Goal: Information Seeking & Learning: Learn about a topic

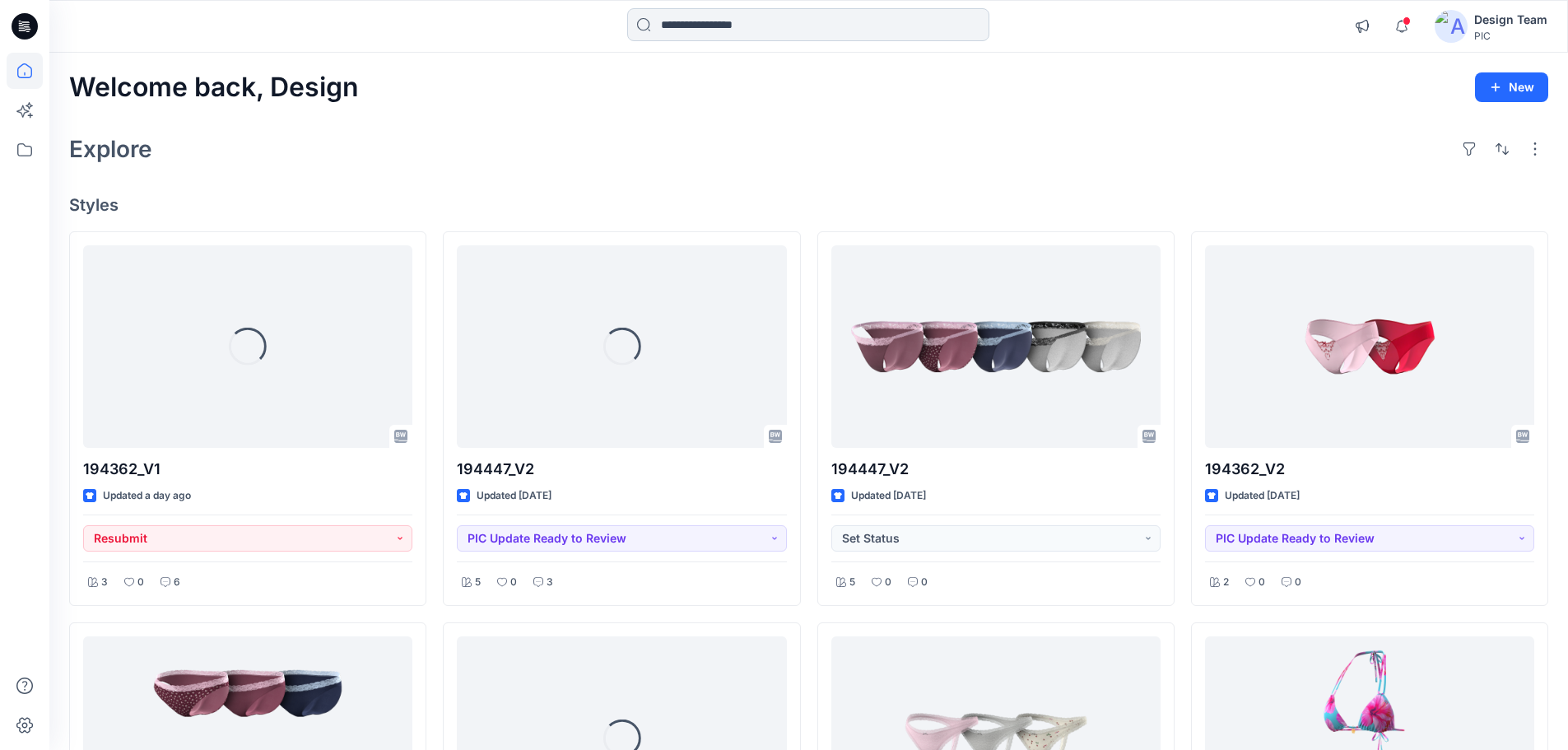
click at [683, 28] on input at bounding box center [808, 25] width 362 height 33
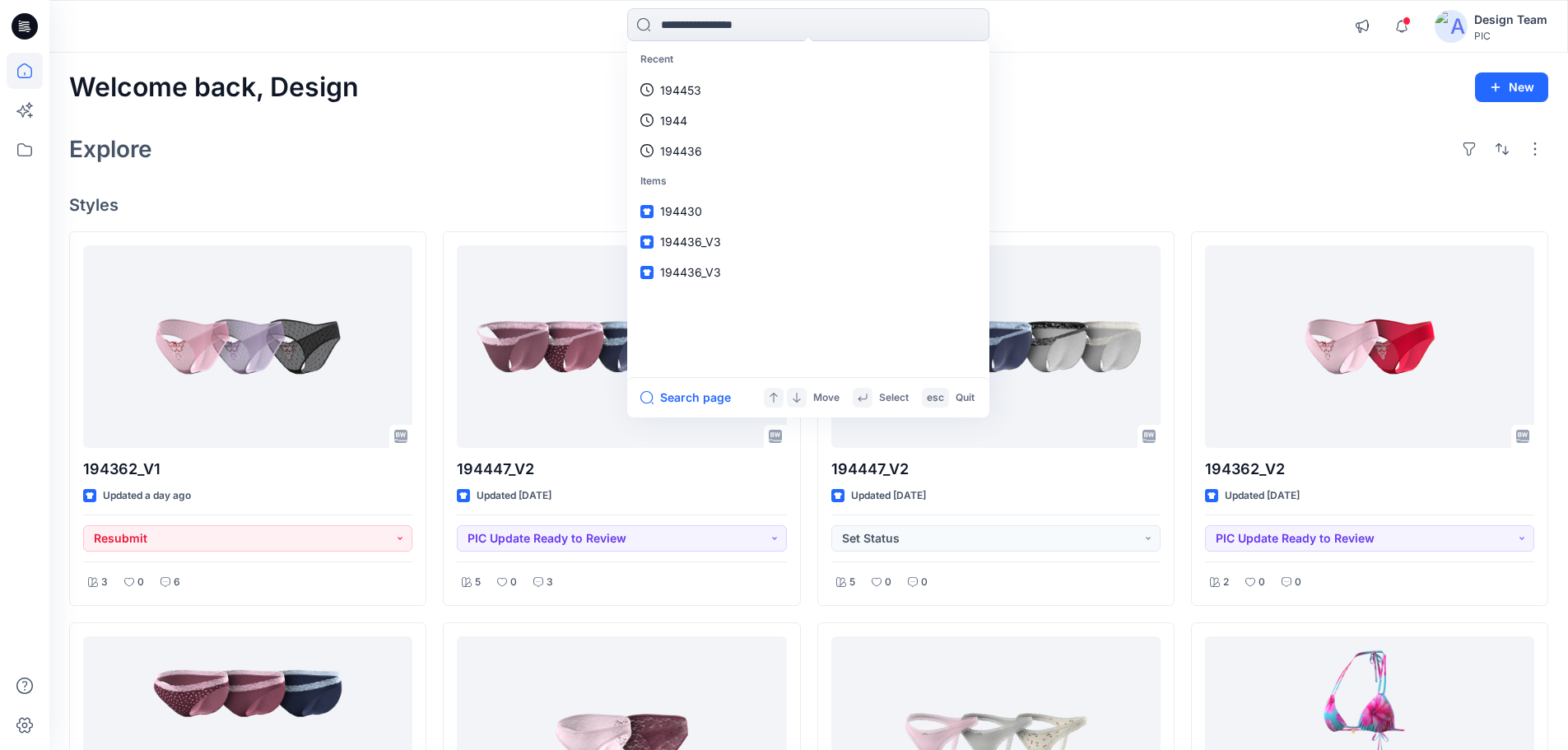
click at [1231, 120] on div "Welcome back, Design New Explore Styles 194362_V1 Updated a day ago Resubmit 3 …" at bounding box center [809, 760] width 1518 height 1415
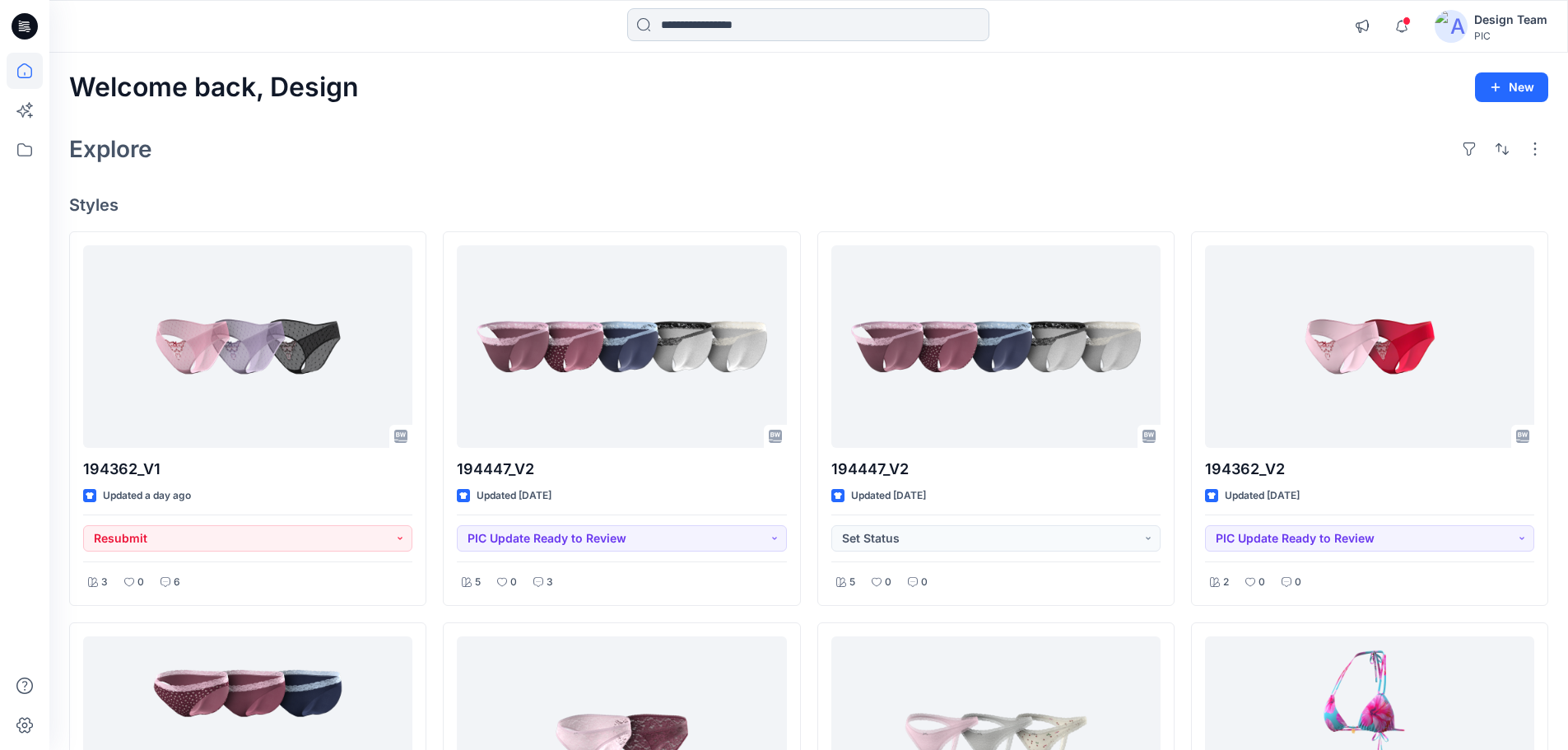
click at [740, 15] on input at bounding box center [808, 25] width 362 height 33
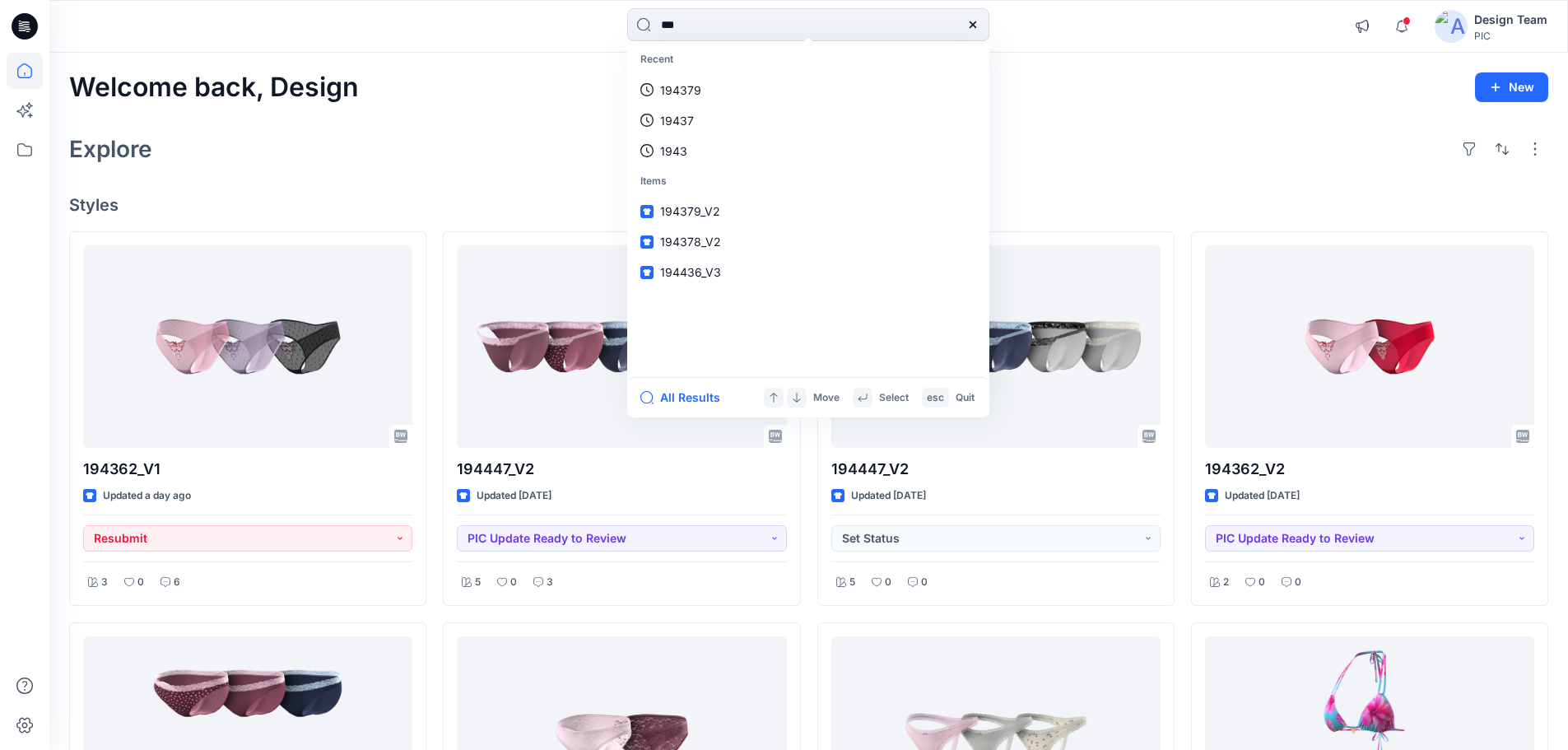
type input "***"
click at [725, 85] on link "194 379" at bounding box center [808, 91] width 355 height 31
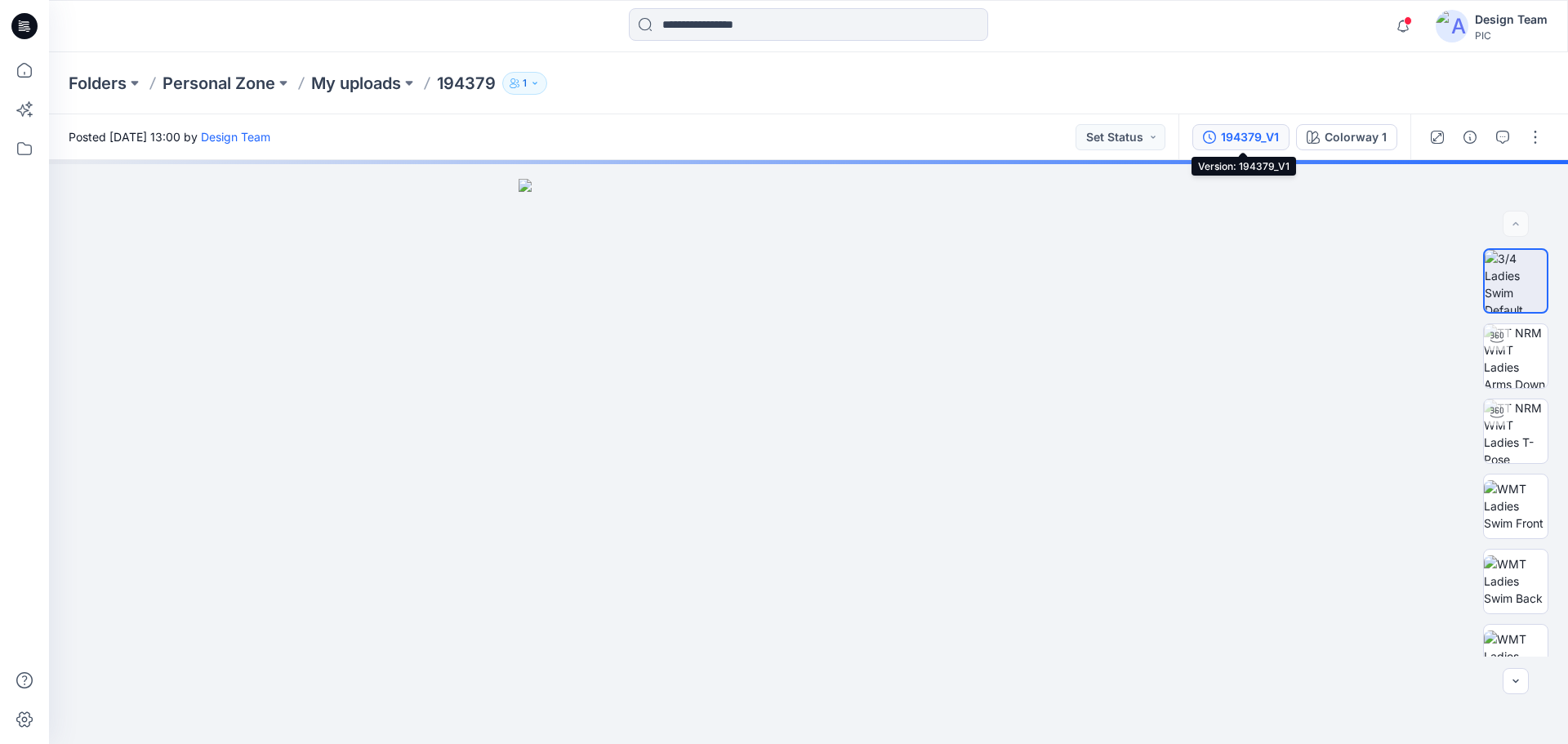
click at [1219, 137] on button "194379_V1" at bounding box center [1241, 136] width 97 height 26
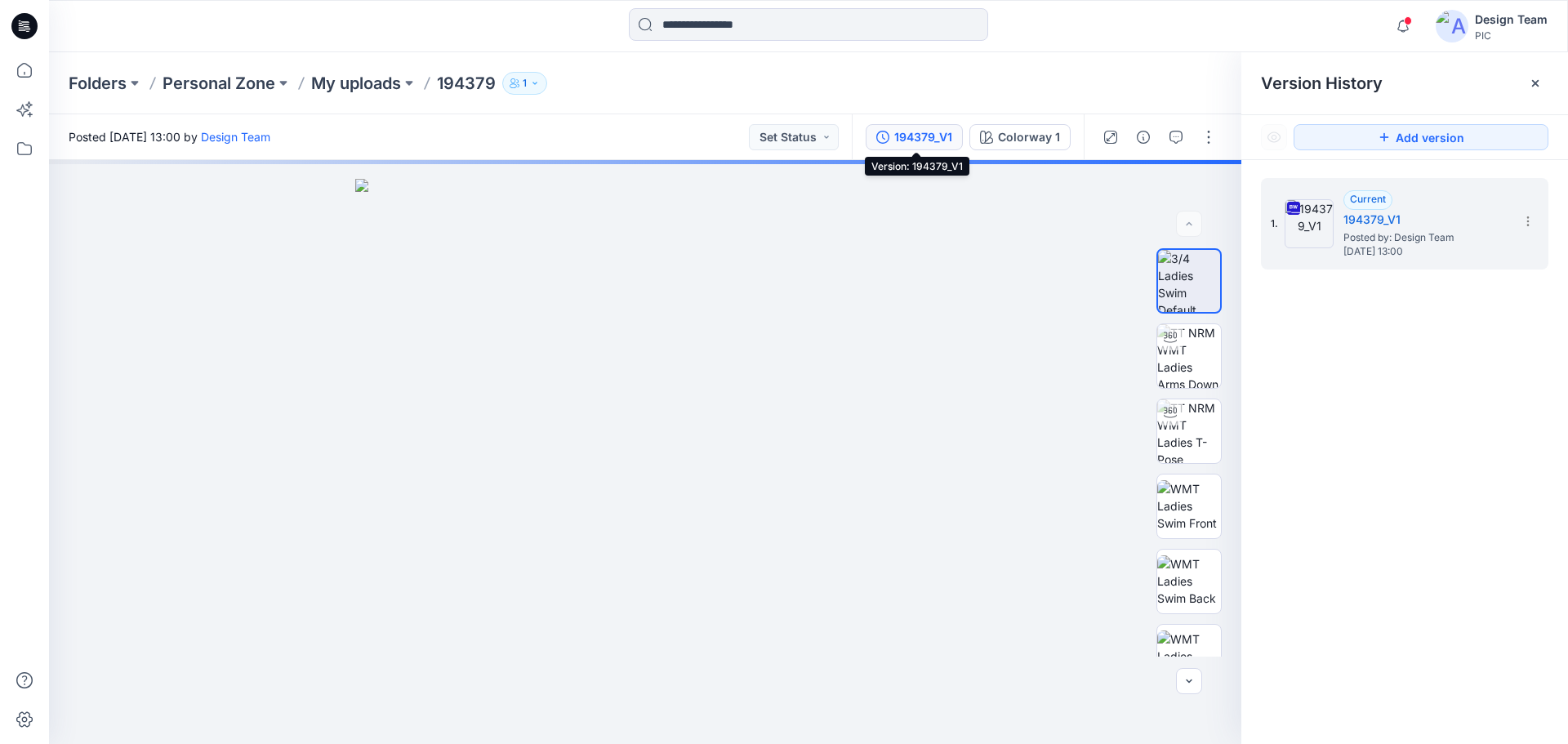
click at [918, 135] on div "194379_V1" at bounding box center [923, 136] width 58 height 18
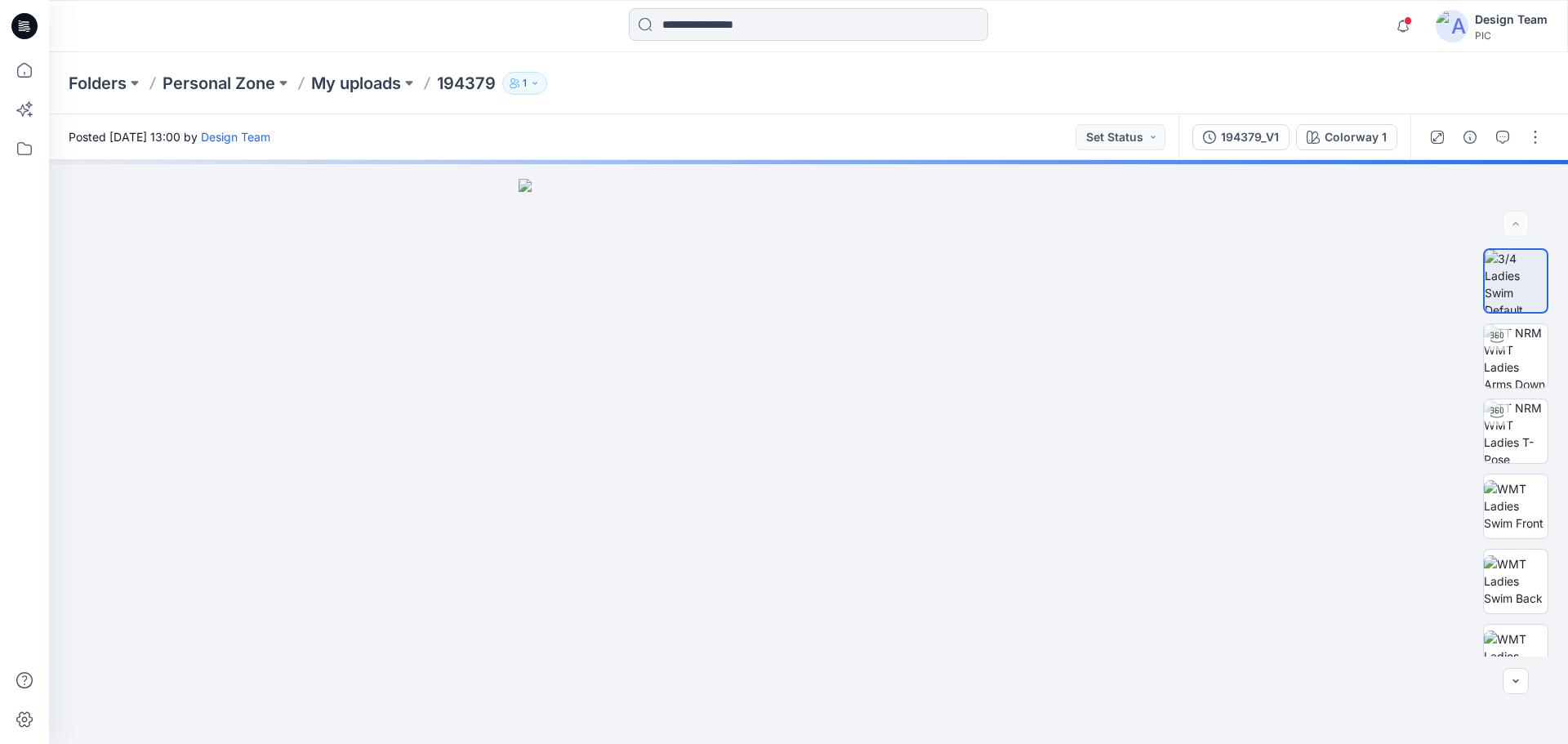
click at [772, 16] on input at bounding box center [809, 25] width 359 height 33
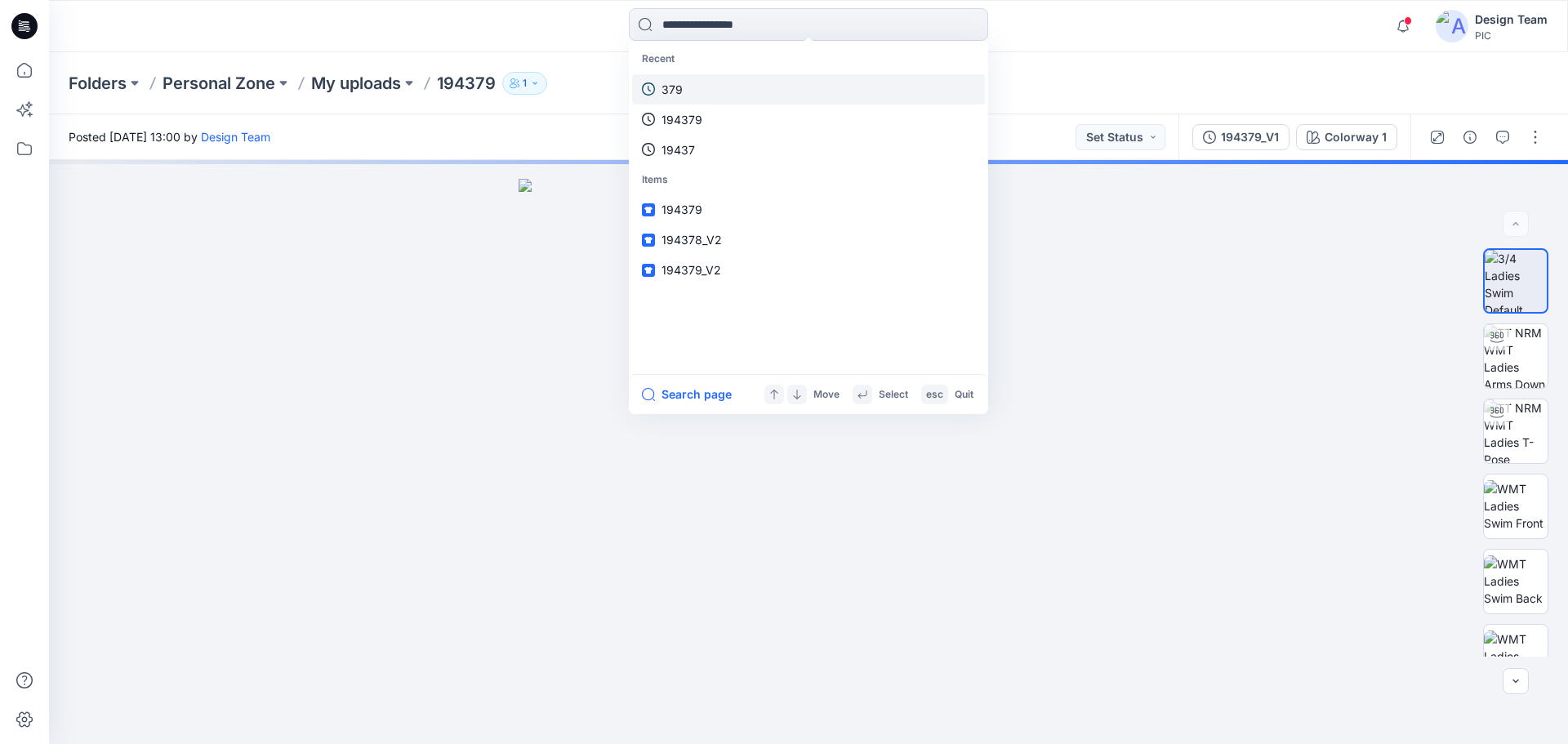
click at [693, 88] on link "379" at bounding box center [809, 90] width 353 height 31
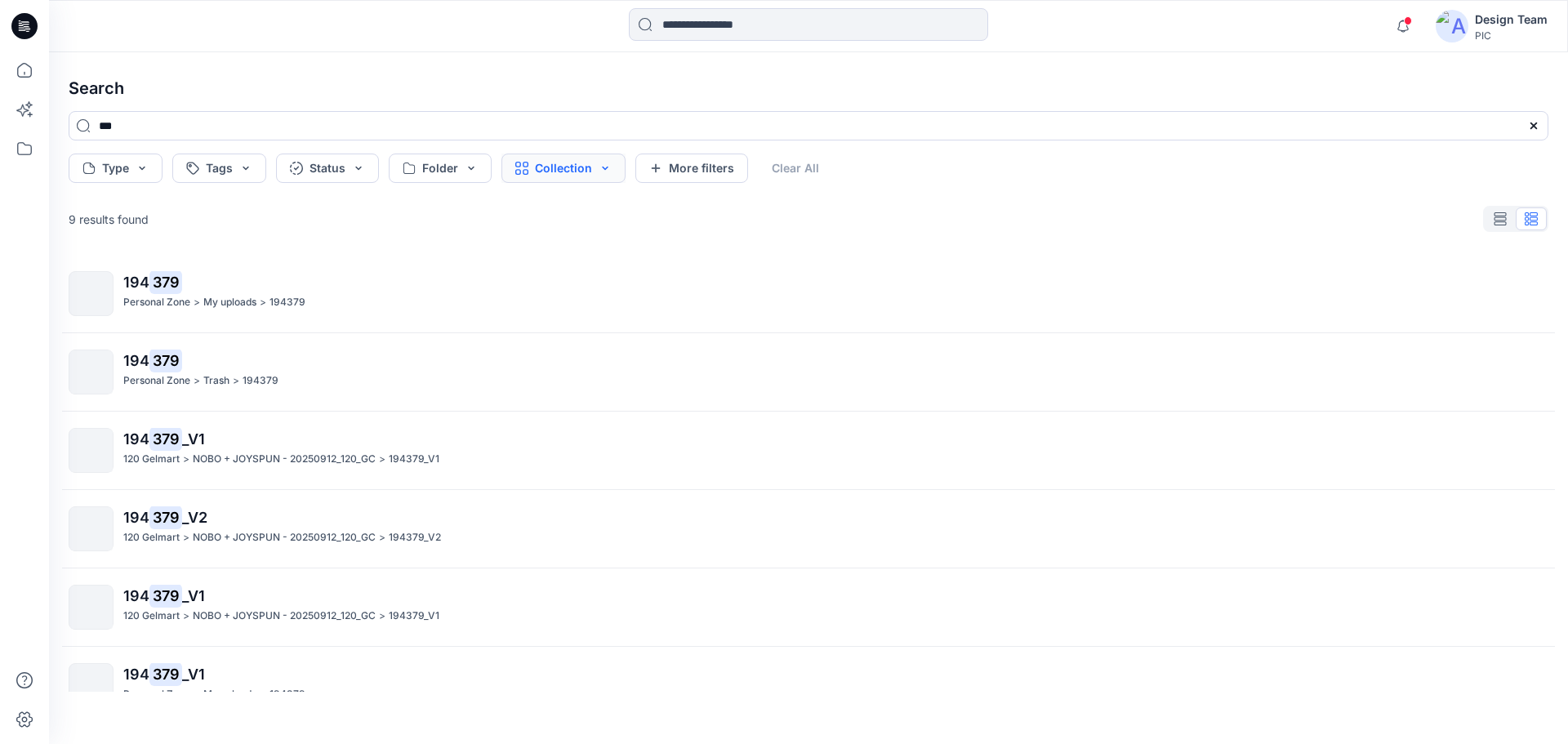
click at [549, 178] on button "Collection" at bounding box center [564, 168] width 124 height 30
click at [456, 170] on button "Folder" at bounding box center [440, 168] width 103 height 30
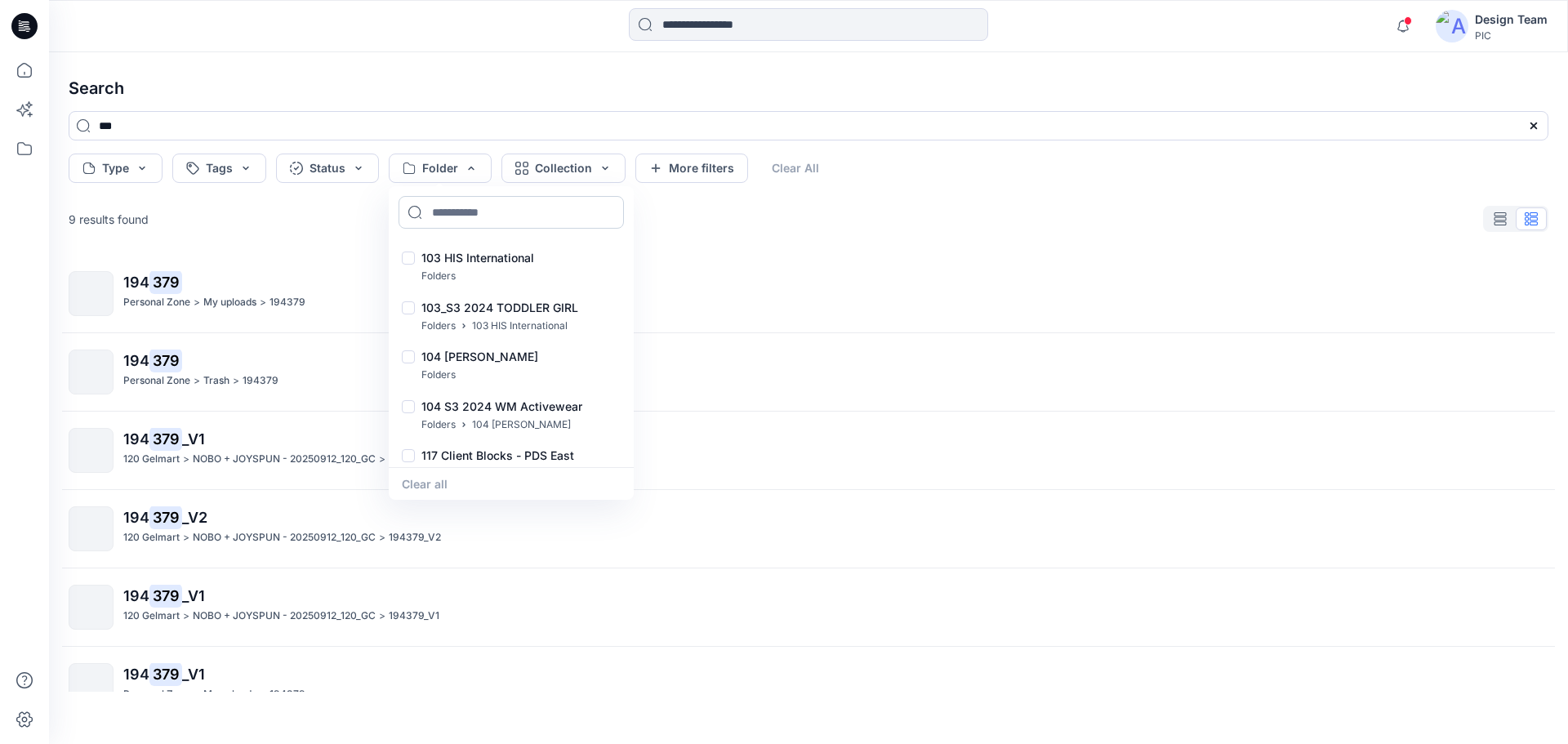
click at [444, 212] on input at bounding box center [511, 212] width 225 height 33
type input "*"
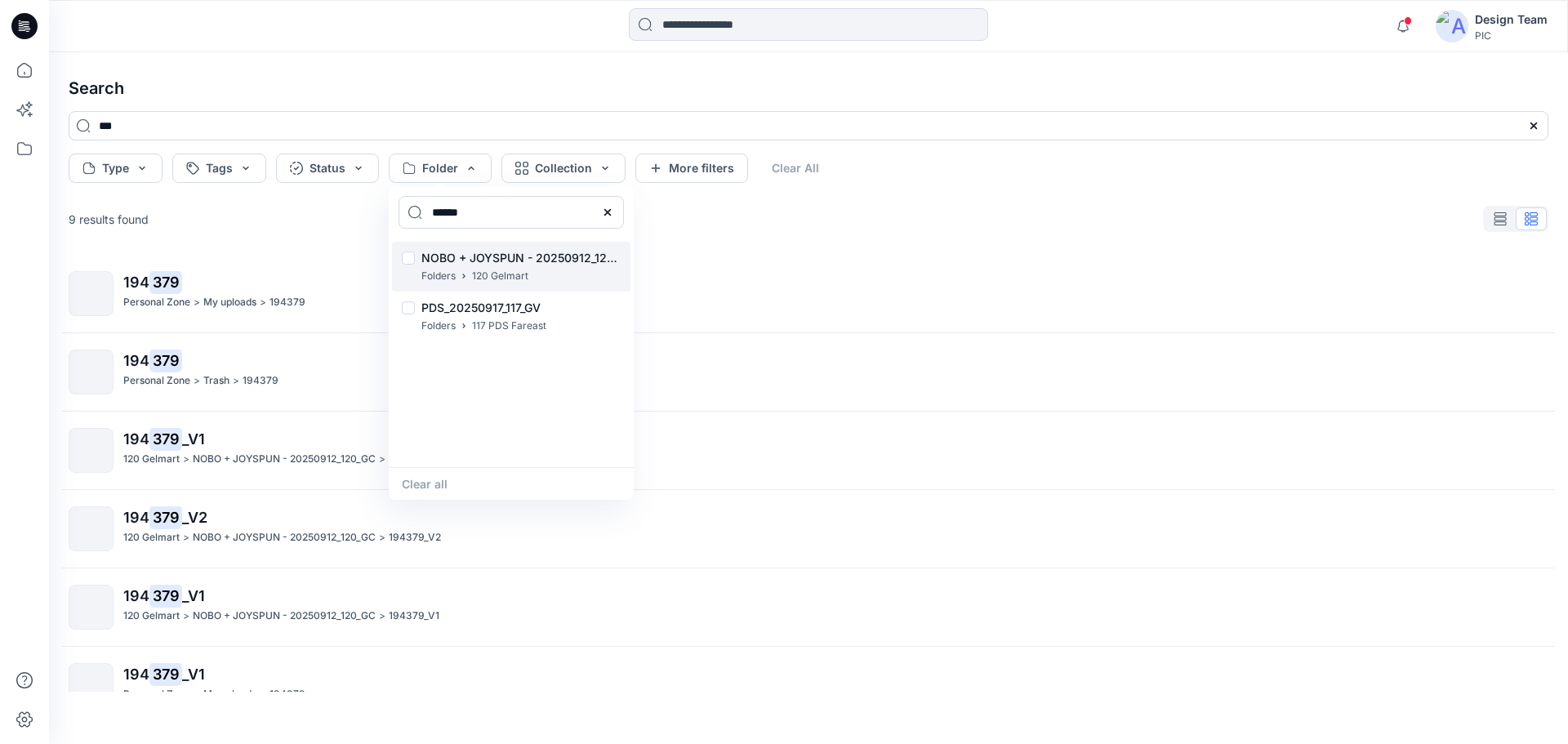
type input "******"
click at [531, 281] on div "Folders 120 Gelmart" at bounding box center [520, 276] width 199 height 17
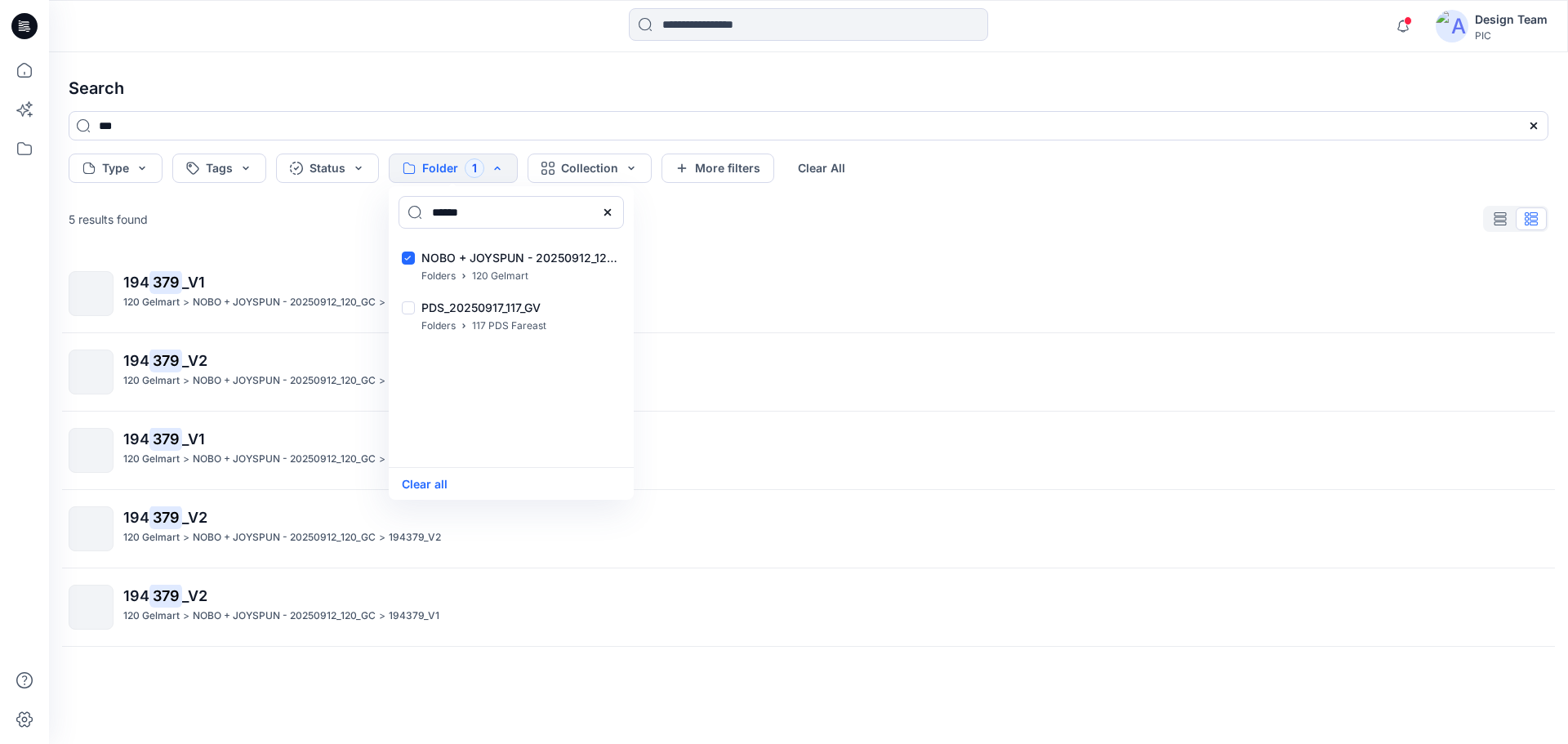
click at [163, 277] on mark "379" at bounding box center [165, 281] width 33 height 23
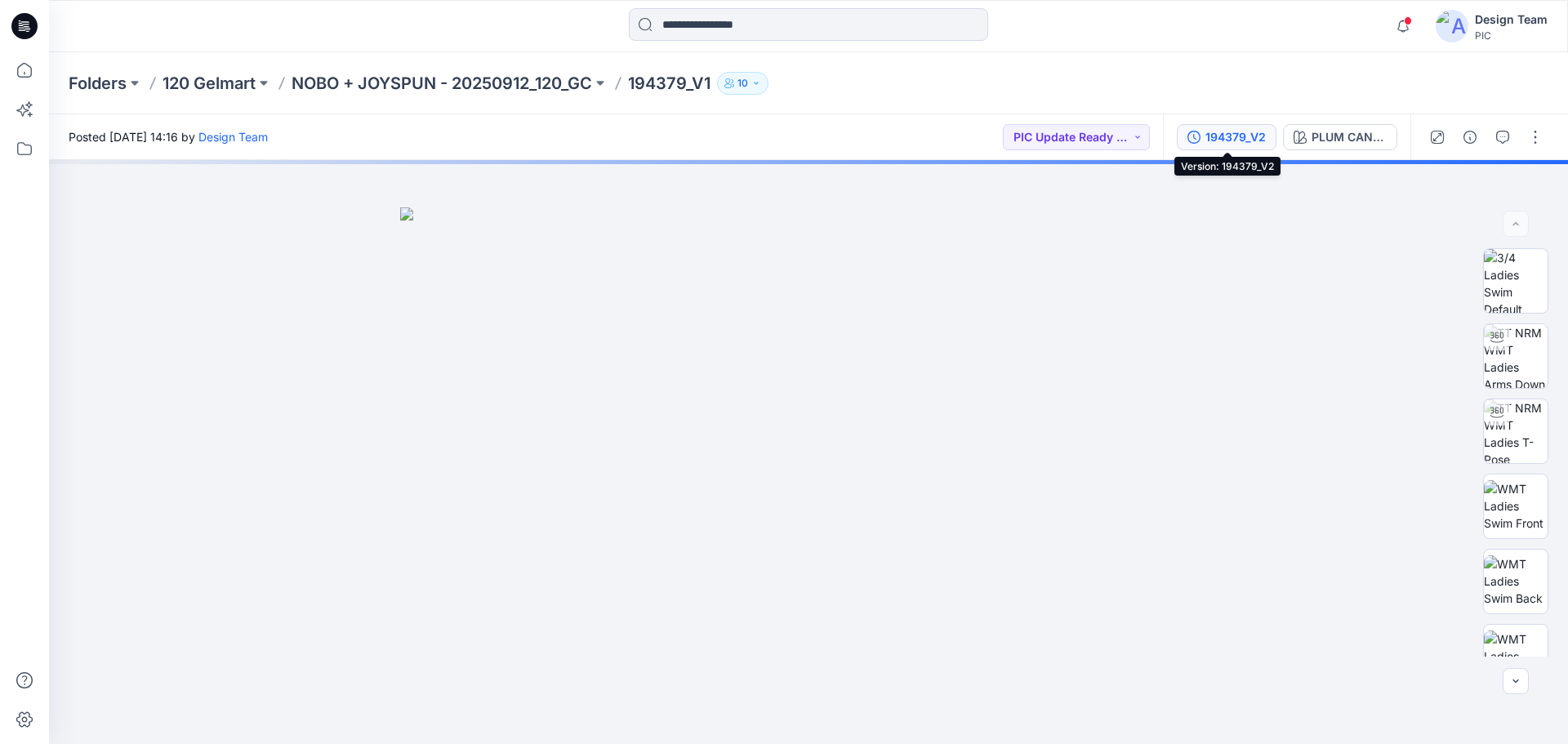
click at [1198, 145] on button "194379_V2" at bounding box center [1226, 136] width 100 height 26
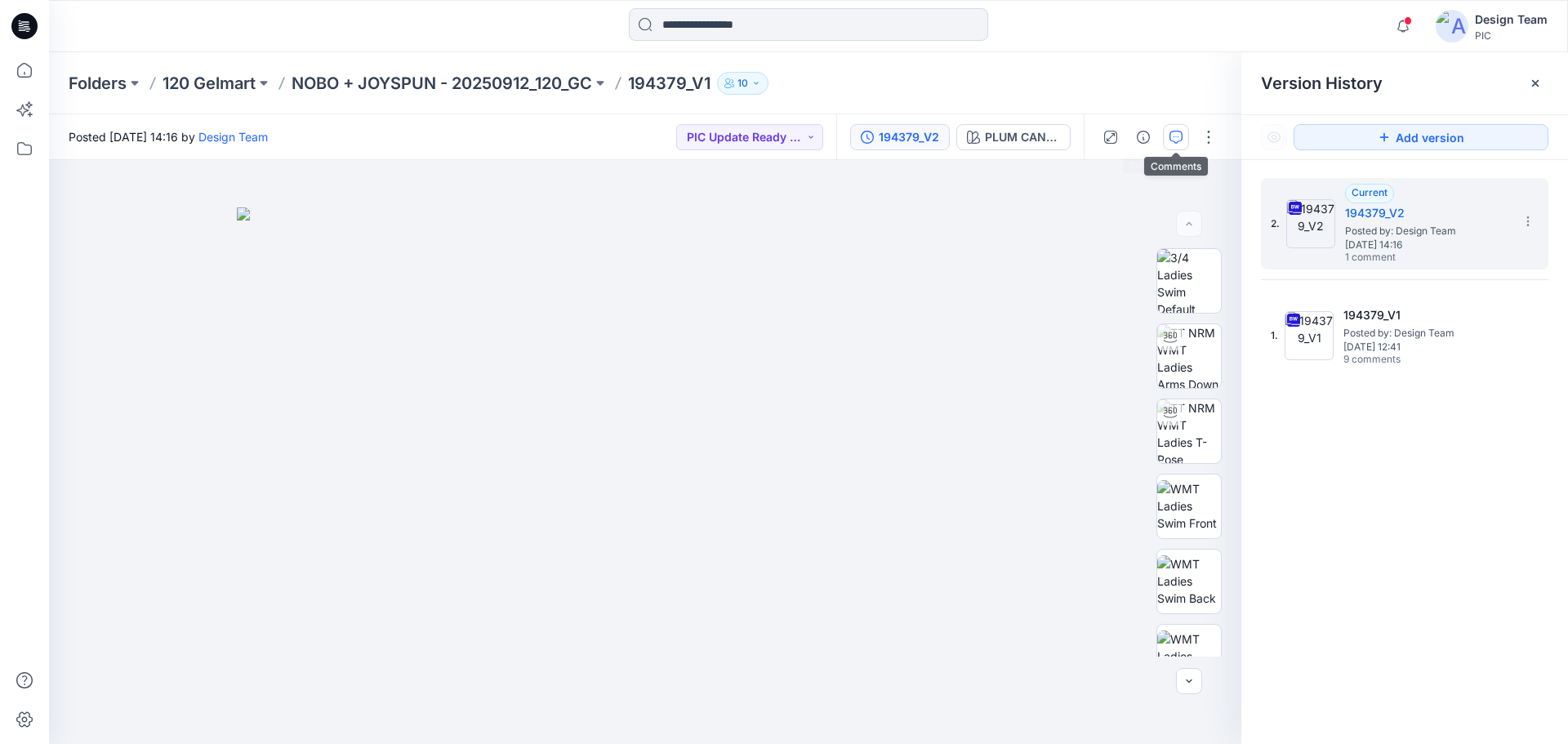
click at [1178, 143] on icon "button" at bounding box center [1176, 136] width 13 height 13
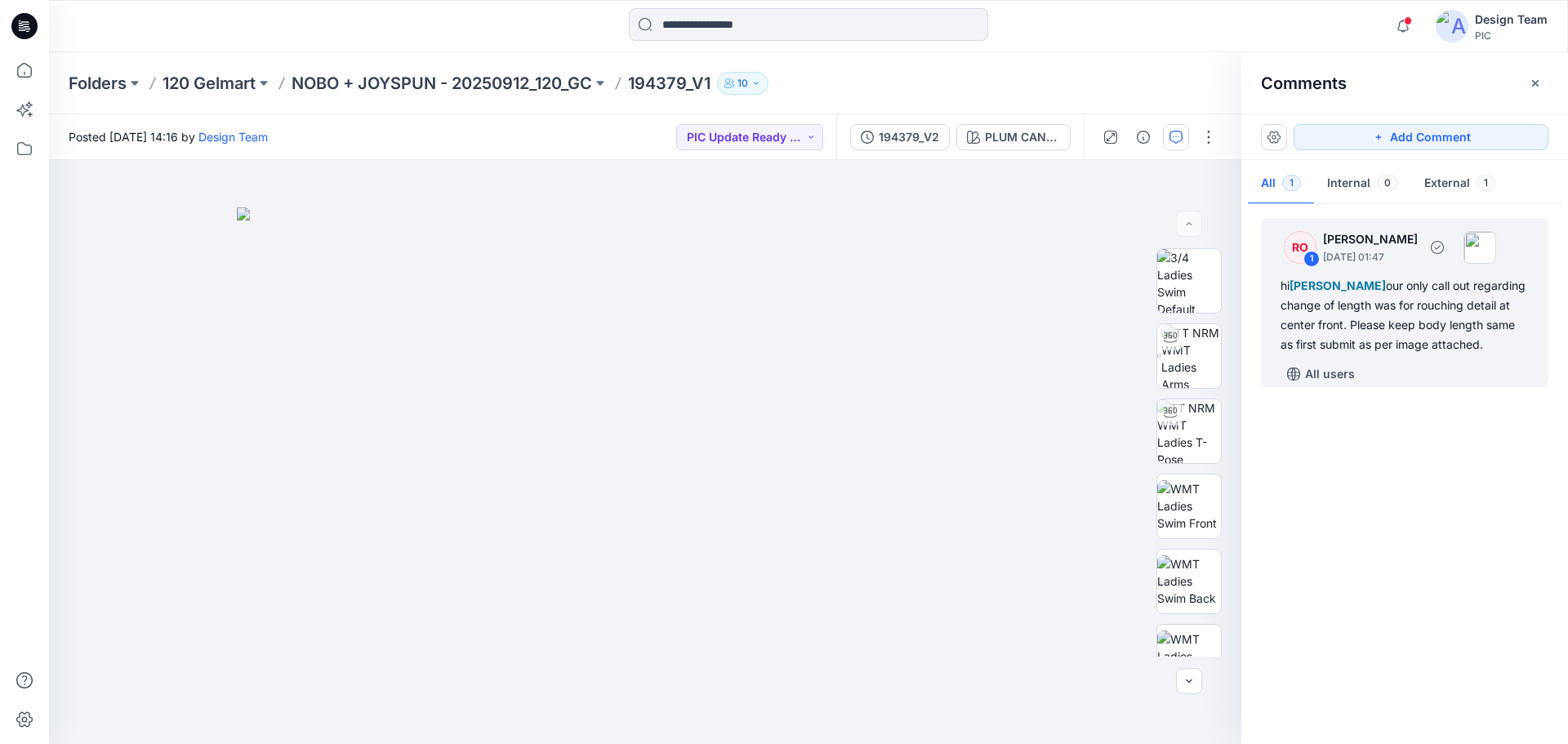
click at [1433, 331] on div "hi [PERSON_NAME] our only call out regarding change of length was for rouching …" at bounding box center [1404, 315] width 248 height 79
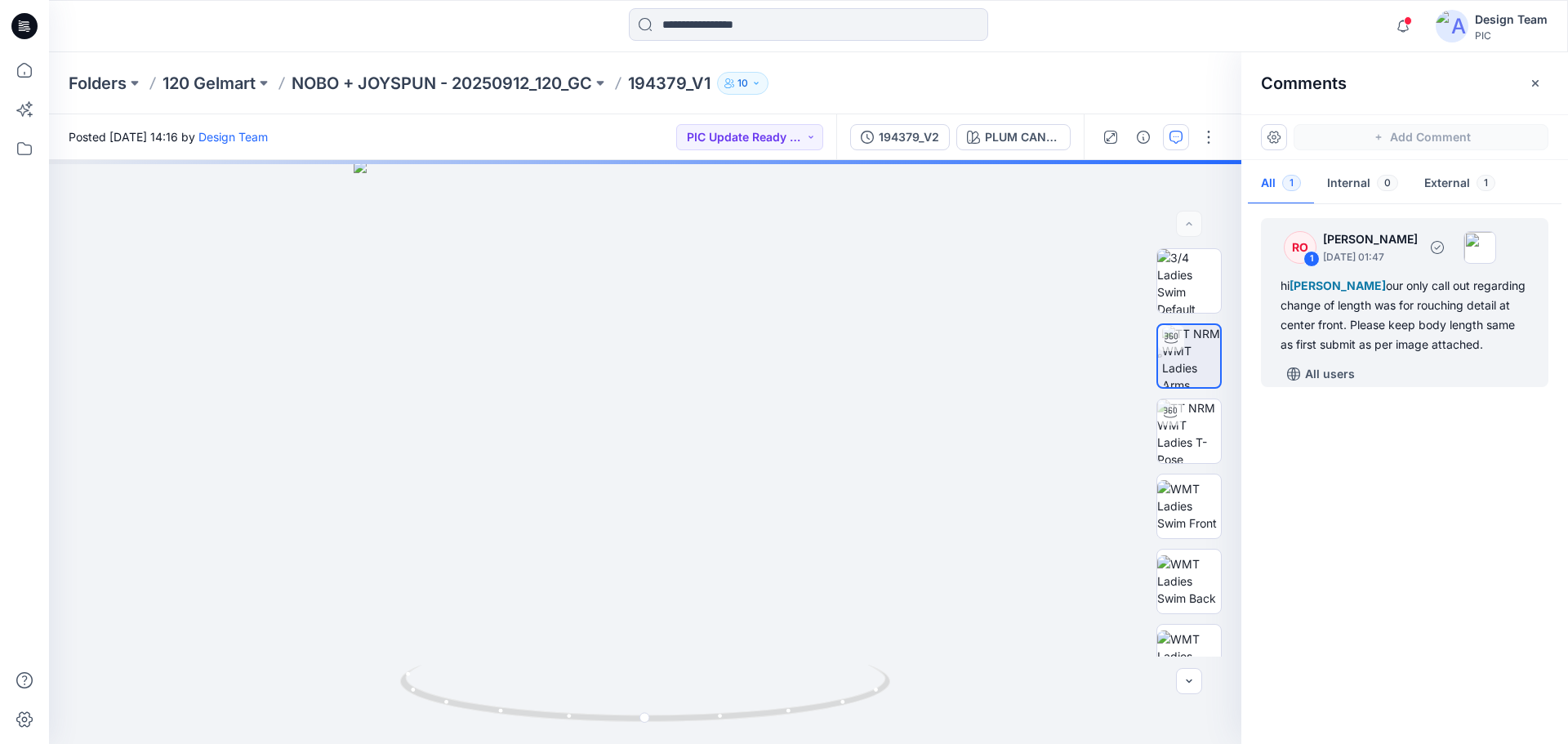
click at [1337, 334] on div "hi [PERSON_NAME] our only call out regarding change of length was for rouching …" at bounding box center [1404, 315] width 248 height 79
click at [1405, 20] on span "1" at bounding box center [1408, 19] width 13 height 13
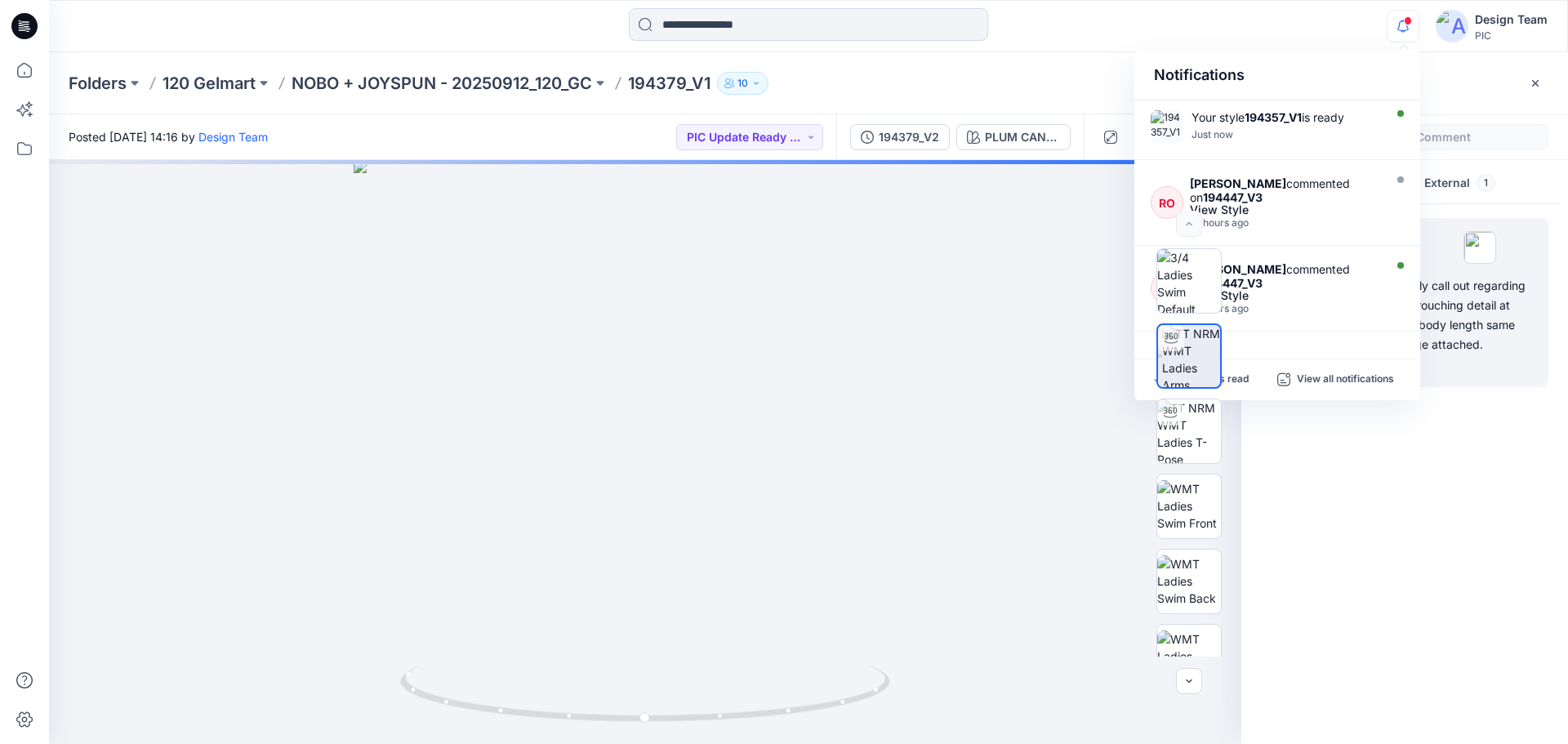
click at [1405, 20] on span at bounding box center [1408, 20] width 8 height 9
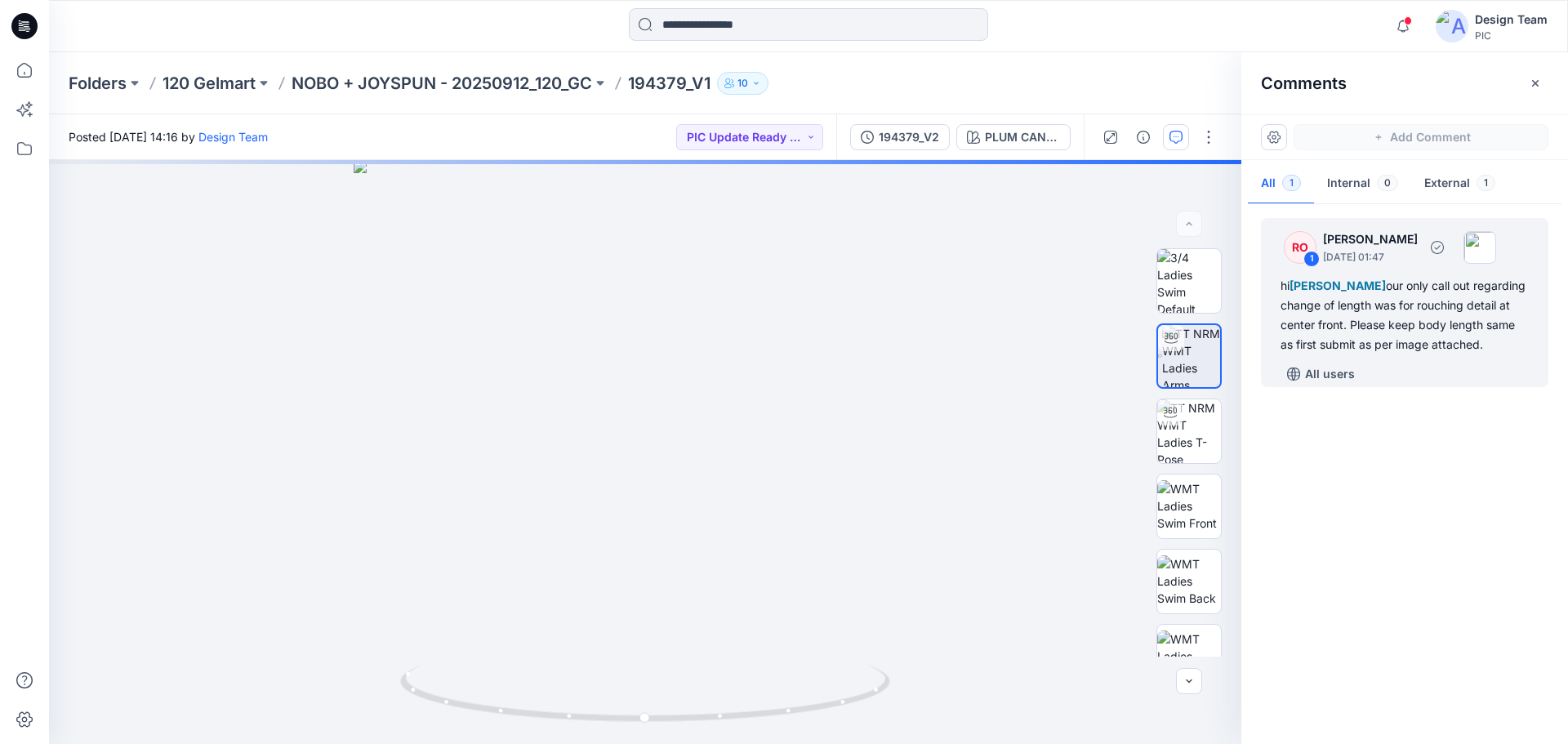
click at [1319, 315] on div "hi [PERSON_NAME] our only call out regarding change of length was for rouching …" at bounding box center [1404, 315] width 248 height 79
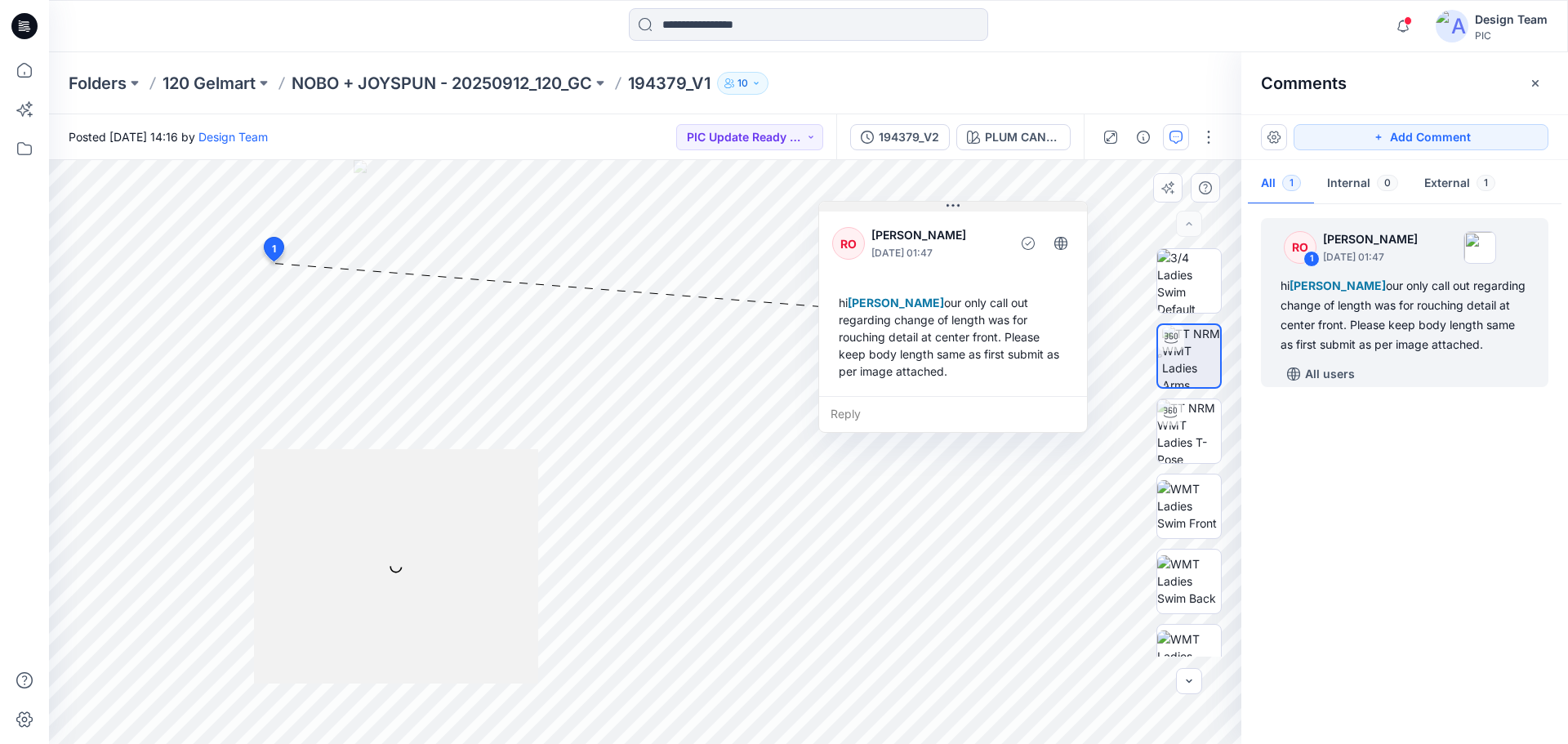
drag, startPoint x: 379, startPoint y: 275, endPoint x: 948, endPoint y: 207, distance: 573.0
click at [948, 207] on icon at bounding box center [953, 205] width 13 height 13
click at [854, 419] on div "Reply" at bounding box center [952, 414] width 268 height 36
click at [997, 464] on button "Cancel" at bounding box center [985, 461] width 66 height 26
click at [858, 414] on div "Reply" at bounding box center [952, 414] width 268 height 36
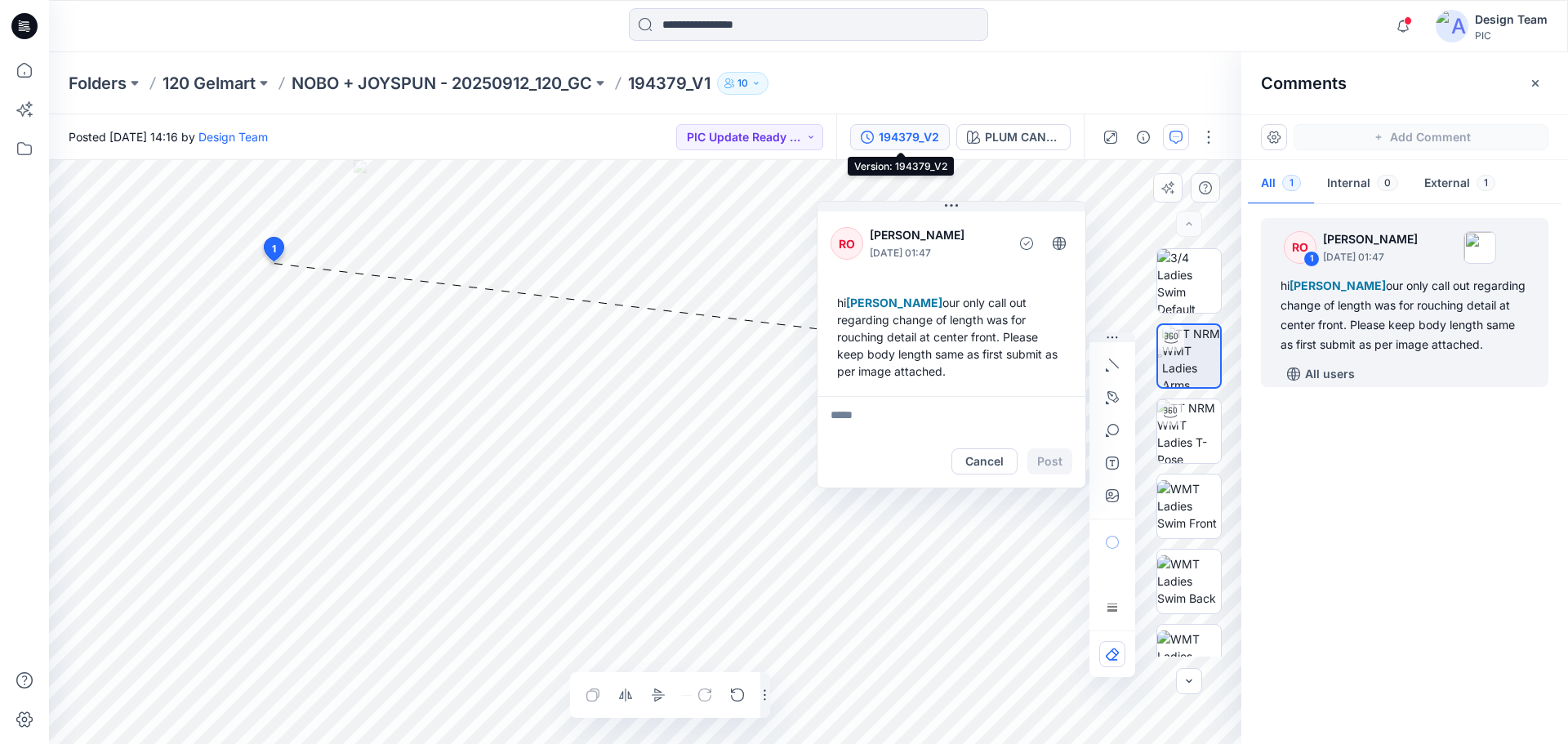
drag, startPoint x: 916, startPoint y: 143, endPoint x: 920, endPoint y: 135, distance: 8.9
click at [916, 142] on div "194379_V2" at bounding box center [909, 136] width 60 height 18
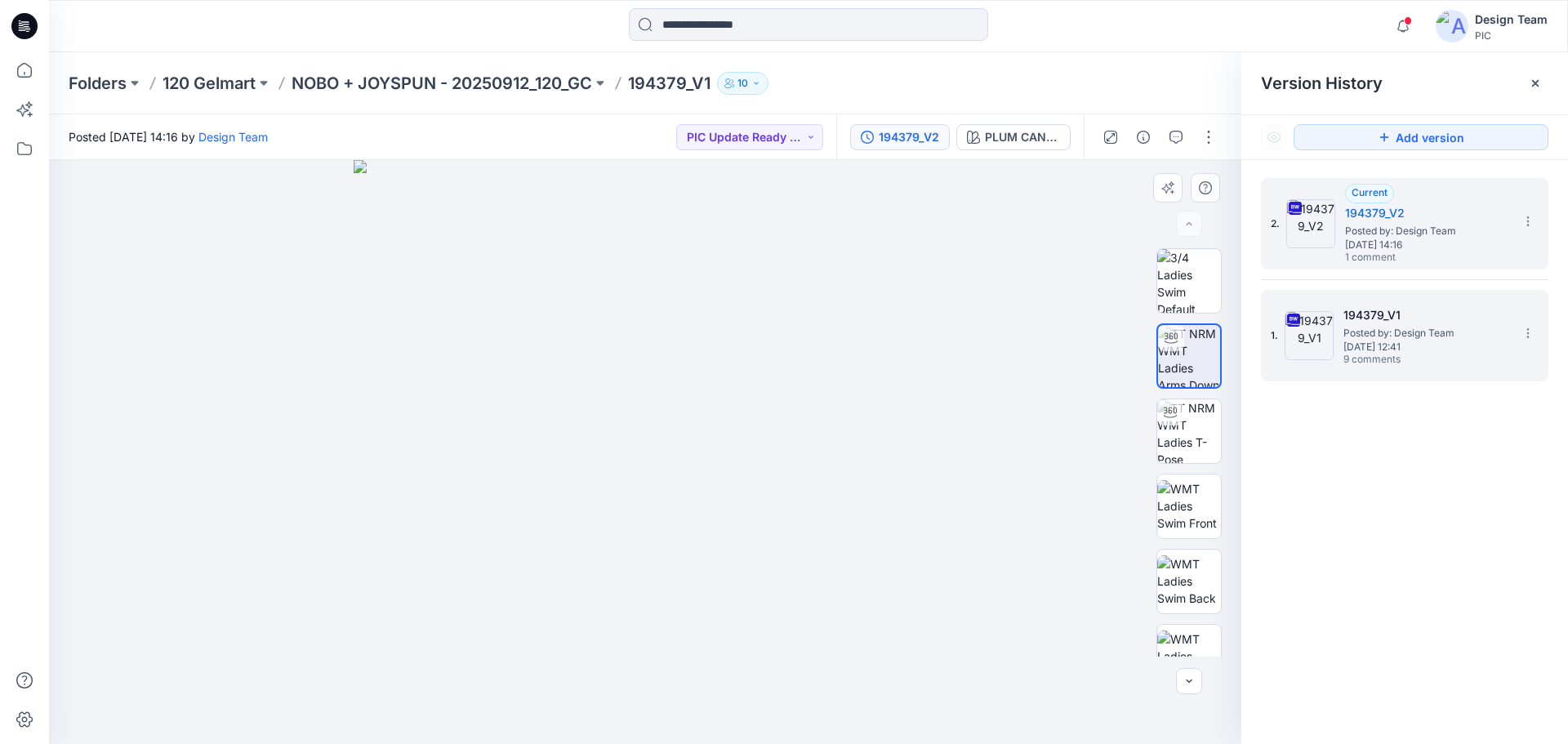
click at [1407, 337] on span "Posted by: Design Team" at bounding box center [1425, 332] width 164 height 16
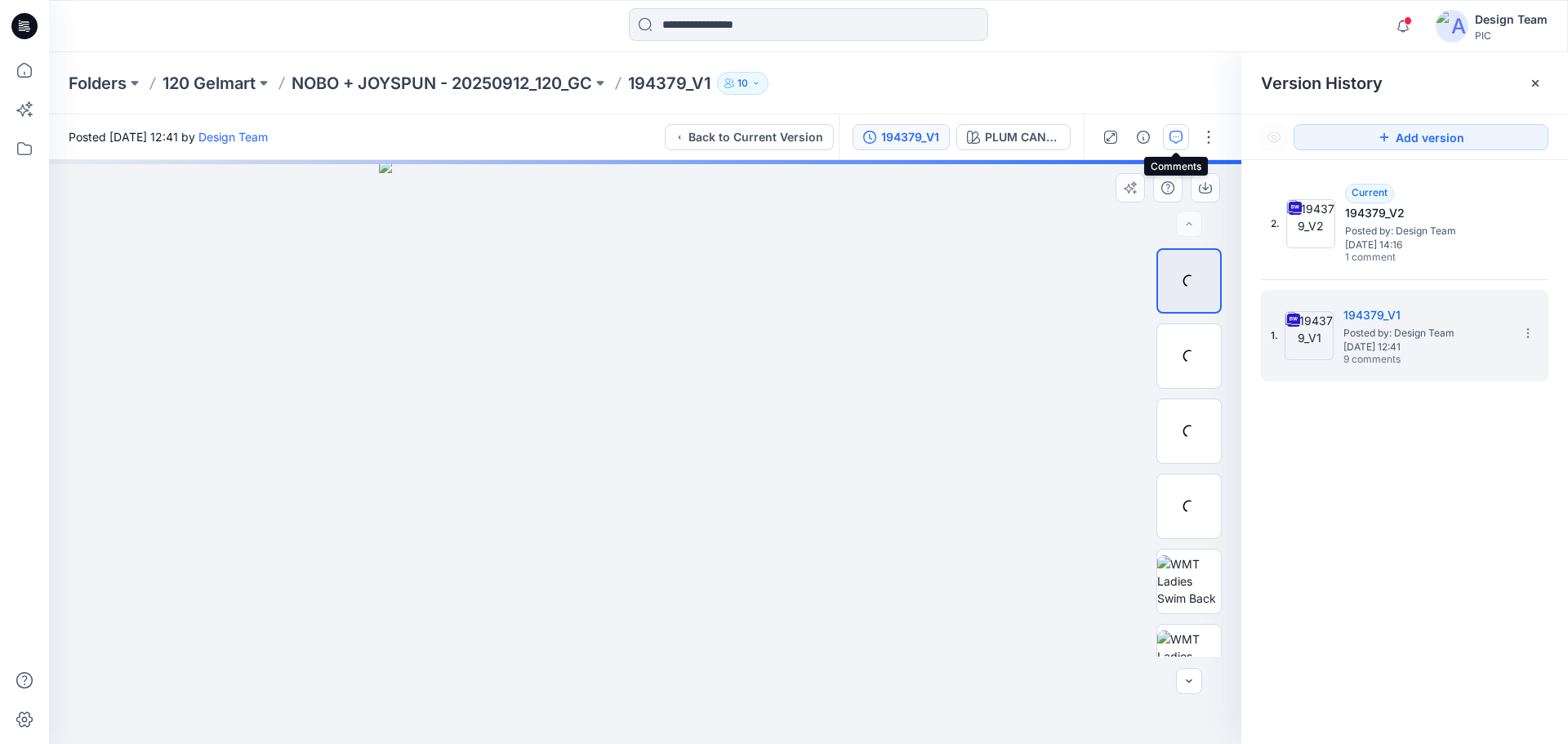
click at [1178, 136] on icon "button" at bounding box center [1176, 136] width 13 height 13
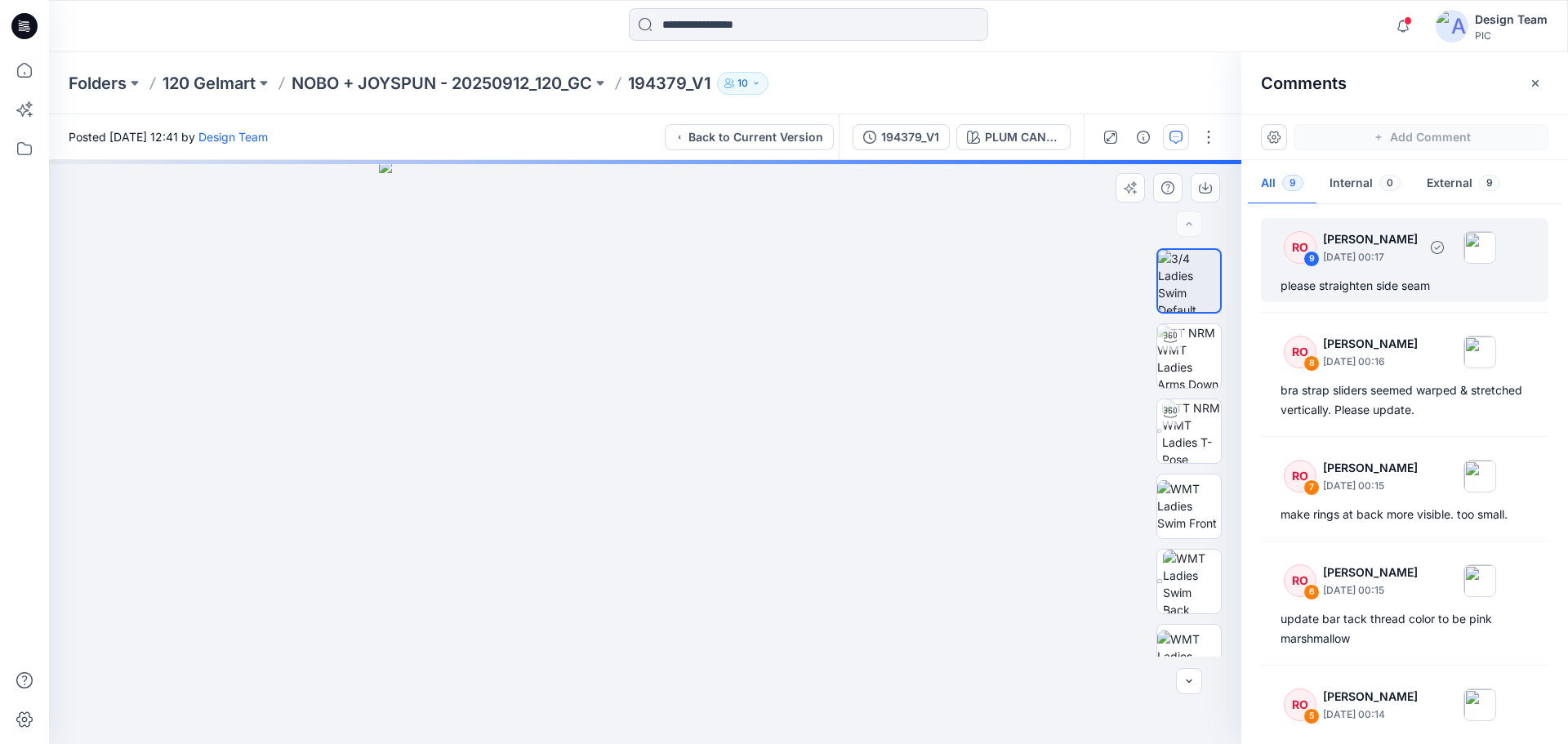
click at [1413, 281] on div "please straighten side seam" at bounding box center [1404, 286] width 248 height 19
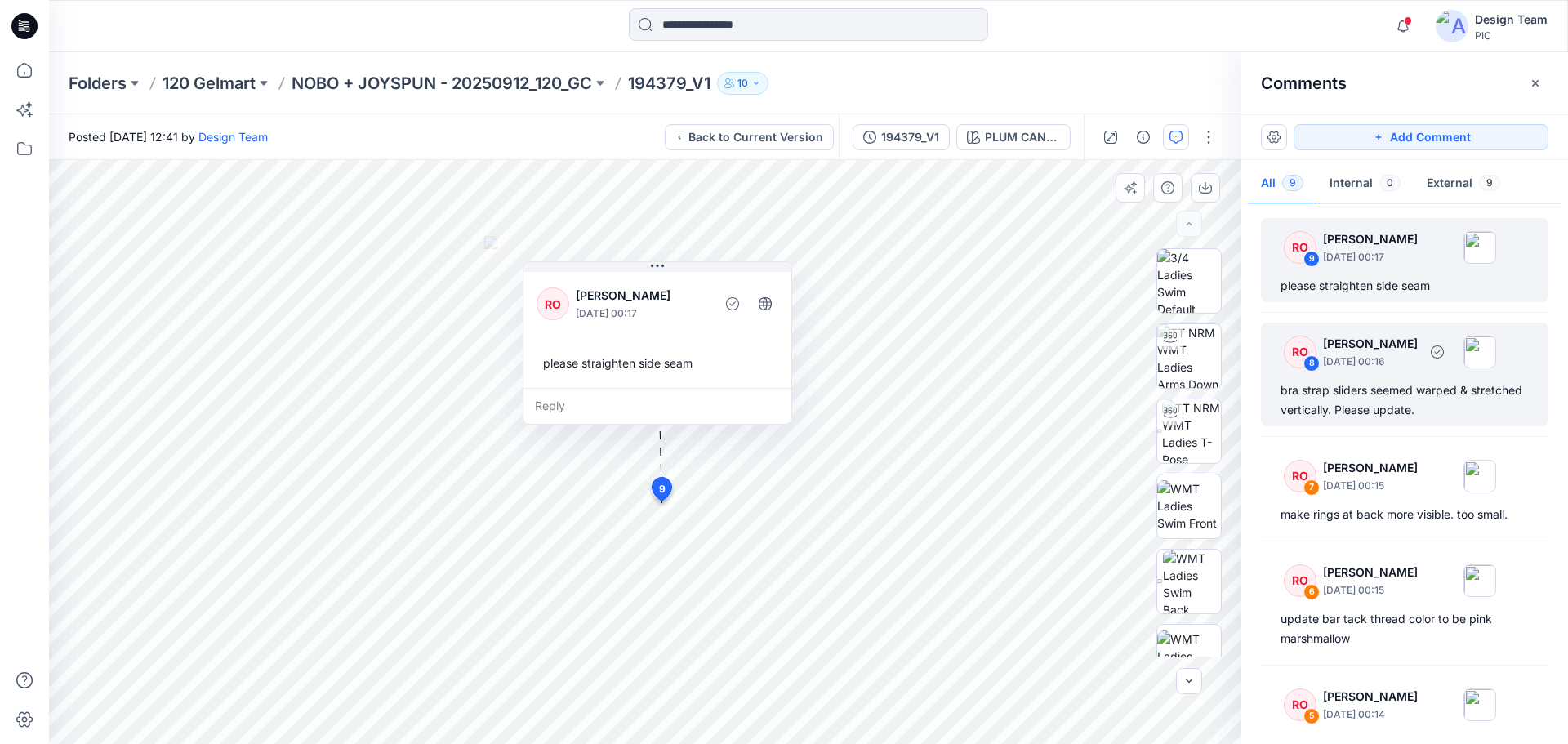
click at [1359, 393] on div "bra strap sliders seemed warped & stretched vertically. Please update." at bounding box center [1404, 400] width 248 height 39
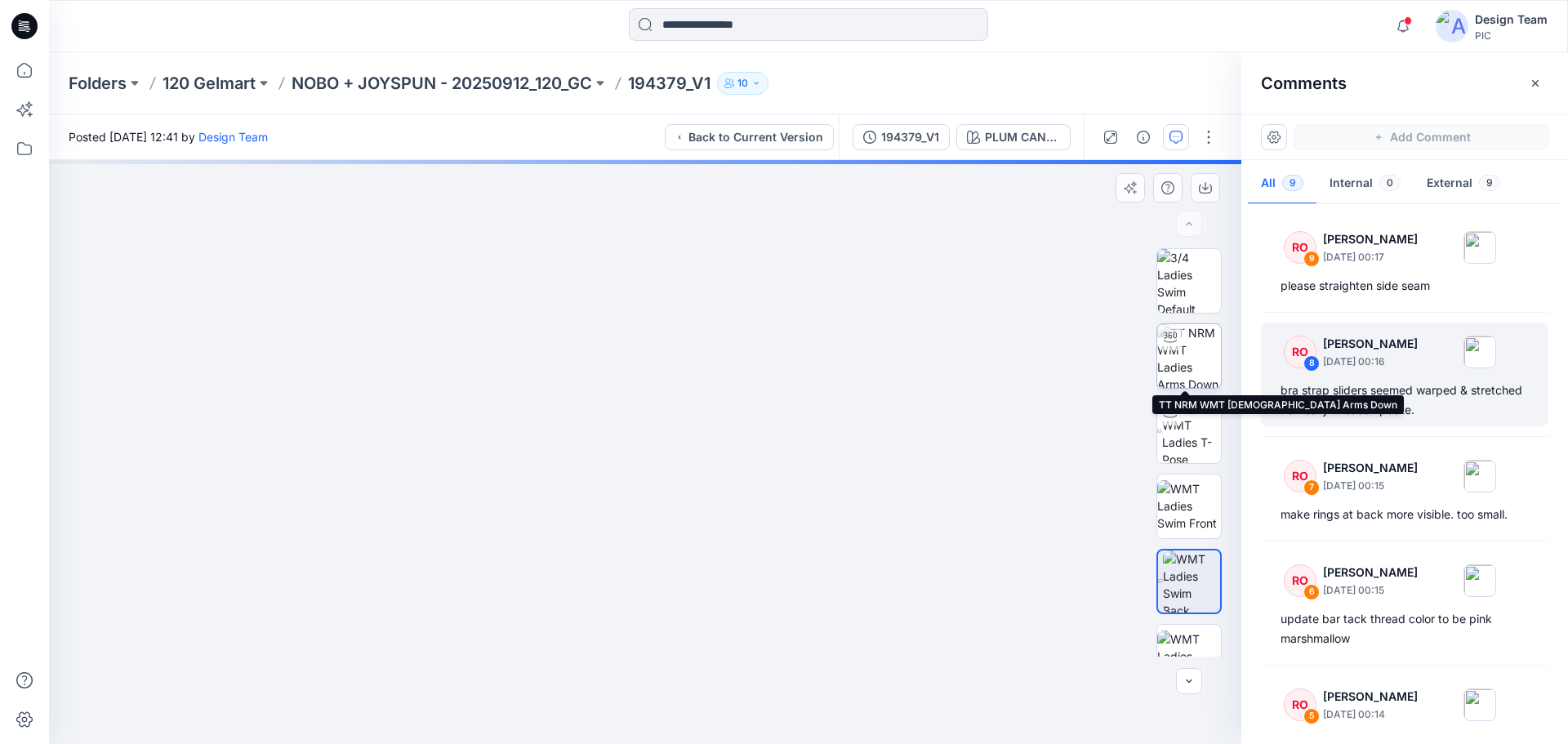
click at [1197, 348] on img at bounding box center [1188, 356] width 64 height 64
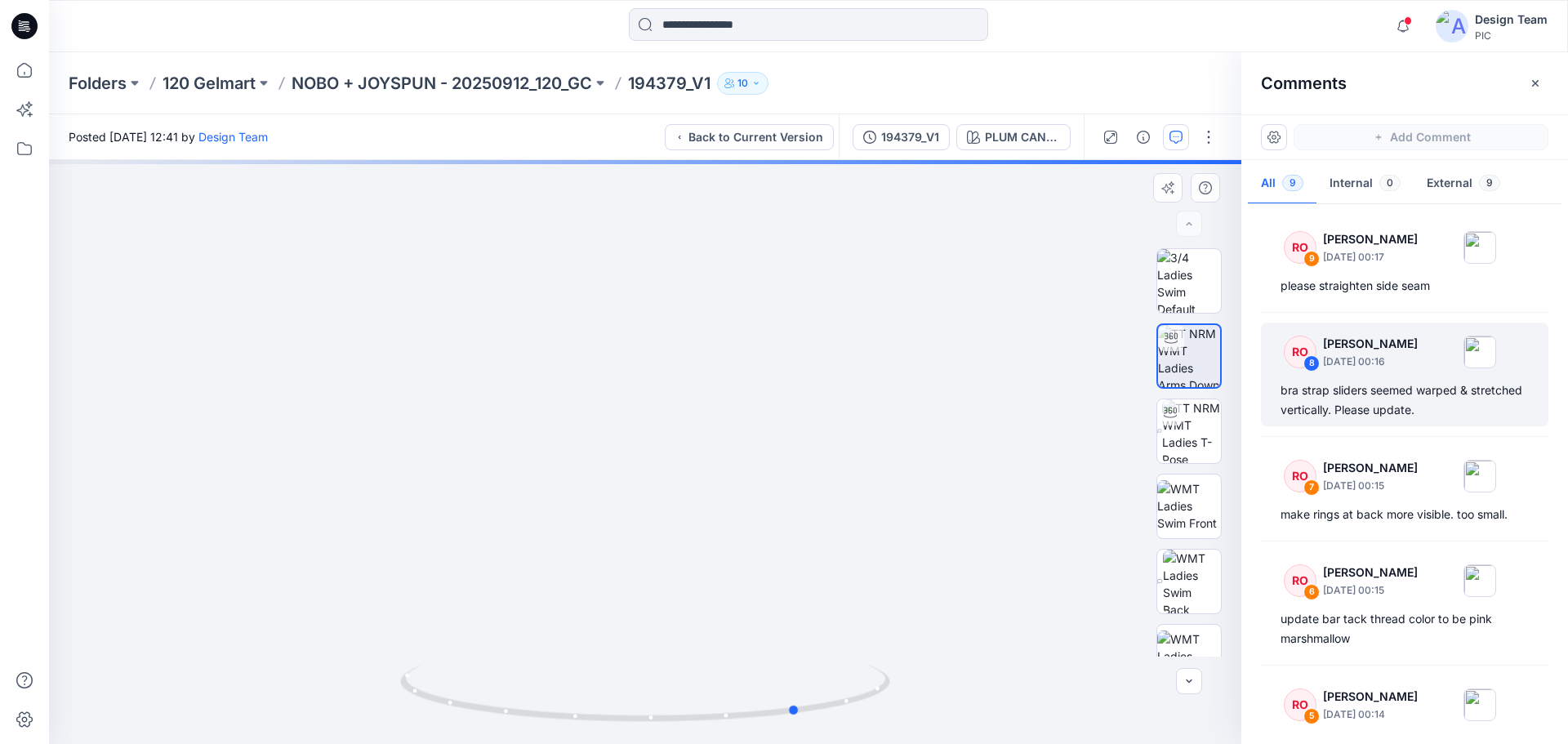
drag, startPoint x: 780, startPoint y: 719, endPoint x: 936, endPoint y: 725, distance: 156.1
click at [936, 725] on div at bounding box center [645, 452] width 1193 height 584
drag, startPoint x: 775, startPoint y: 725, endPoint x: 977, endPoint y: 593, distance: 241.3
click at [977, 593] on div at bounding box center [645, 452] width 1193 height 584
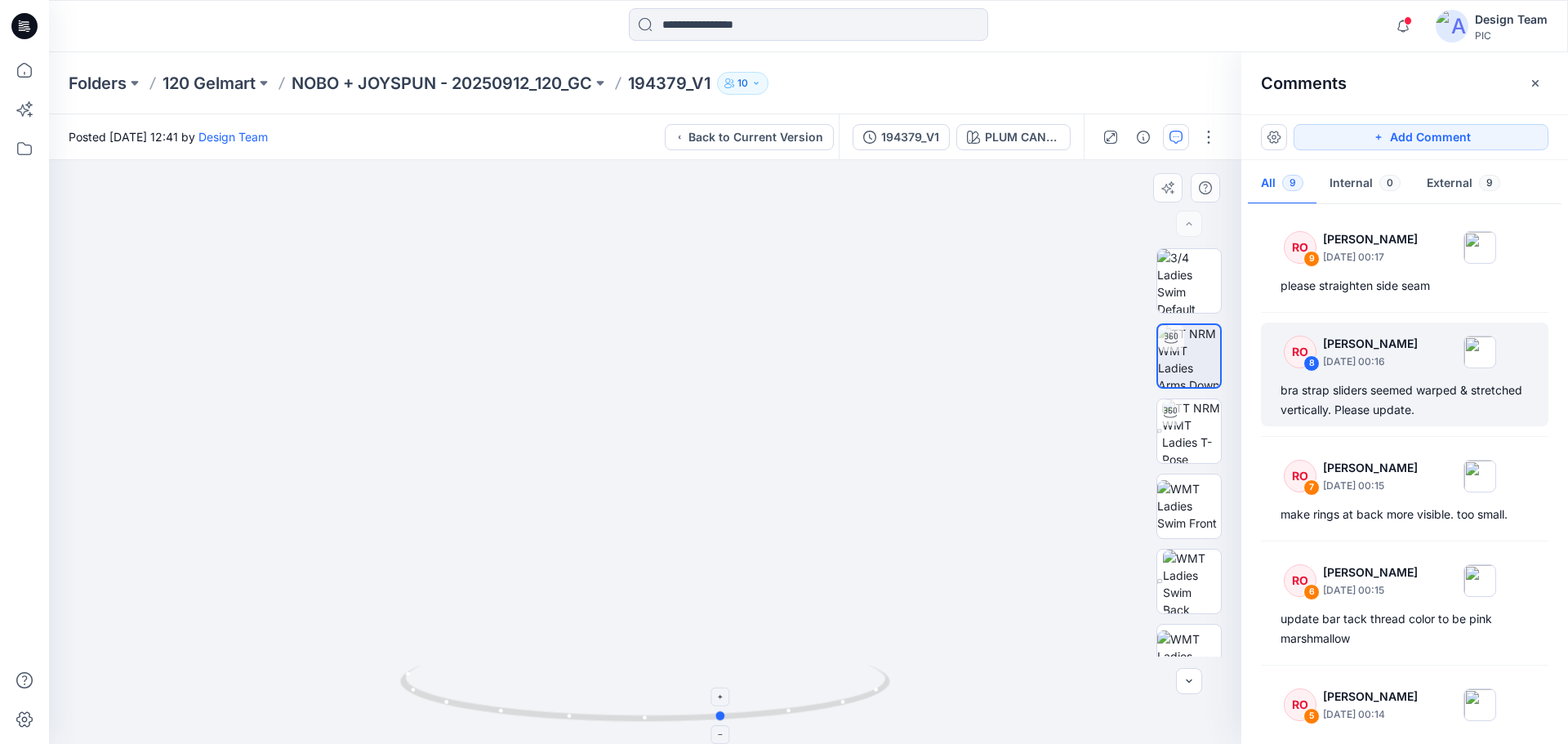
drag, startPoint x: 685, startPoint y: 727, endPoint x: 847, endPoint y: 707, distance: 163.2
click at [847, 707] on div at bounding box center [645, 702] width 490 height 81
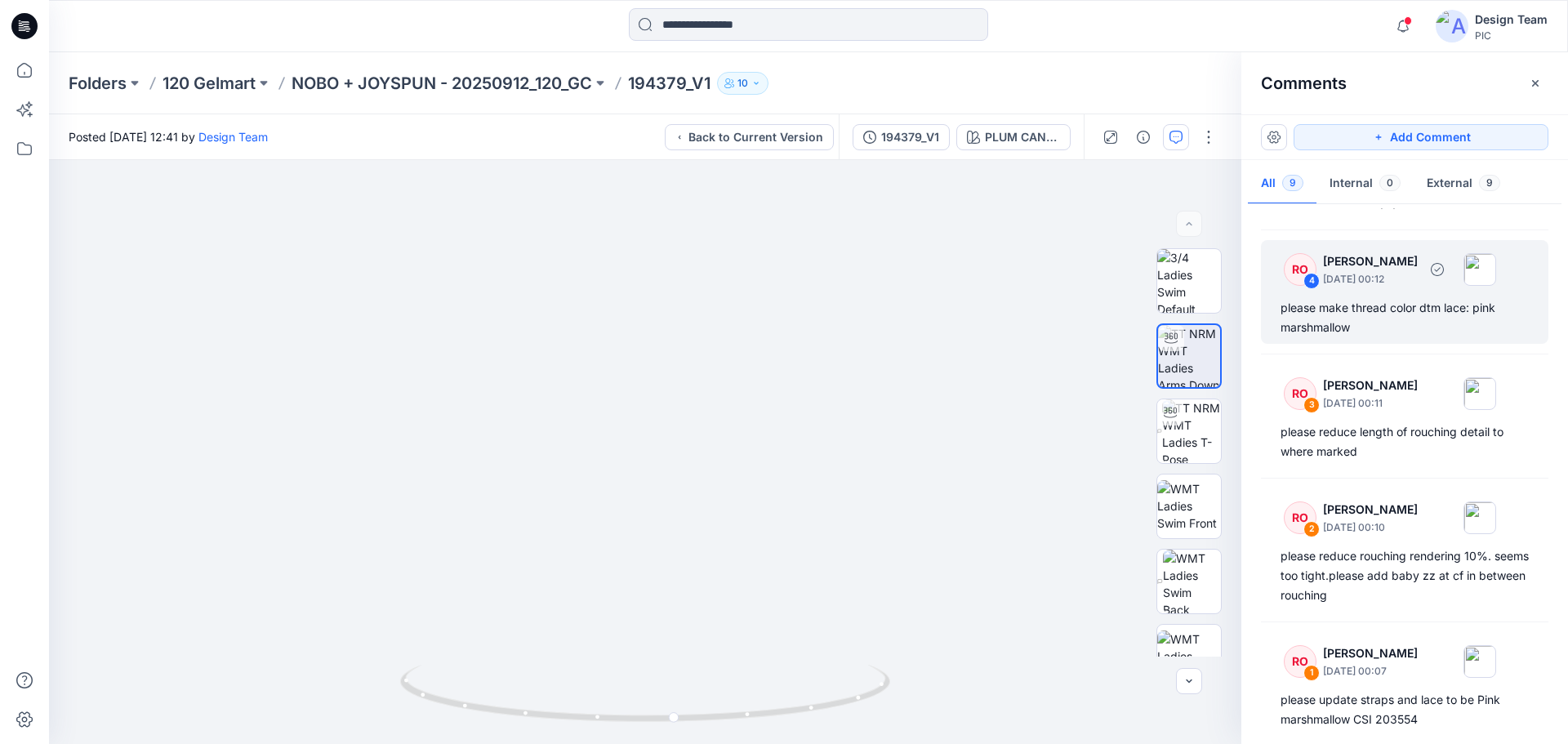
scroll to position [573, 0]
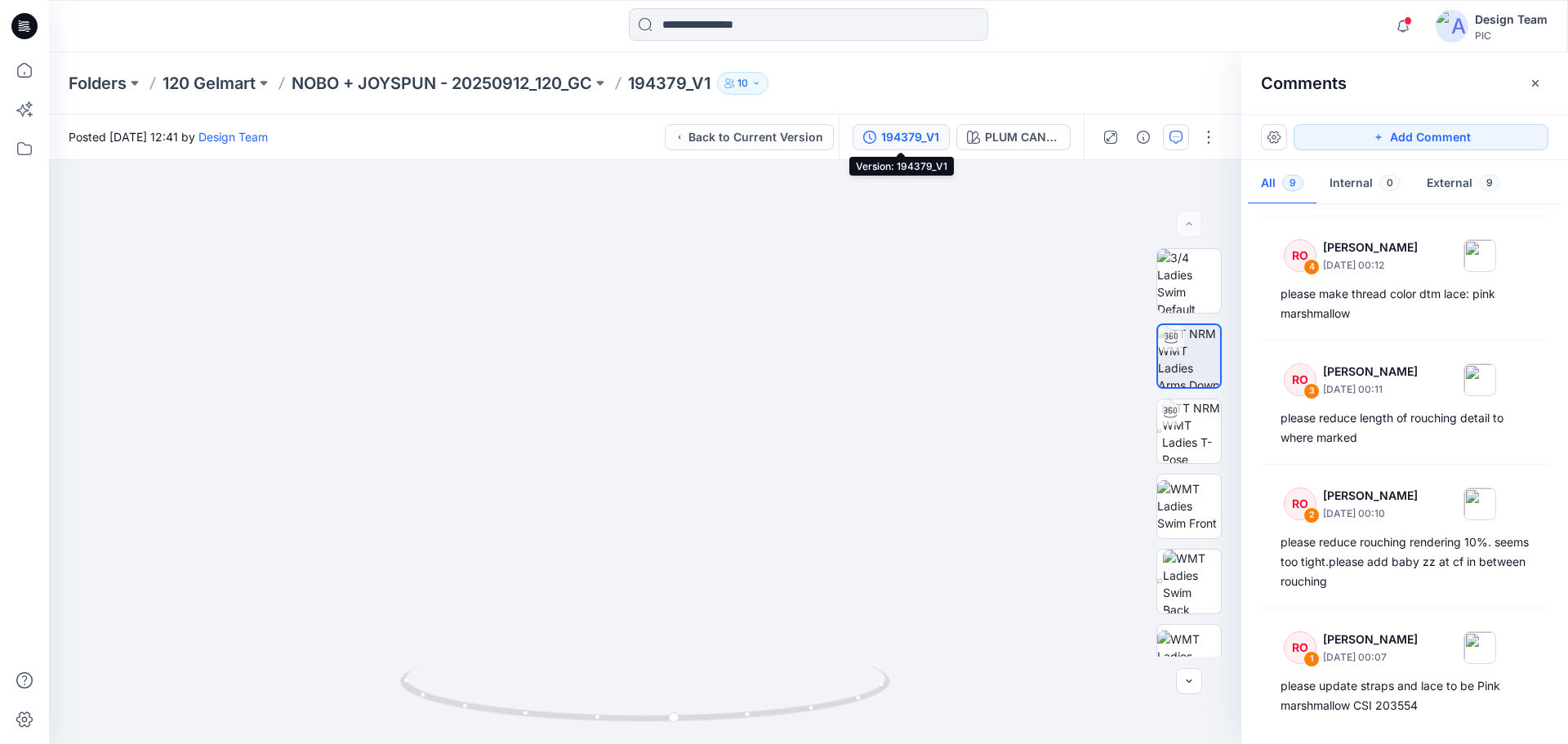
click at [904, 142] on div "194379_V1" at bounding box center [910, 136] width 58 height 18
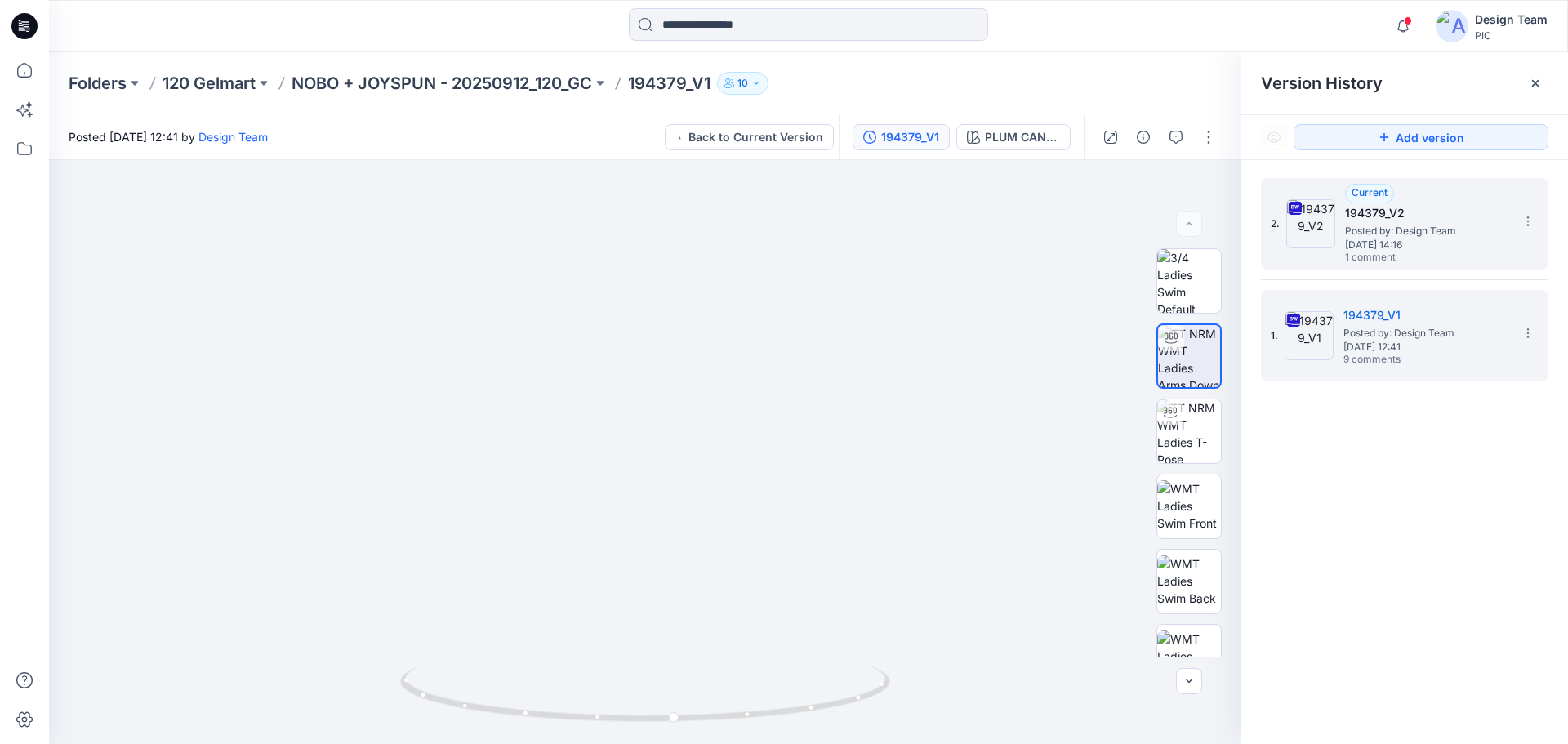
click at [1371, 221] on h5 "194379_V2" at bounding box center [1426, 213] width 164 height 19
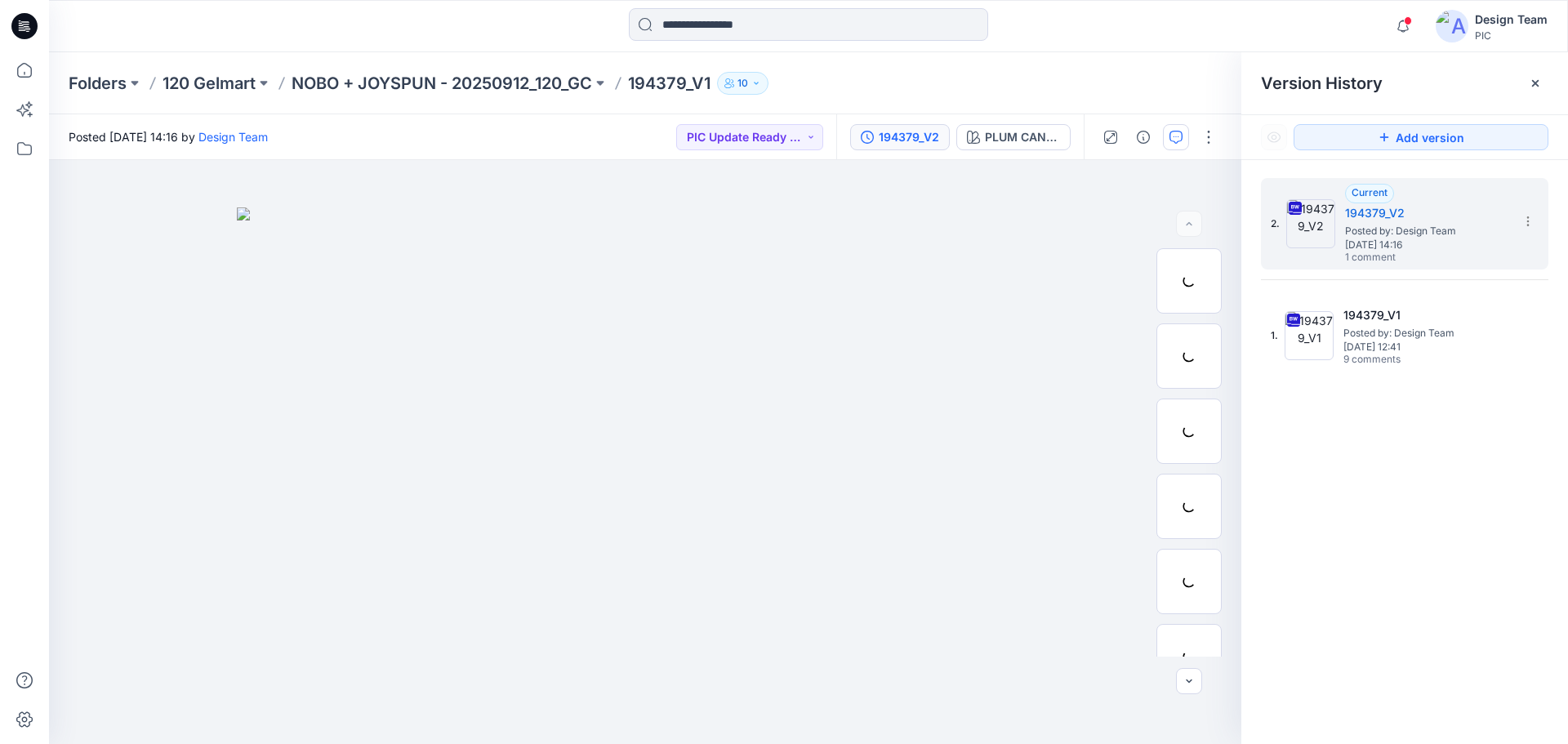
drag, startPoint x: 1189, startPoint y: 128, endPoint x: 1181, endPoint y: 136, distance: 11.3
click at [1189, 129] on div at bounding box center [1159, 137] width 151 height 46
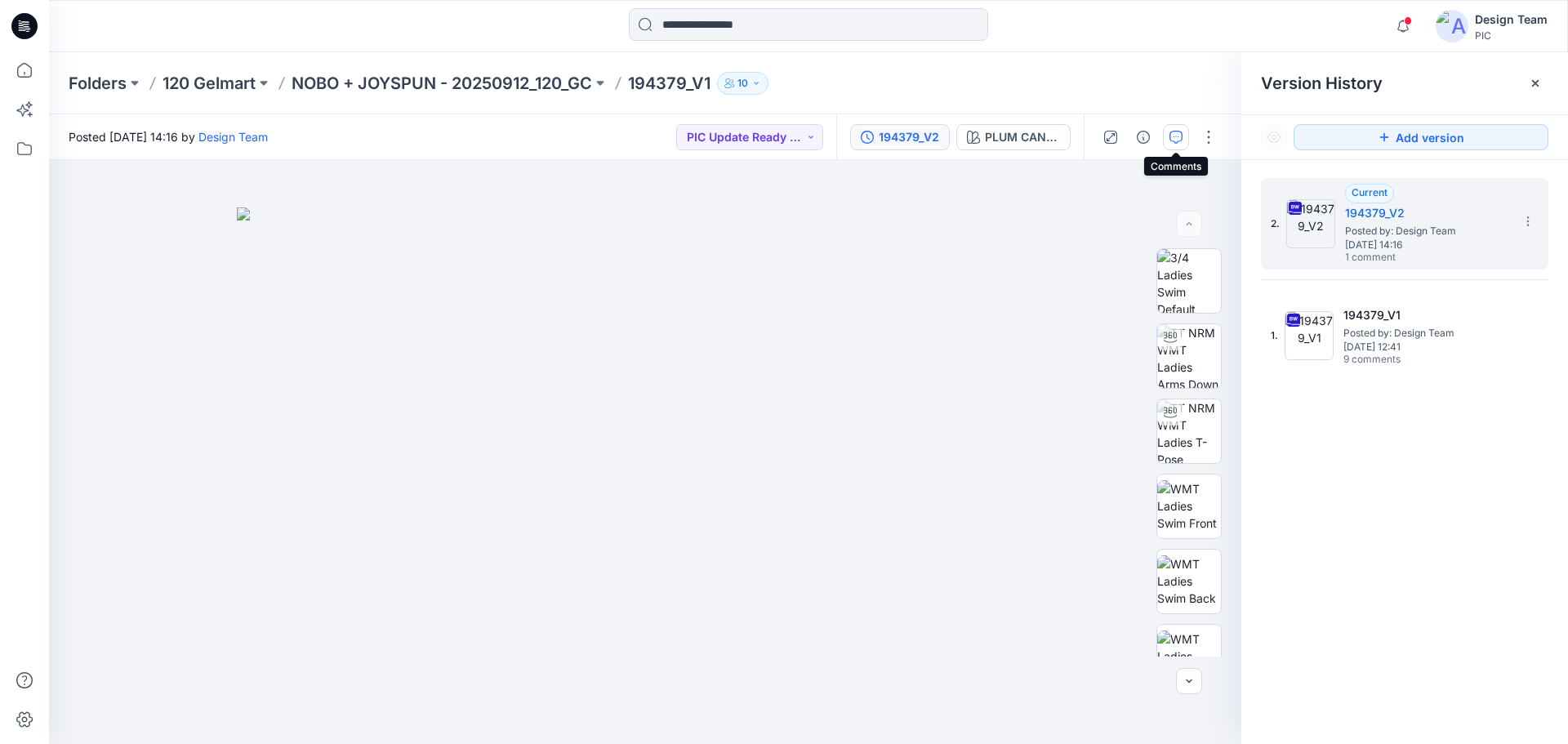
click at [1181, 136] on icon "button" at bounding box center [1176, 136] width 13 height 13
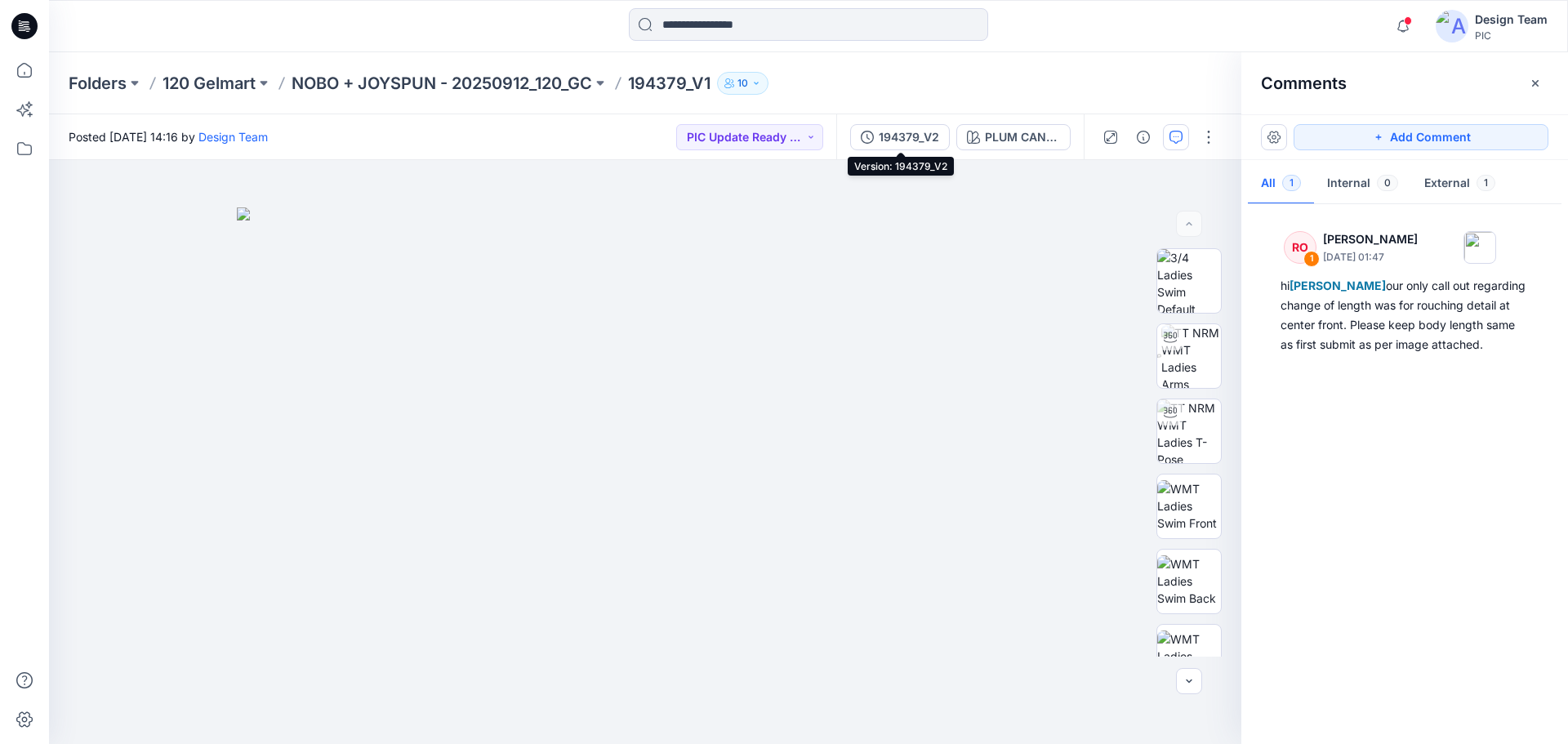
click at [849, 130] on div "194379_V2 PLUM CANDY" at bounding box center [960, 137] width 247 height 46
click at [897, 141] on div "194379_V2" at bounding box center [909, 136] width 60 height 18
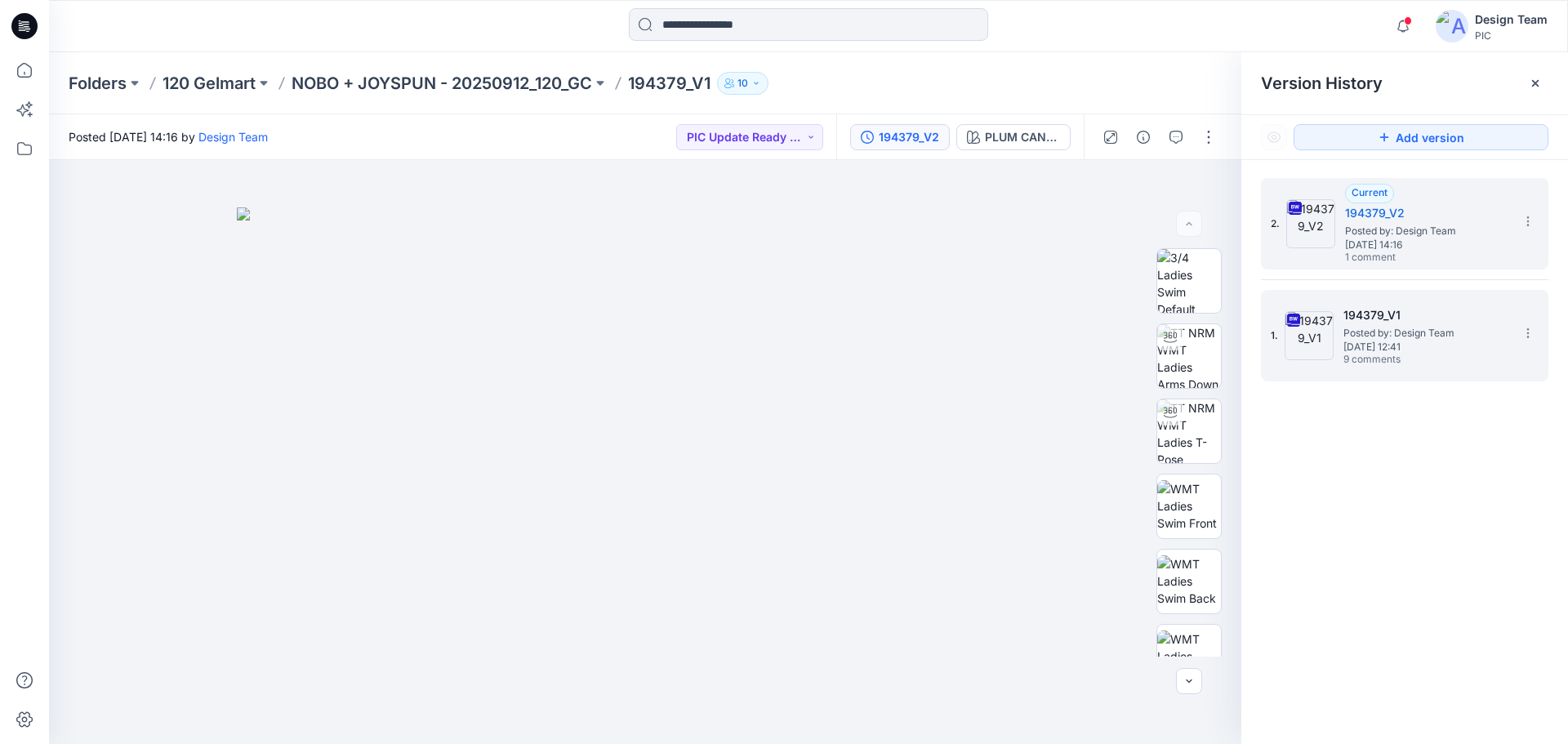
click at [1333, 326] on div "1. 194379_V1 Posted by: Design Team [DATE] 12:41 9 comments" at bounding box center [1393, 336] width 245 height 79
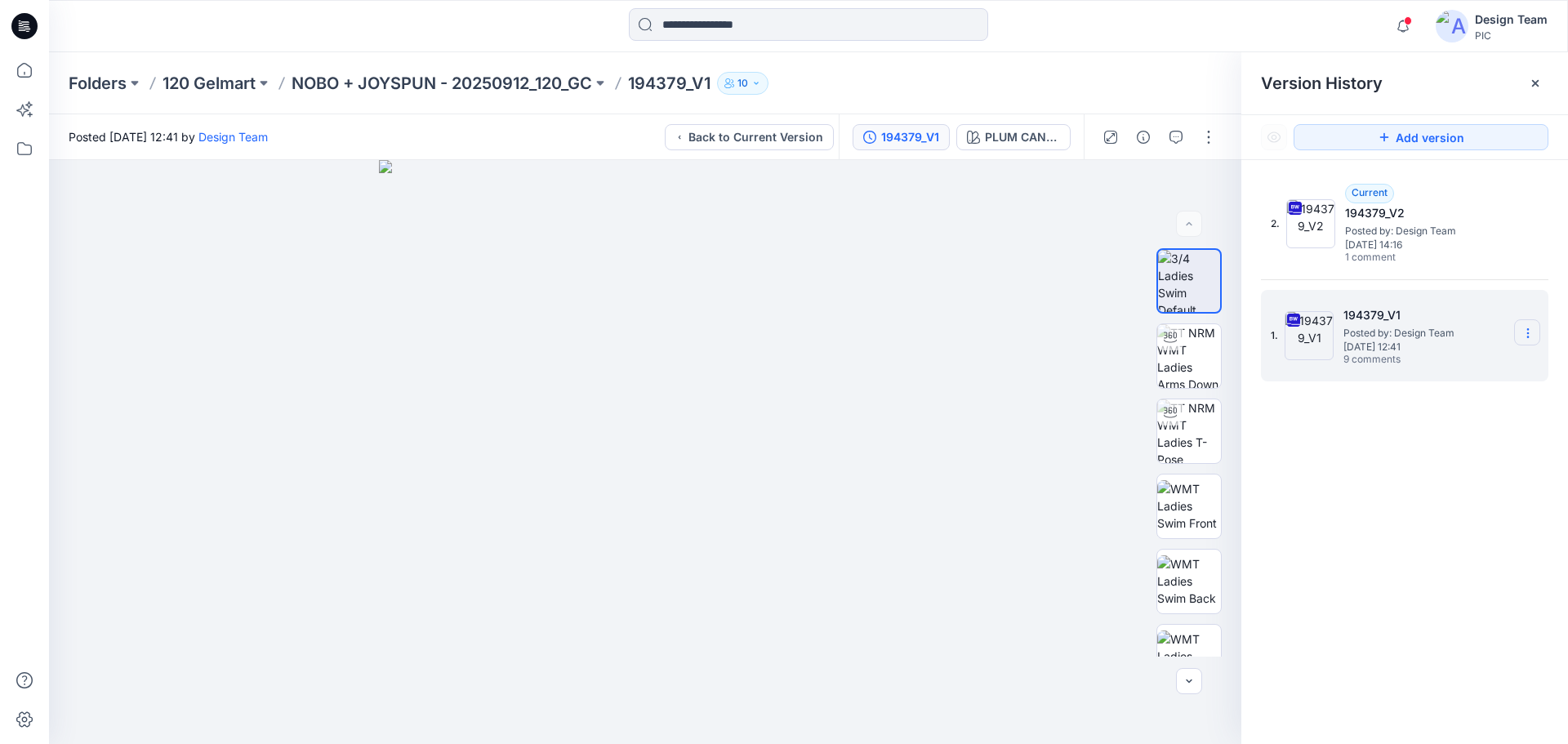
click at [1526, 329] on icon at bounding box center [1527, 332] width 13 height 13
click at [1455, 364] on span "Download Source BW File" at bounding box center [1446, 364] width 137 height 19
click at [1208, 352] on img at bounding box center [1188, 356] width 64 height 64
click at [1366, 334] on span "Posted by: Design Team" at bounding box center [1425, 332] width 164 height 16
drag, startPoint x: 1174, startPoint y: 118, endPoint x: 1175, endPoint y: 132, distance: 14.0
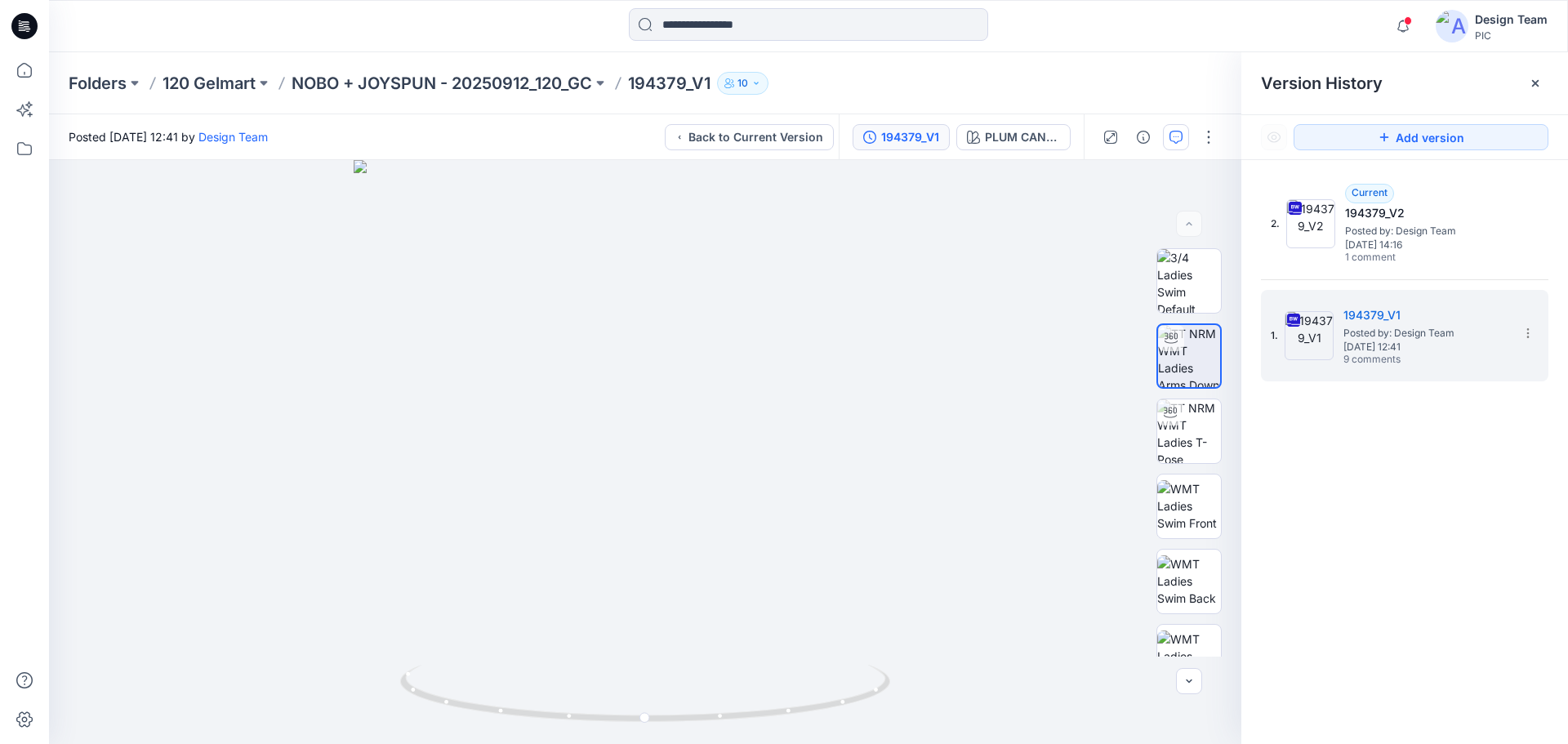
click at [1175, 125] on div at bounding box center [1159, 137] width 151 height 46
click at [1176, 135] on icon "button" at bounding box center [1176, 136] width 13 height 13
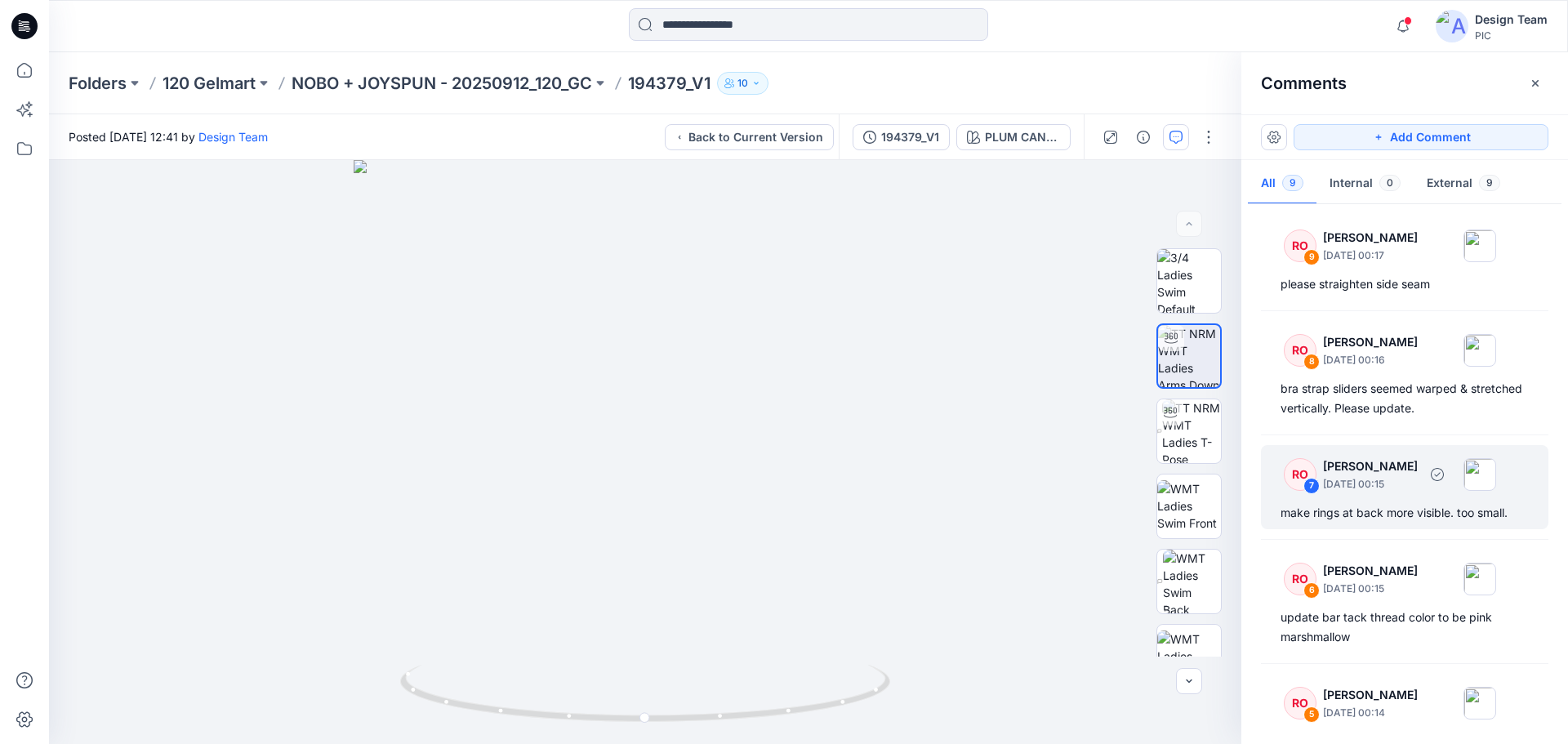
scroll to position [0, 0]
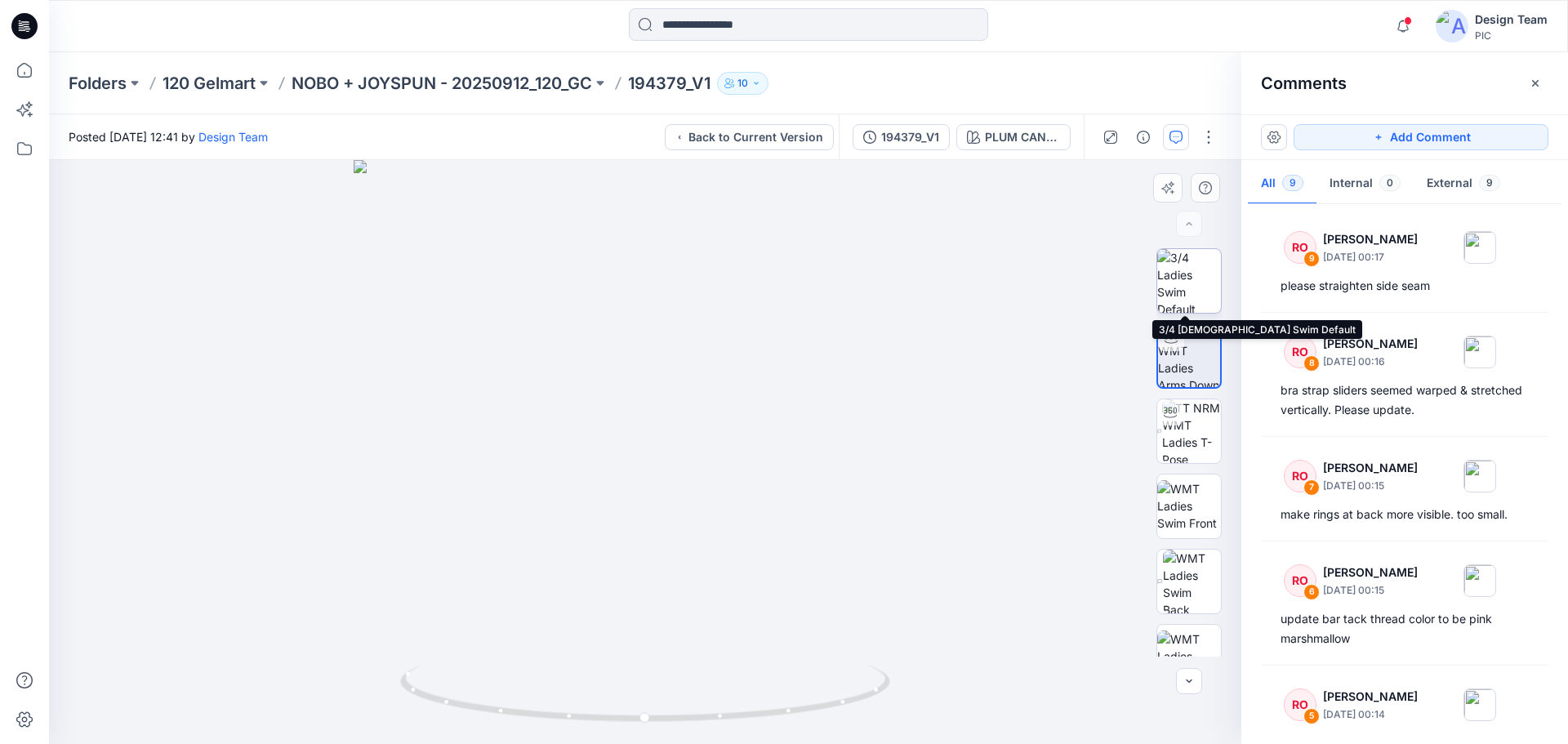
click at [1211, 279] on img at bounding box center [1188, 280] width 64 height 64
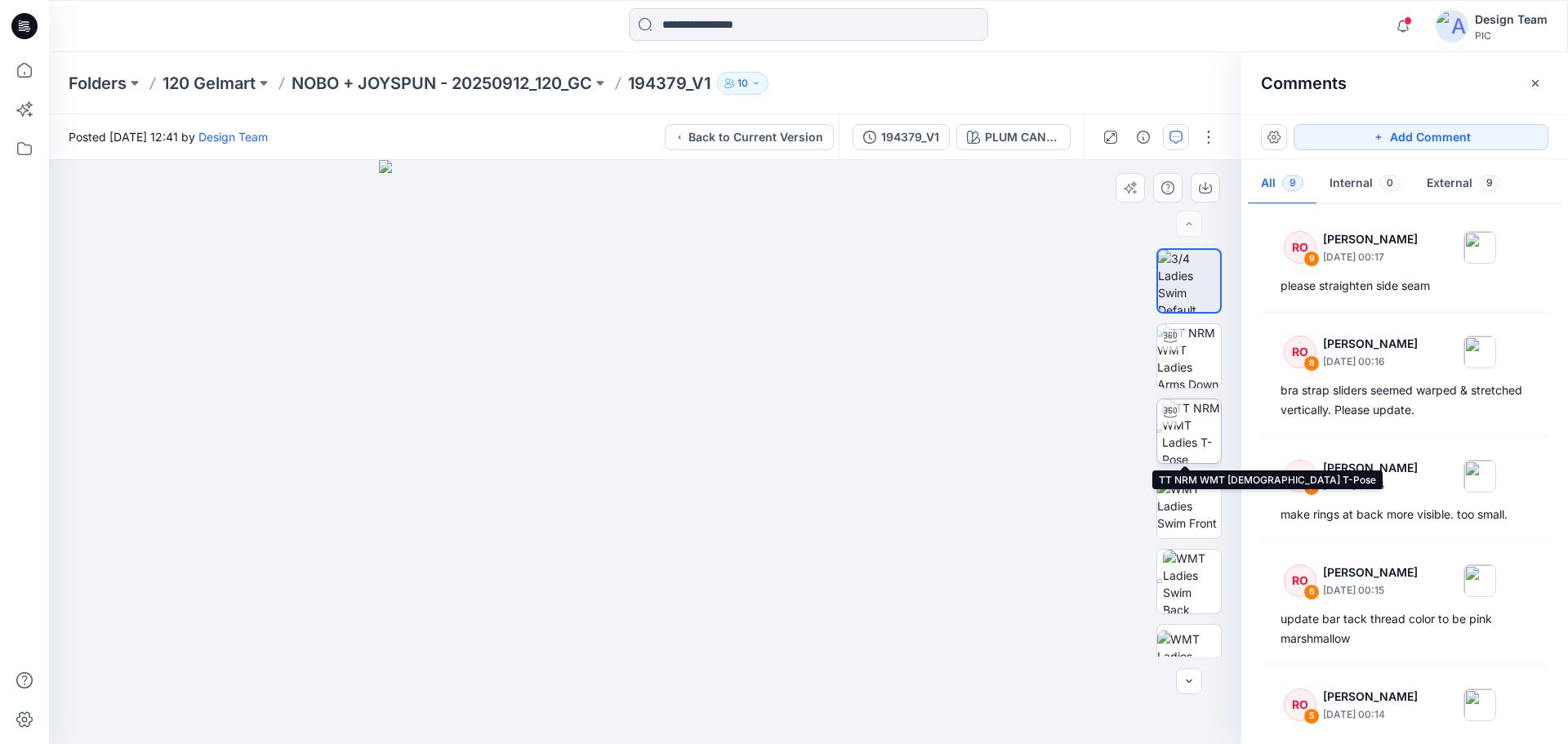
click at [1195, 444] on img at bounding box center [1191, 430] width 58 height 64
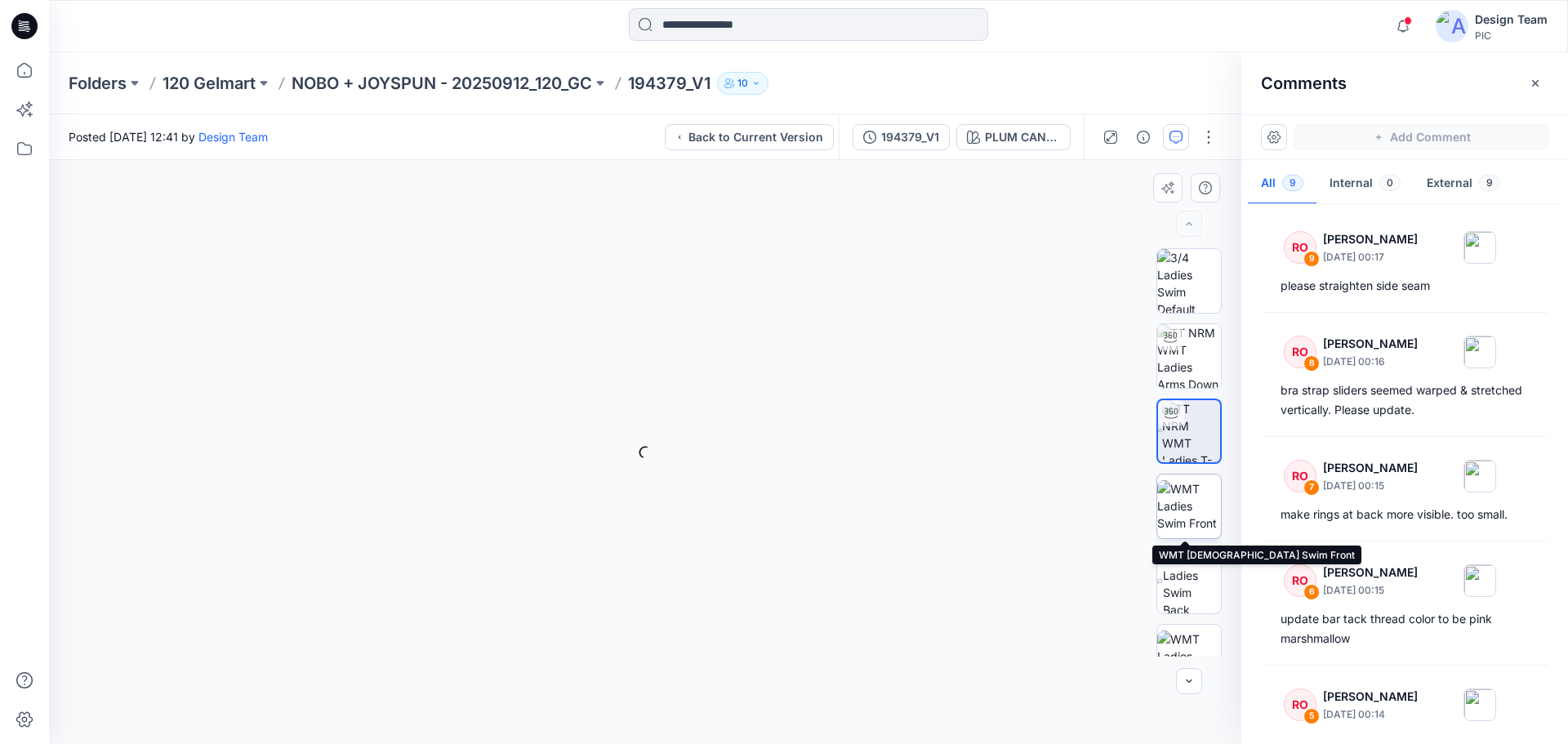
click at [1193, 500] on img at bounding box center [1188, 506] width 64 height 52
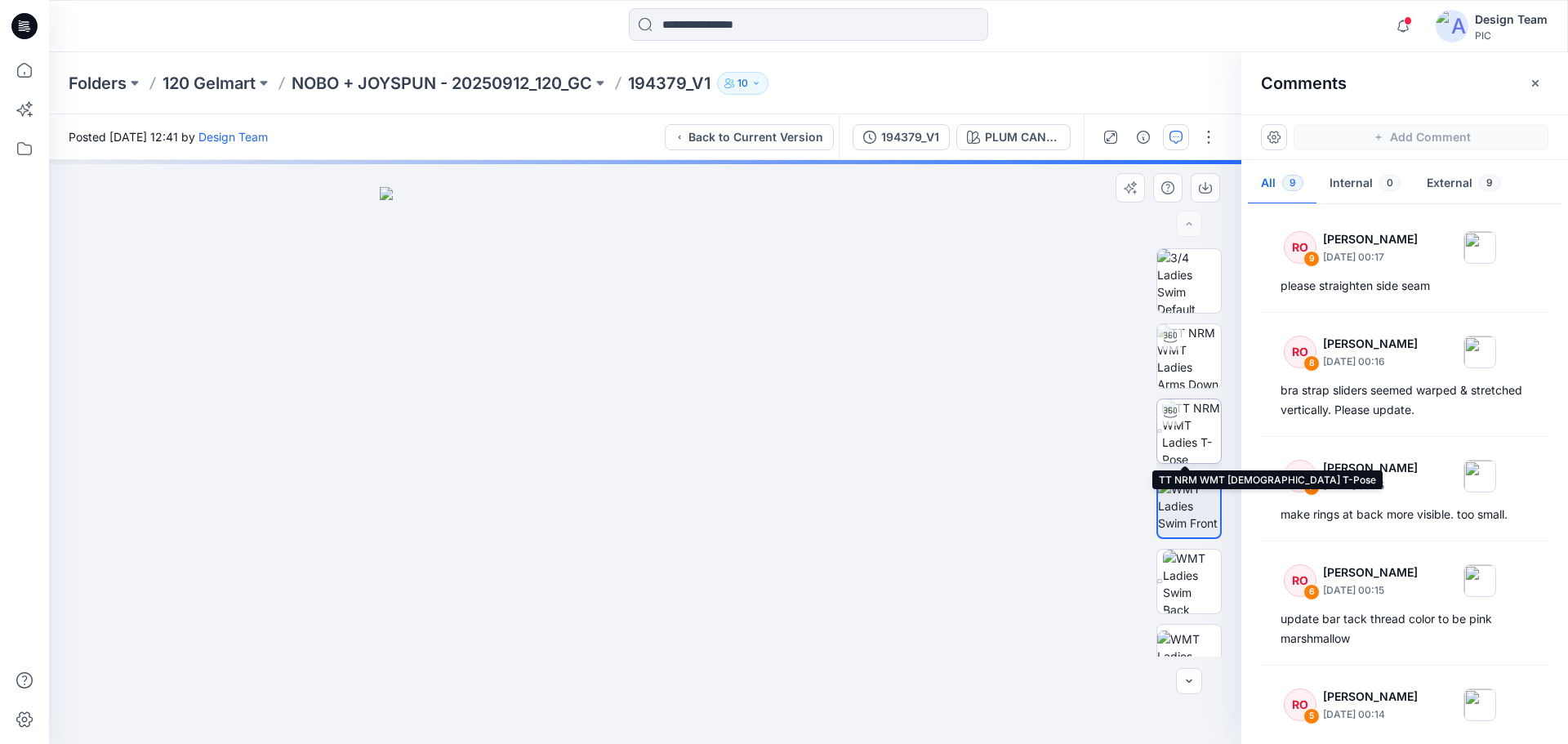
click at [1204, 431] on img at bounding box center [1191, 430] width 58 height 64
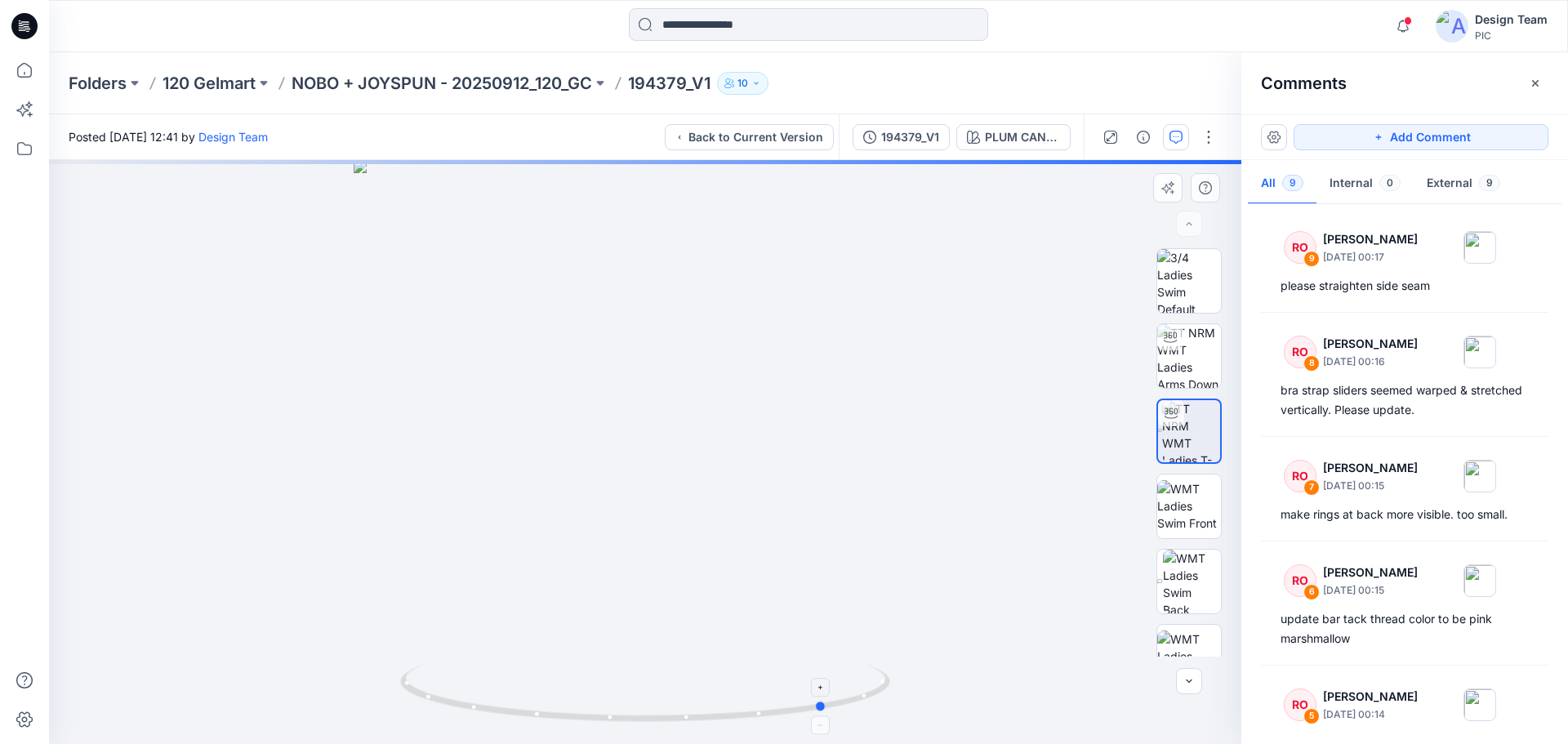
drag, startPoint x: 644, startPoint y: 724, endPoint x: 826, endPoint y: 726, distance: 182.0
click at [826, 726] on icon at bounding box center [647, 695] width 494 height 61
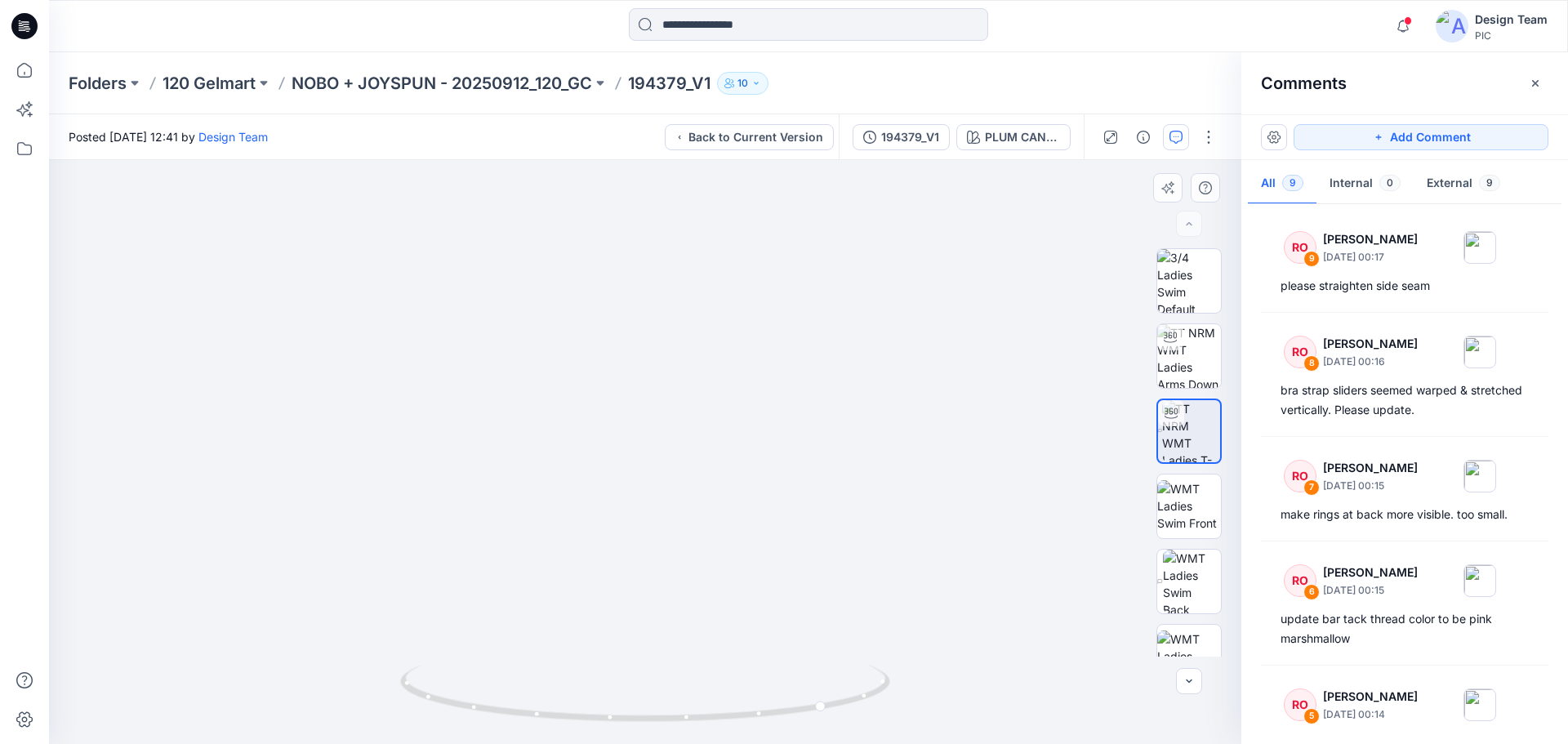
drag, startPoint x: 659, startPoint y: 556, endPoint x: 660, endPoint y: 614, distance: 58.0
click at [662, 598] on img at bounding box center [645, 341] width 1078 height 804
drag, startPoint x: 670, startPoint y: 625, endPoint x: 673, endPoint y: 489, distance: 136.0
click at [674, 489] on img at bounding box center [645, 283] width 1078 height 921
drag, startPoint x: 953, startPoint y: 424, endPoint x: 945, endPoint y: 458, distance: 34.9
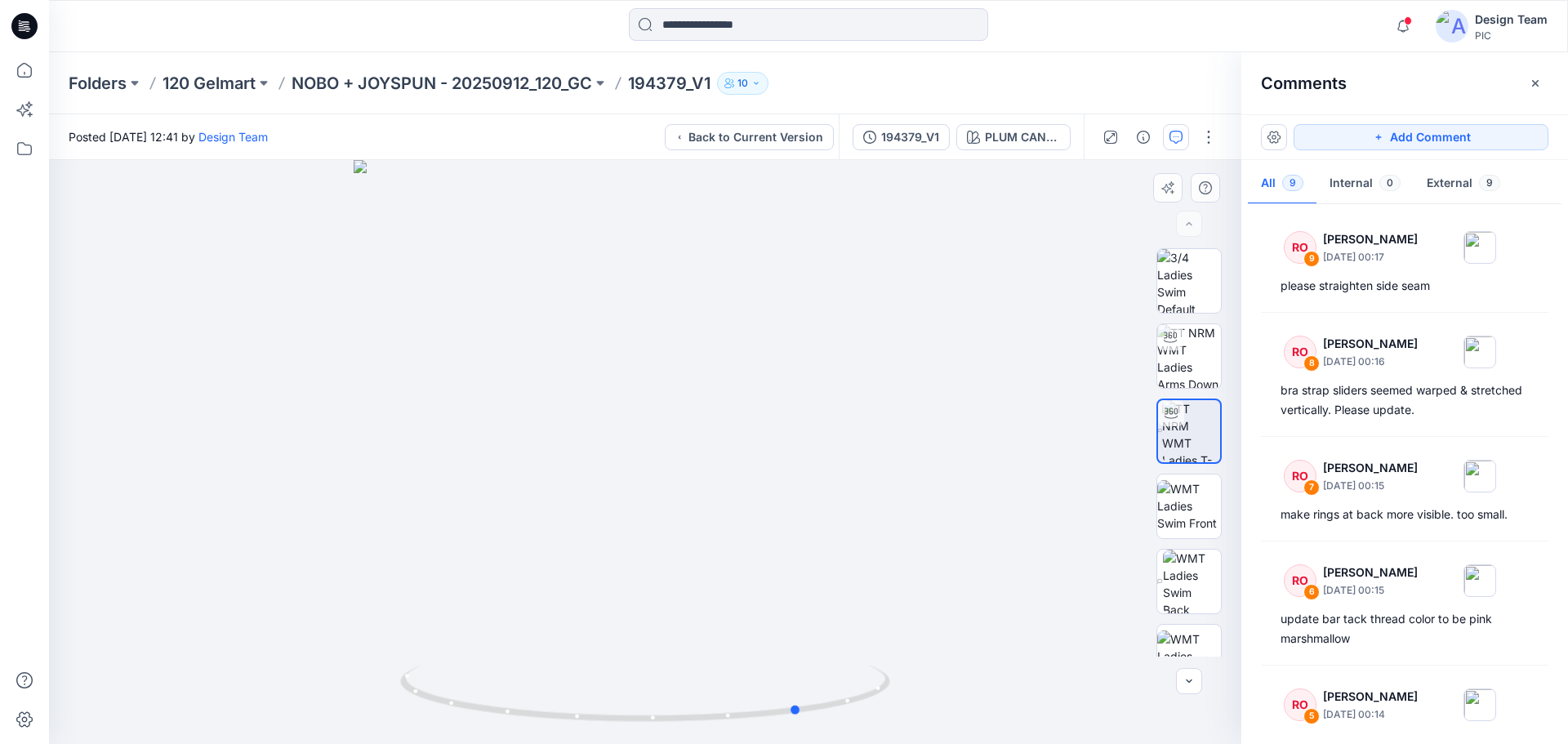
click at [945, 456] on div at bounding box center [645, 452] width 1193 height 584
drag, startPoint x: 765, startPoint y: 720, endPoint x: 646, endPoint y: 699, distance: 120.8
click at [643, 702] on icon at bounding box center [647, 695] width 494 height 61
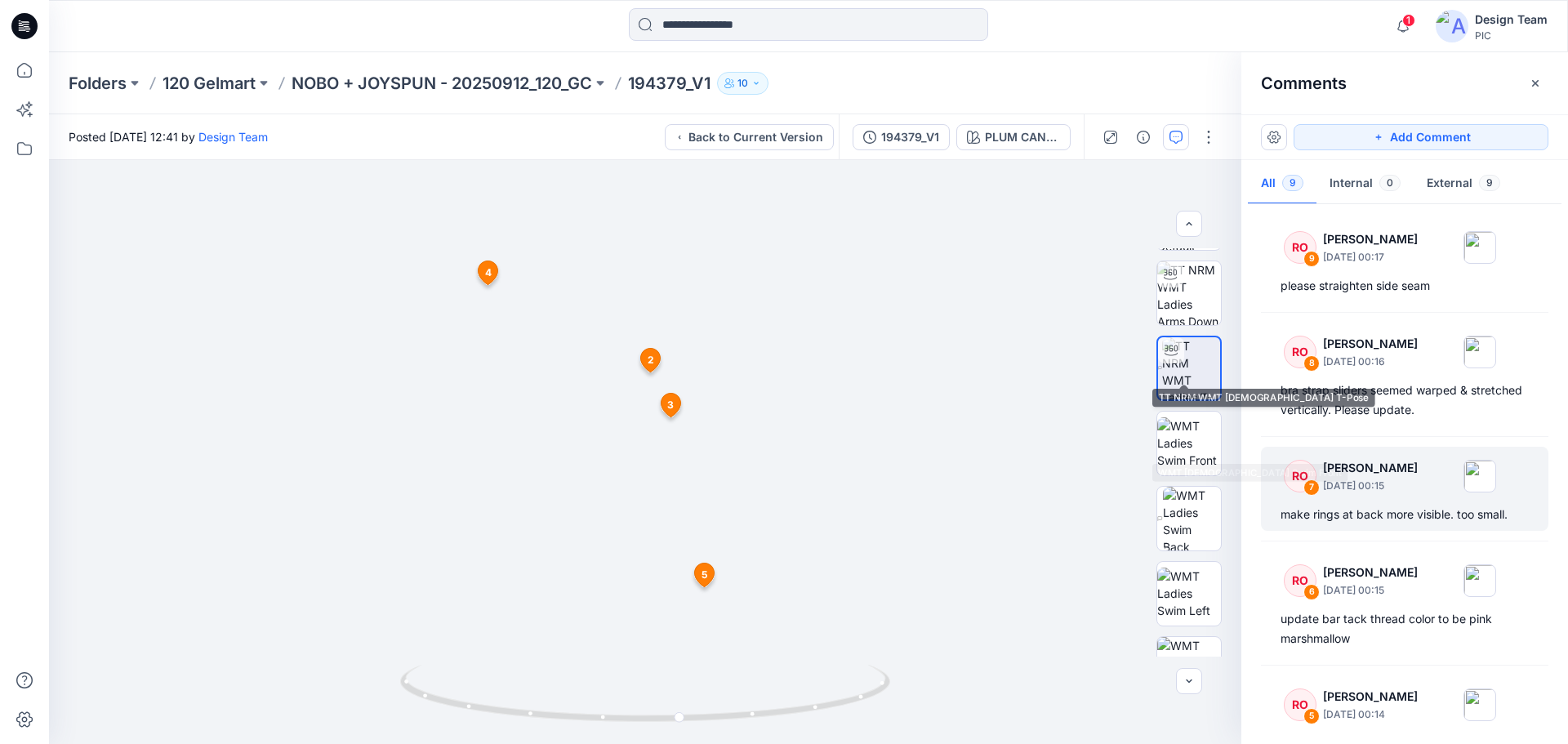
scroll to position [164, 0]
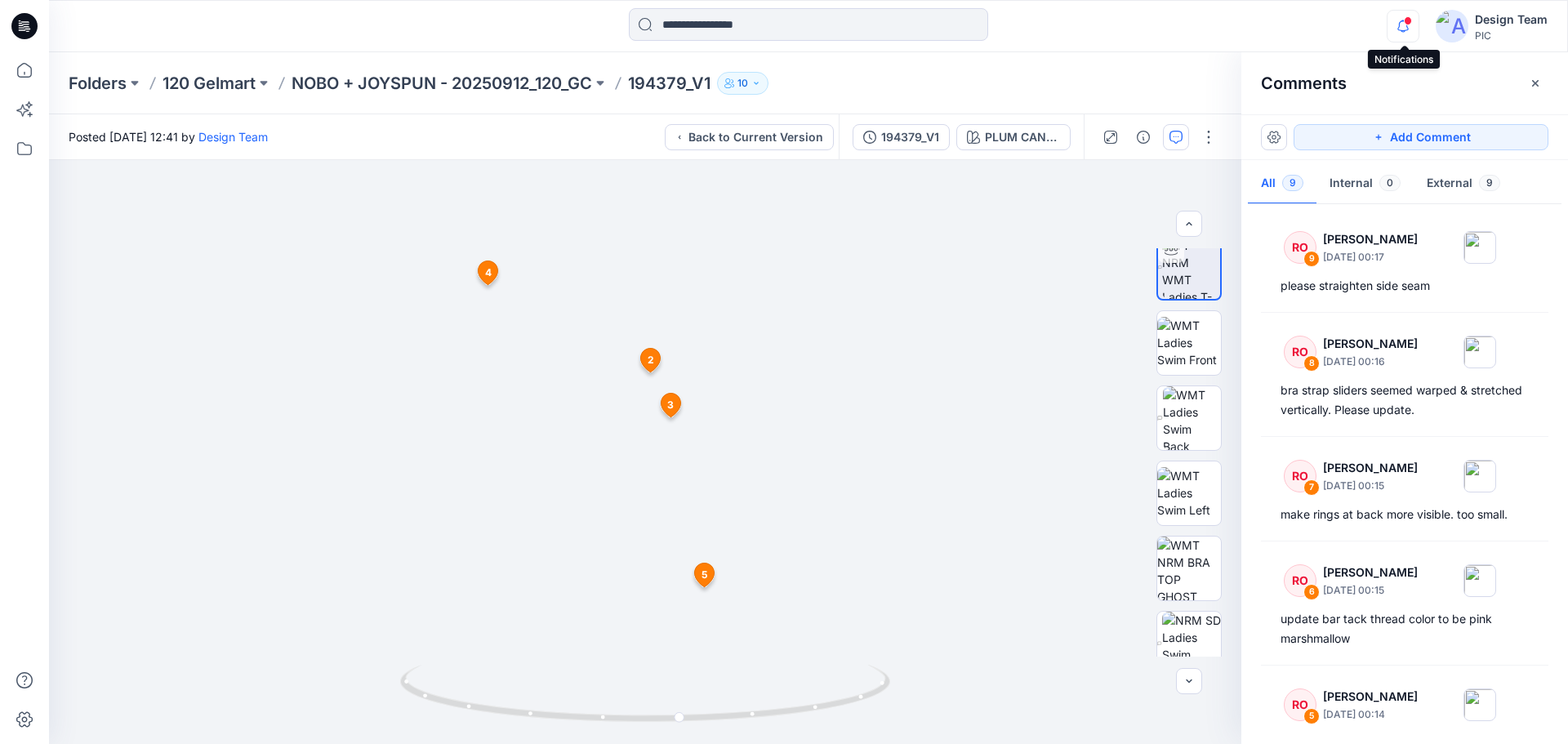
click at [1397, 34] on icon "button" at bounding box center [1403, 26] width 31 height 33
click at [1321, 21] on div "Notifications Your style 194357_V1 has been updated with 194357_V1 version 1 mi…" at bounding box center [808, 26] width 1518 height 36
click at [1409, 34] on icon "button" at bounding box center [1403, 26] width 31 height 33
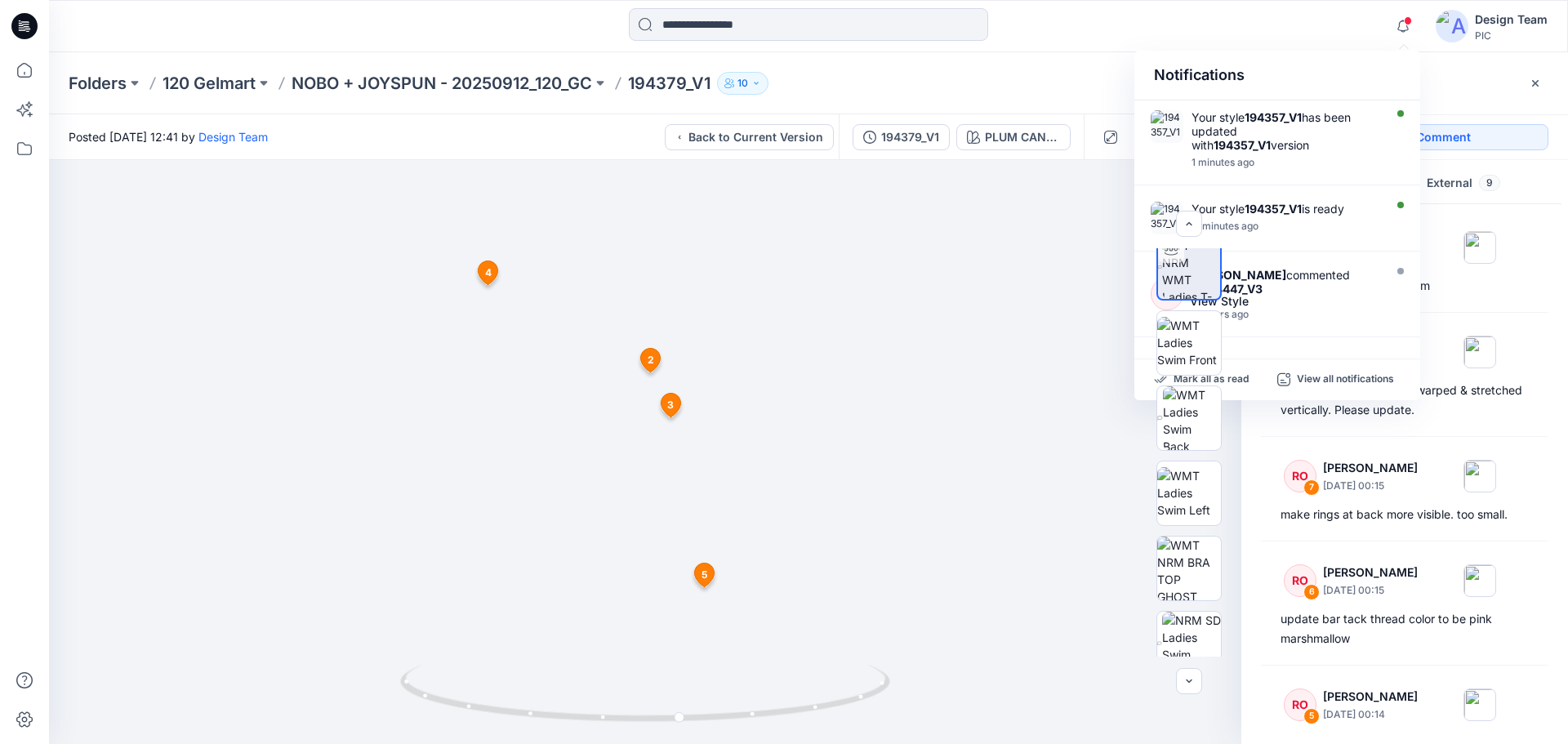
click at [1343, 48] on div "Notifications Your style 194357_V1 has been updated with 194357_V1 version 1 mi…" at bounding box center [809, 26] width 1519 height 53
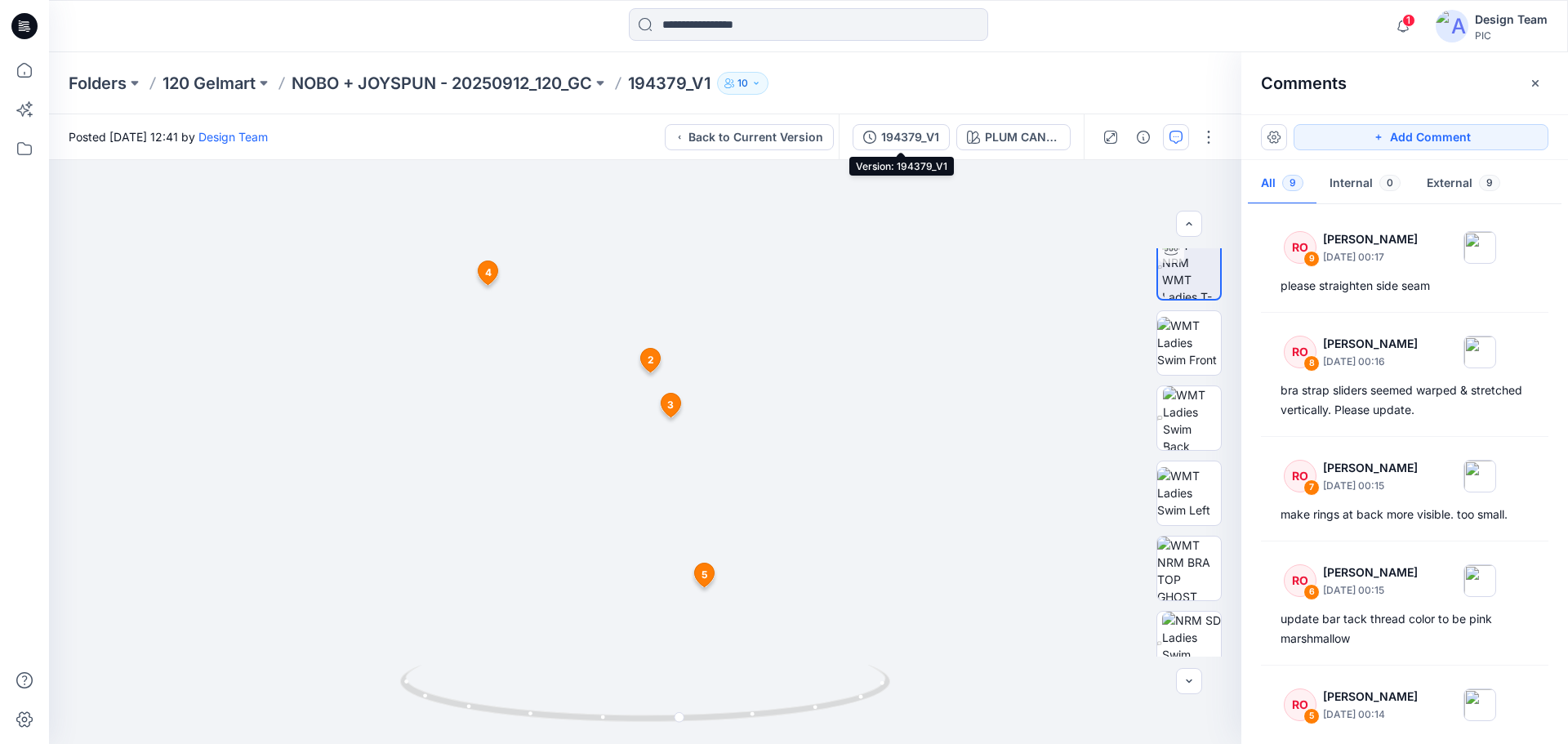
drag, startPoint x: 888, startPoint y: 132, endPoint x: 978, endPoint y: 153, distance: 92.4
click at [892, 133] on div "194379_V1" at bounding box center [910, 136] width 58 height 18
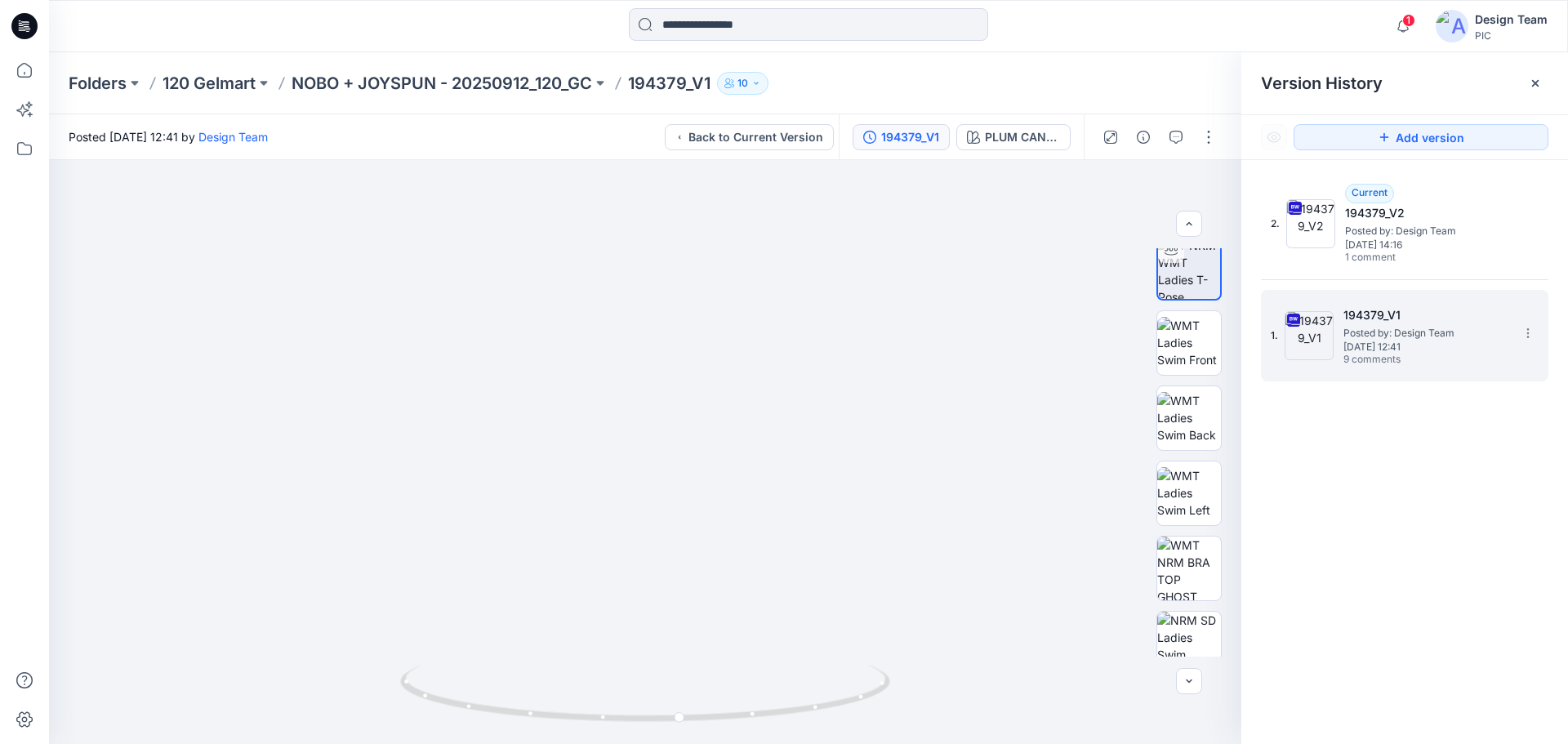
click at [1362, 315] on h5 "194379_V1" at bounding box center [1425, 314] width 164 height 19
click at [1374, 307] on h5 "194379_V1" at bounding box center [1425, 314] width 164 height 19
click at [1376, 303] on div "1. 194379_V1 Posted by: Design Team [DATE] 12:41 9 comments" at bounding box center [1393, 336] width 245 height 79
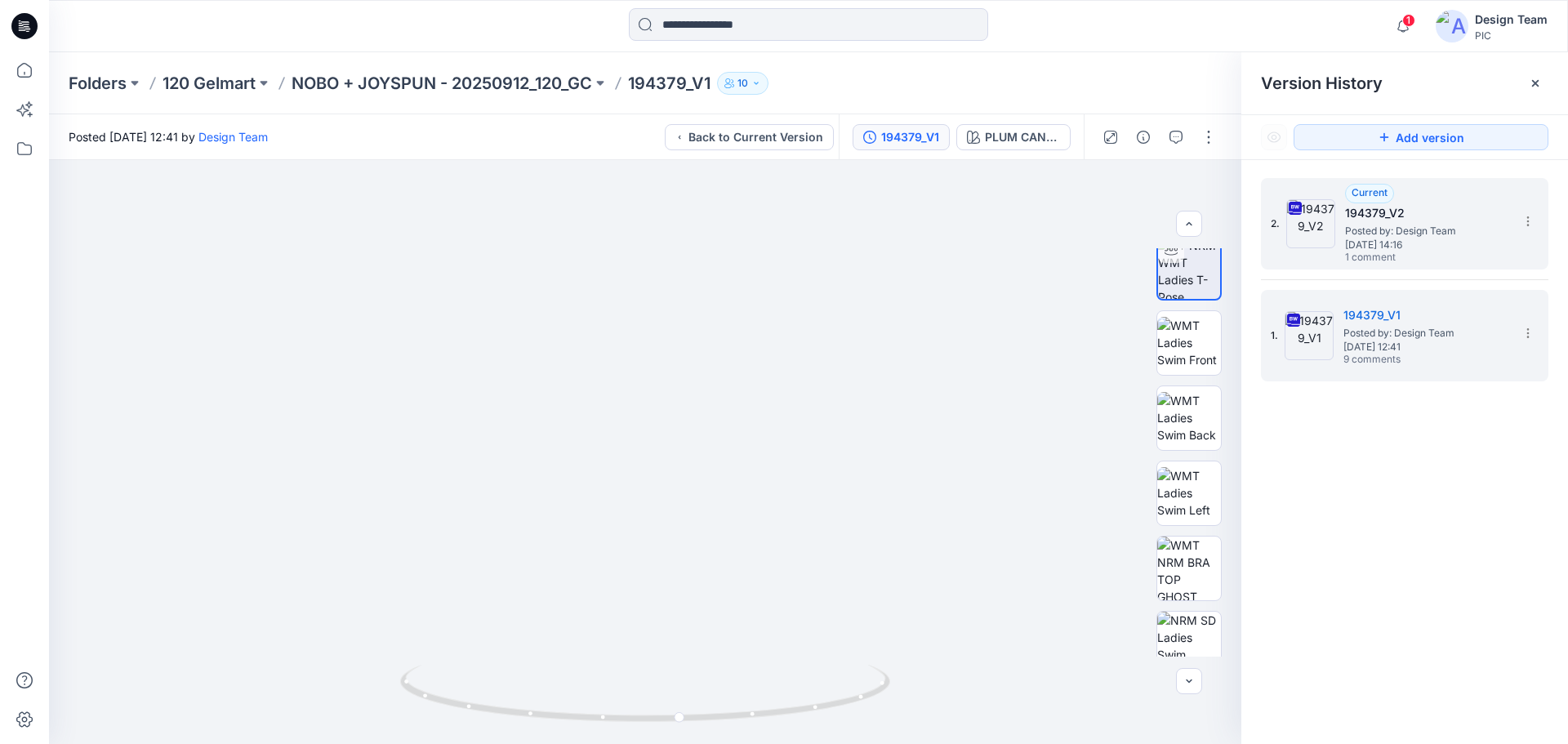
click at [1390, 211] on h5 "194379_V2" at bounding box center [1426, 213] width 164 height 19
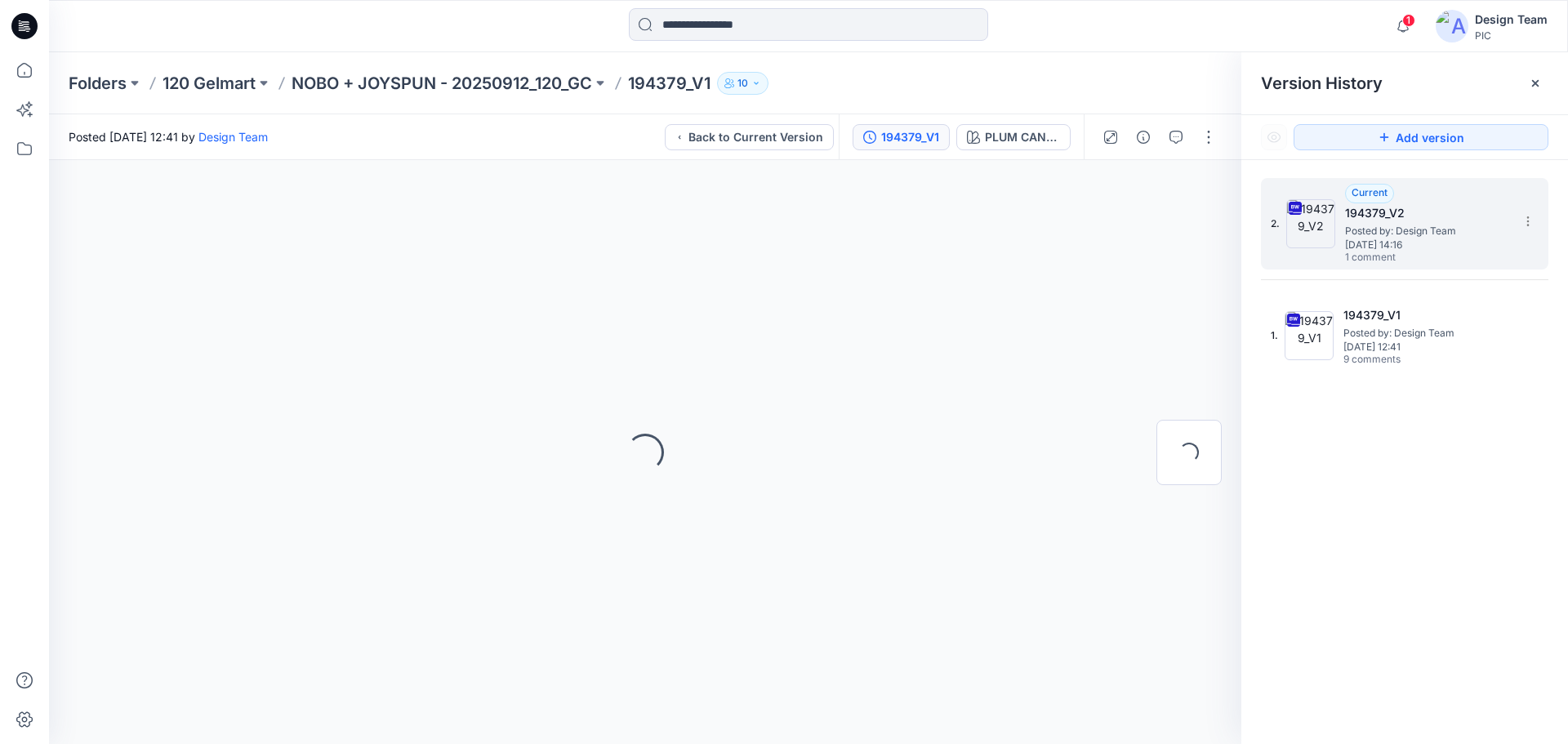
scroll to position [0, 0]
click at [1176, 135] on icon "button" at bounding box center [1176, 136] width 13 height 13
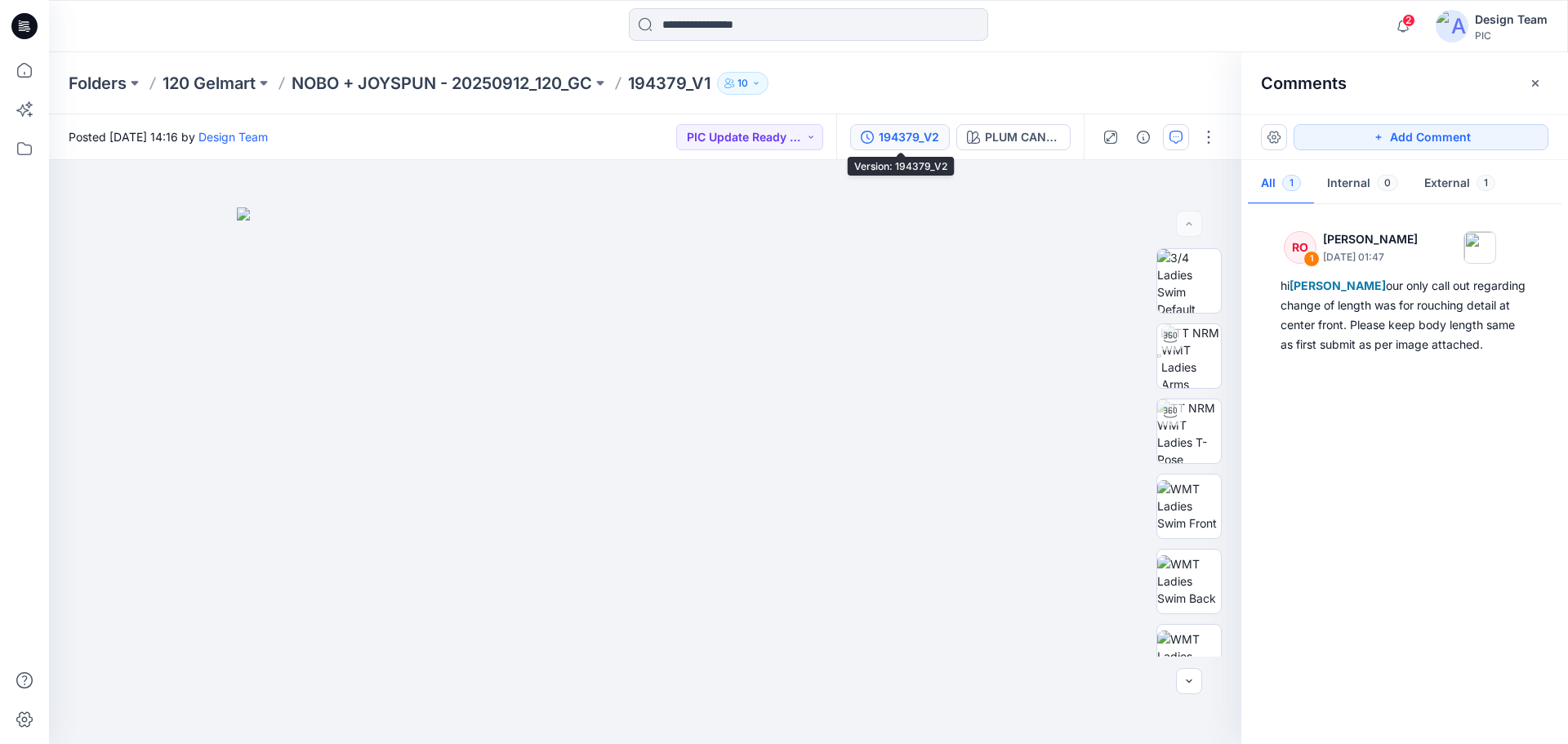
click at [938, 139] on div "194379_V2" at bounding box center [909, 136] width 60 height 18
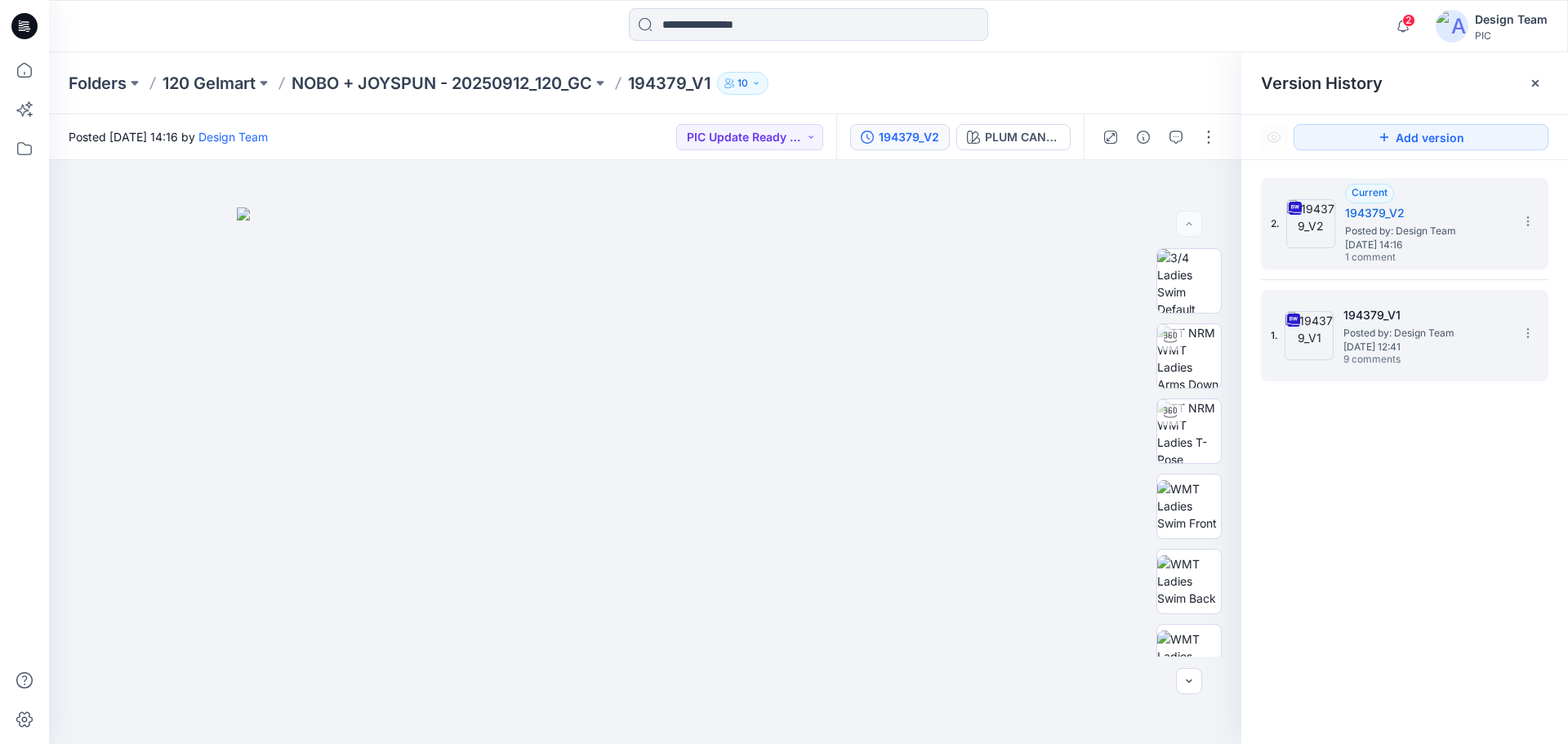
click at [1373, 338] on span "Posted by: Design Team" at bounding box center [1425, 332] width 164 height 16
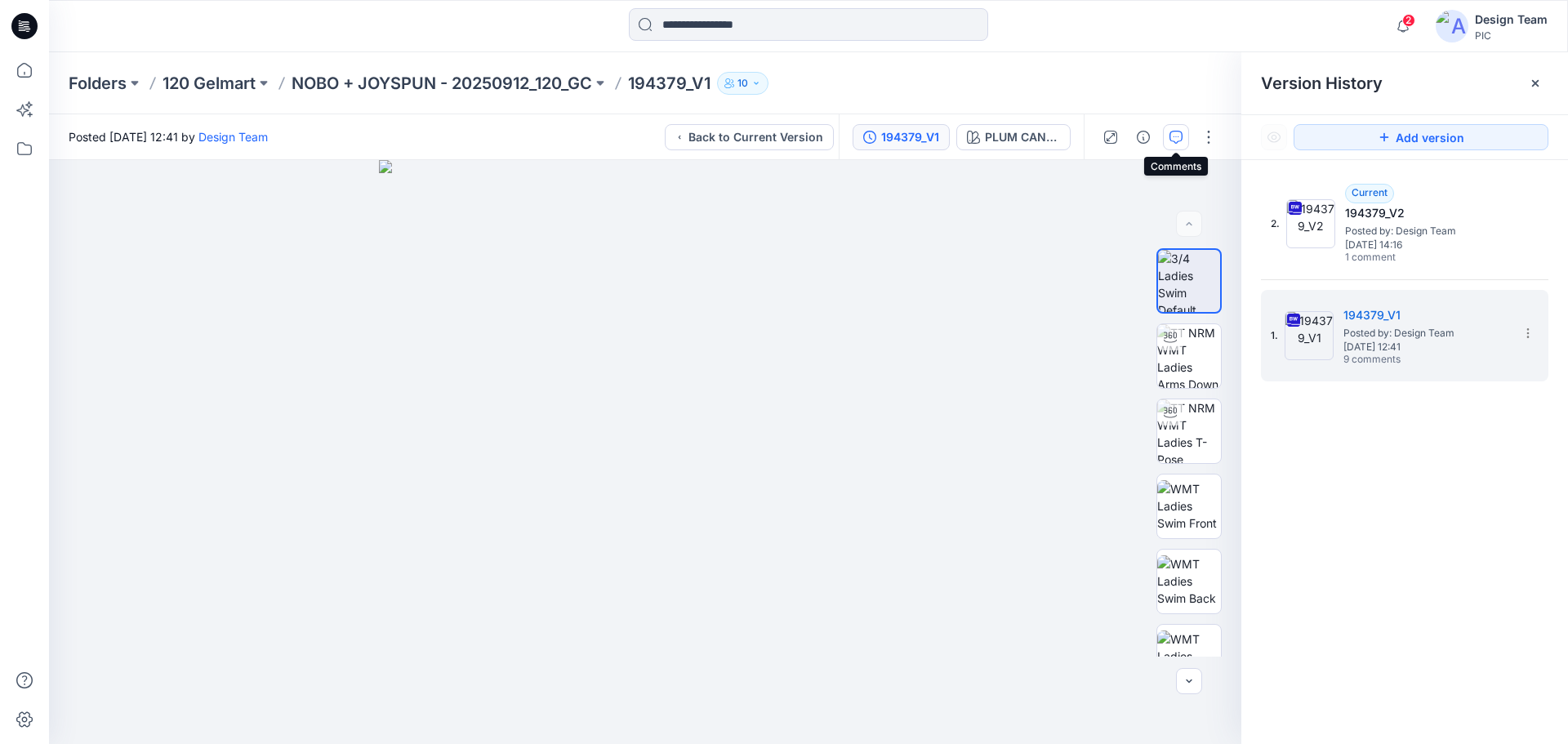
click at [1181, 138] on icon "button" at bounding box center [1176, 136] width 13 height 13
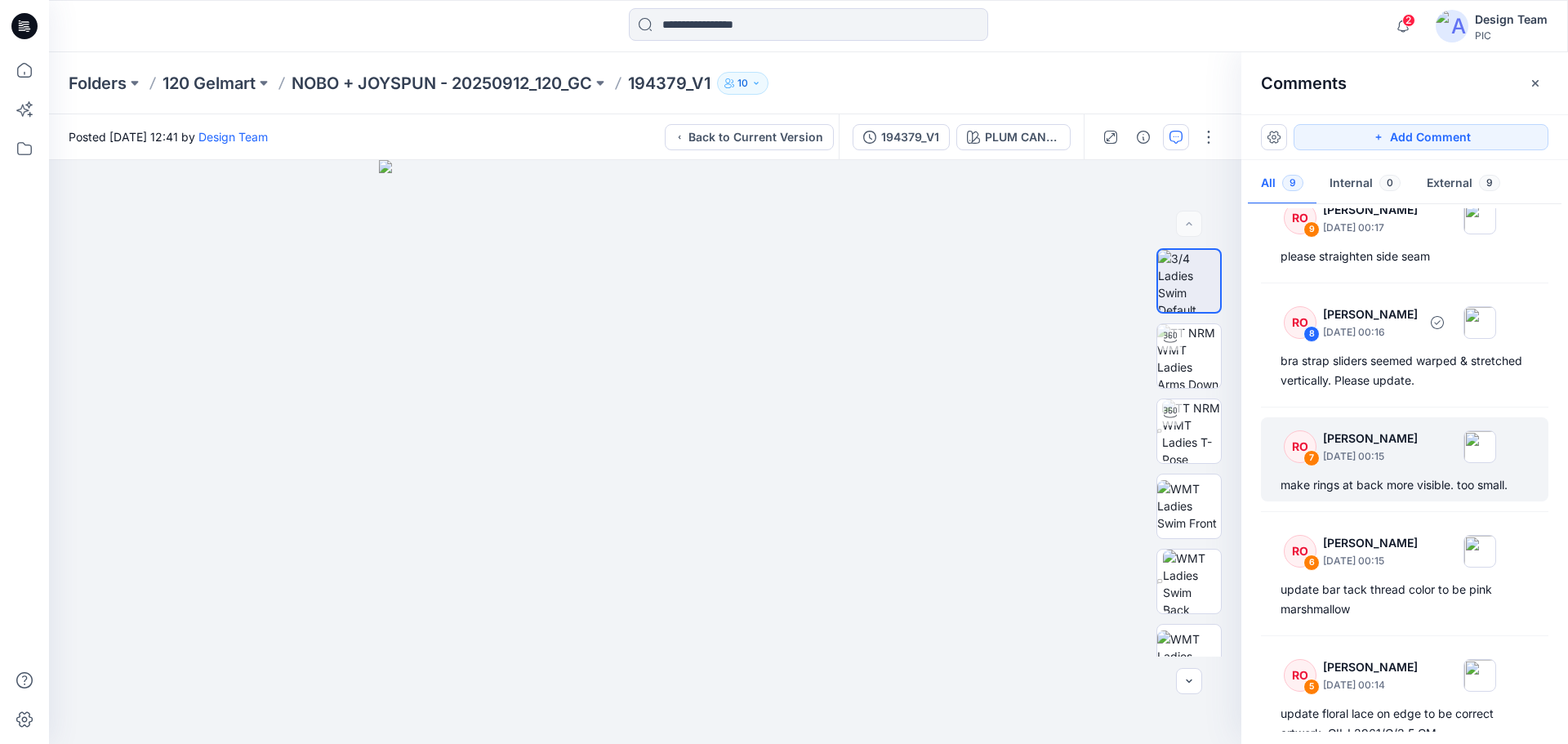
scroll to position [81, 0]
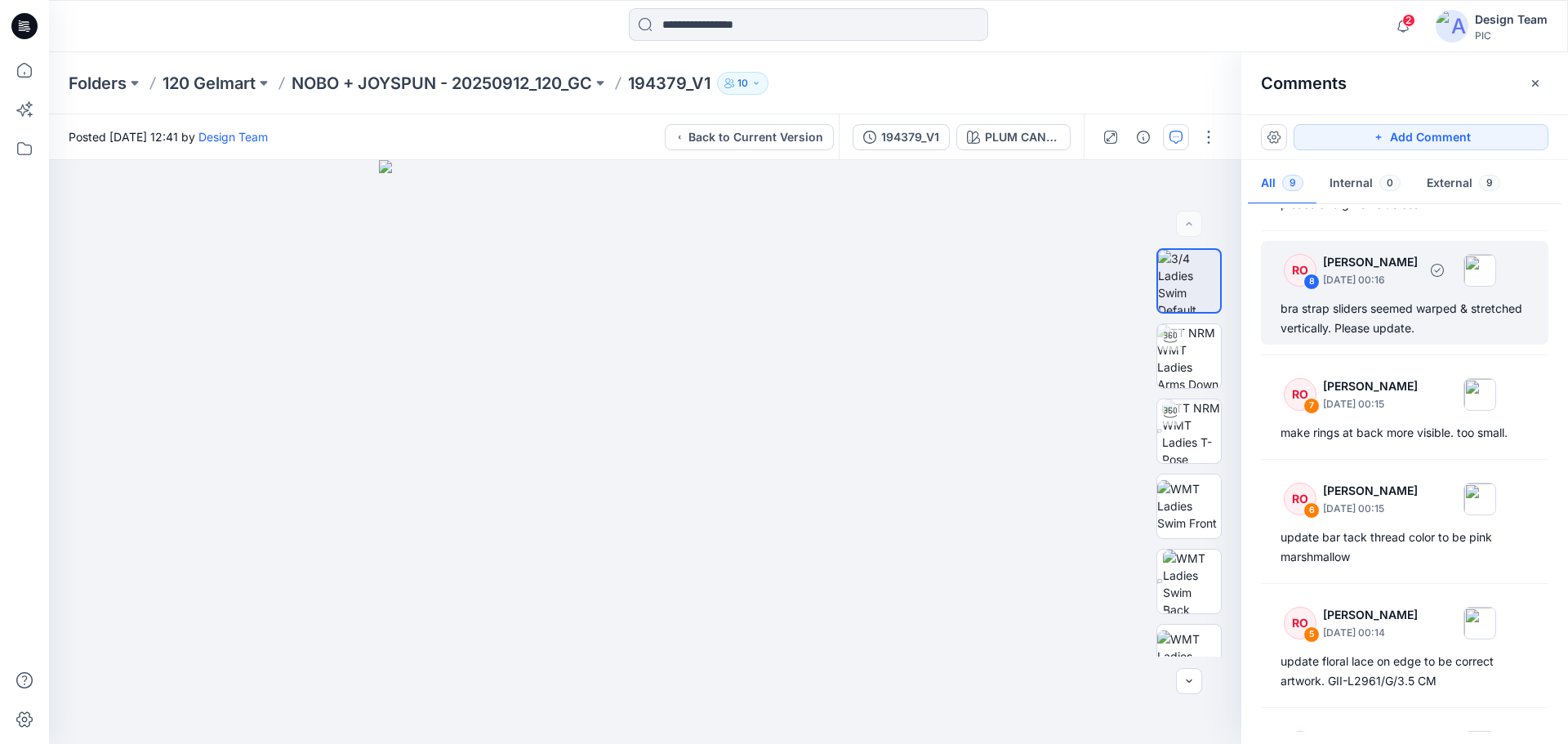
click at [1333, 319] on div "bra strap sliders seemed warped & stretched vertically. Please update." at bounding box center [1404, 319] width 248 height 39
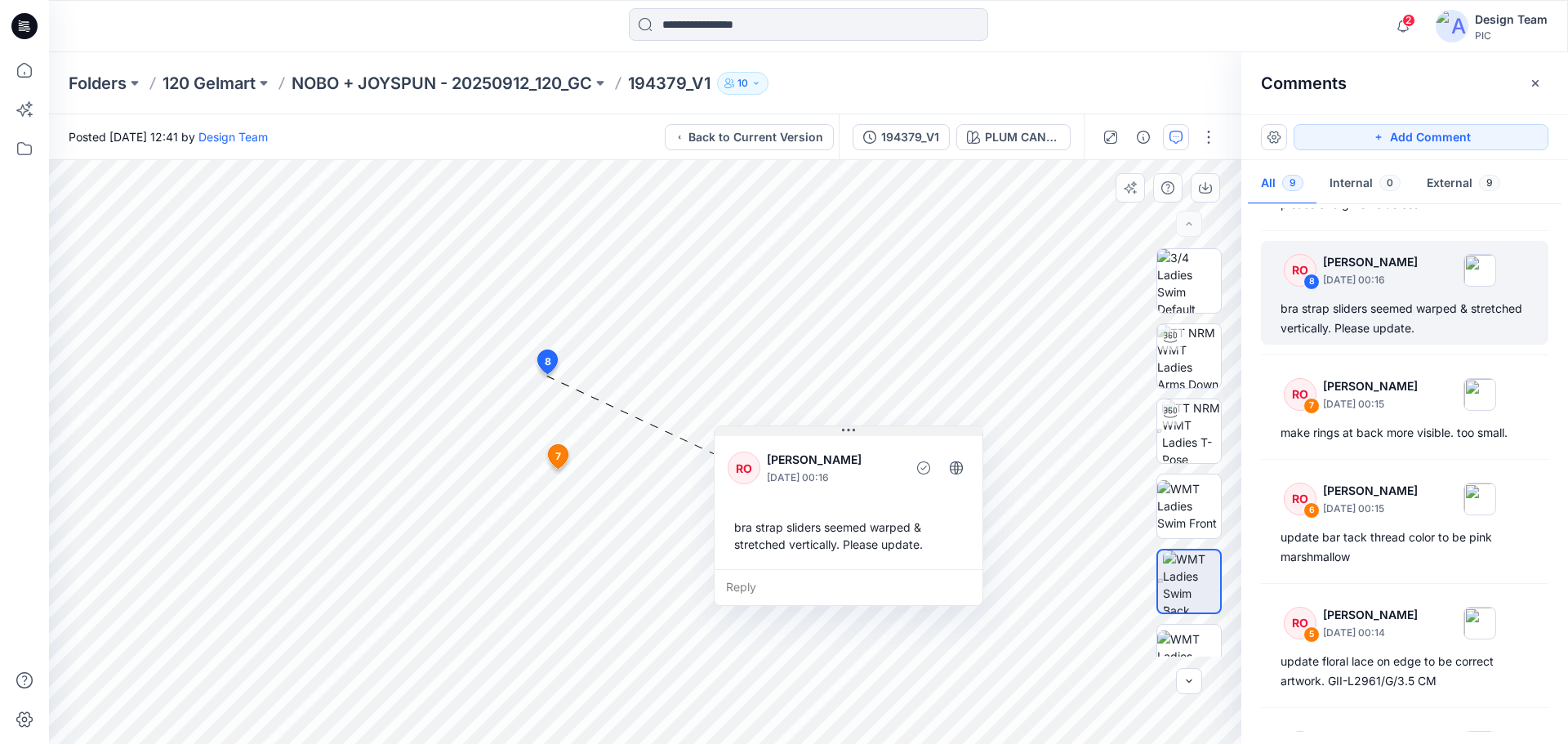
drag, startPoint x: 609, startPoint y: 389, endPoint x: 798, endPoint y: 433, distance: 194.1
click at [798, 433] on button at bounding box center [848, 431] width 268 height 10
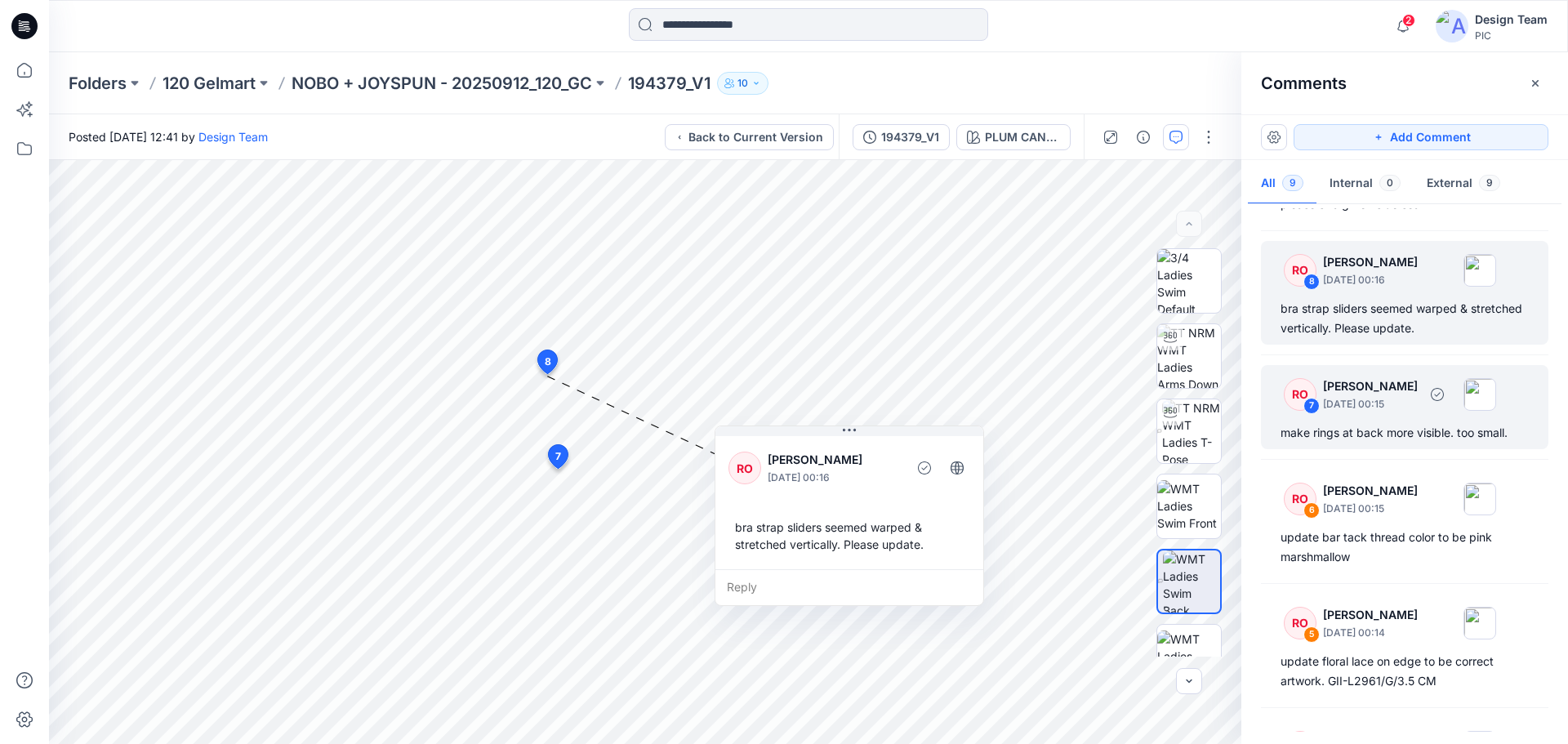
click at [1332, 419] on div "RO 7 [PERSON_NAME] [DATE] 00:15 make rings at back more visible. too small." at bounding box center [1404, 407] width 287 height 84
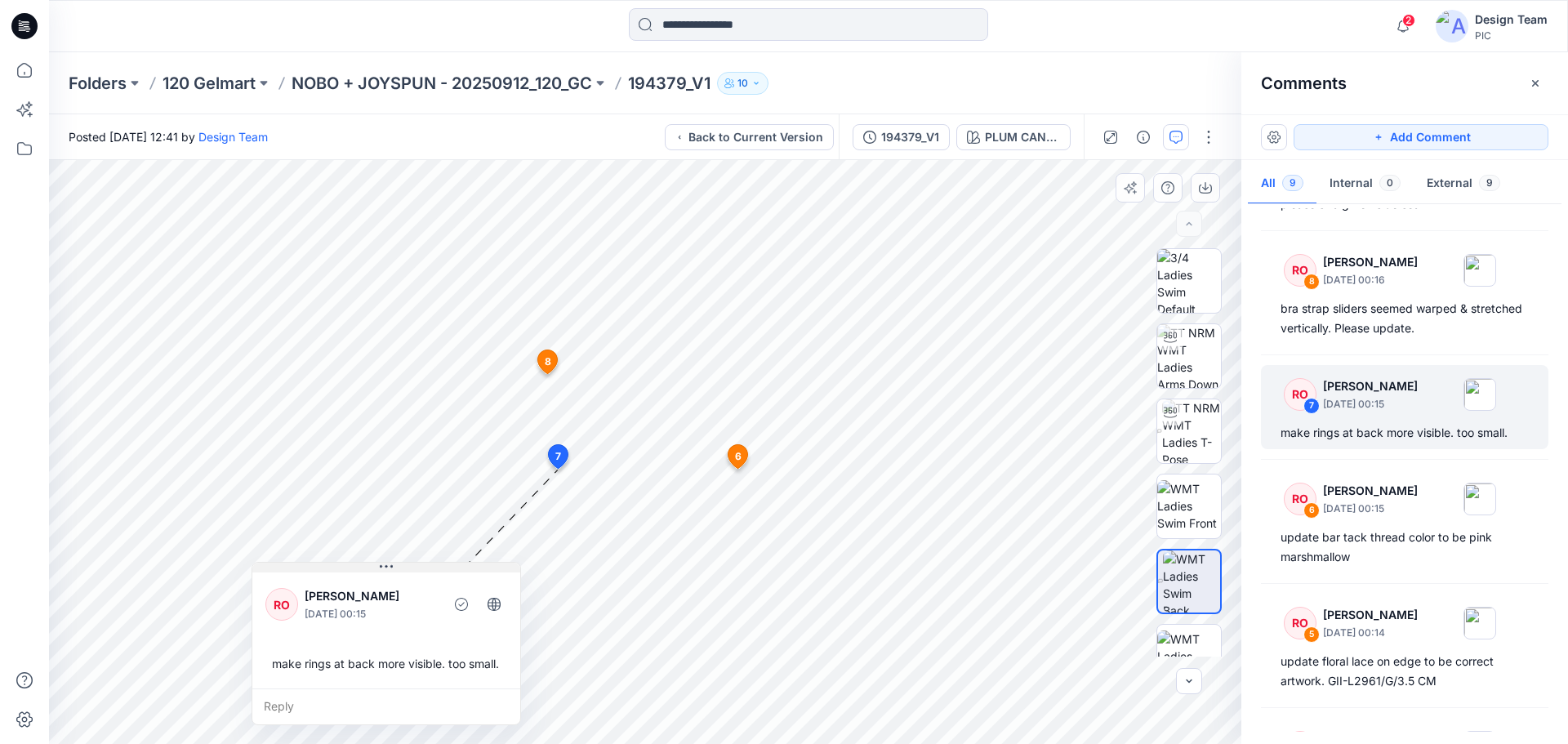
click at [387, 556] on div "10 6 RO [PERSON_NAME] [DATE] 00:15 update bar tack thread color to be pink mars…" at bounding box center [645, 452] width 1193 height 584
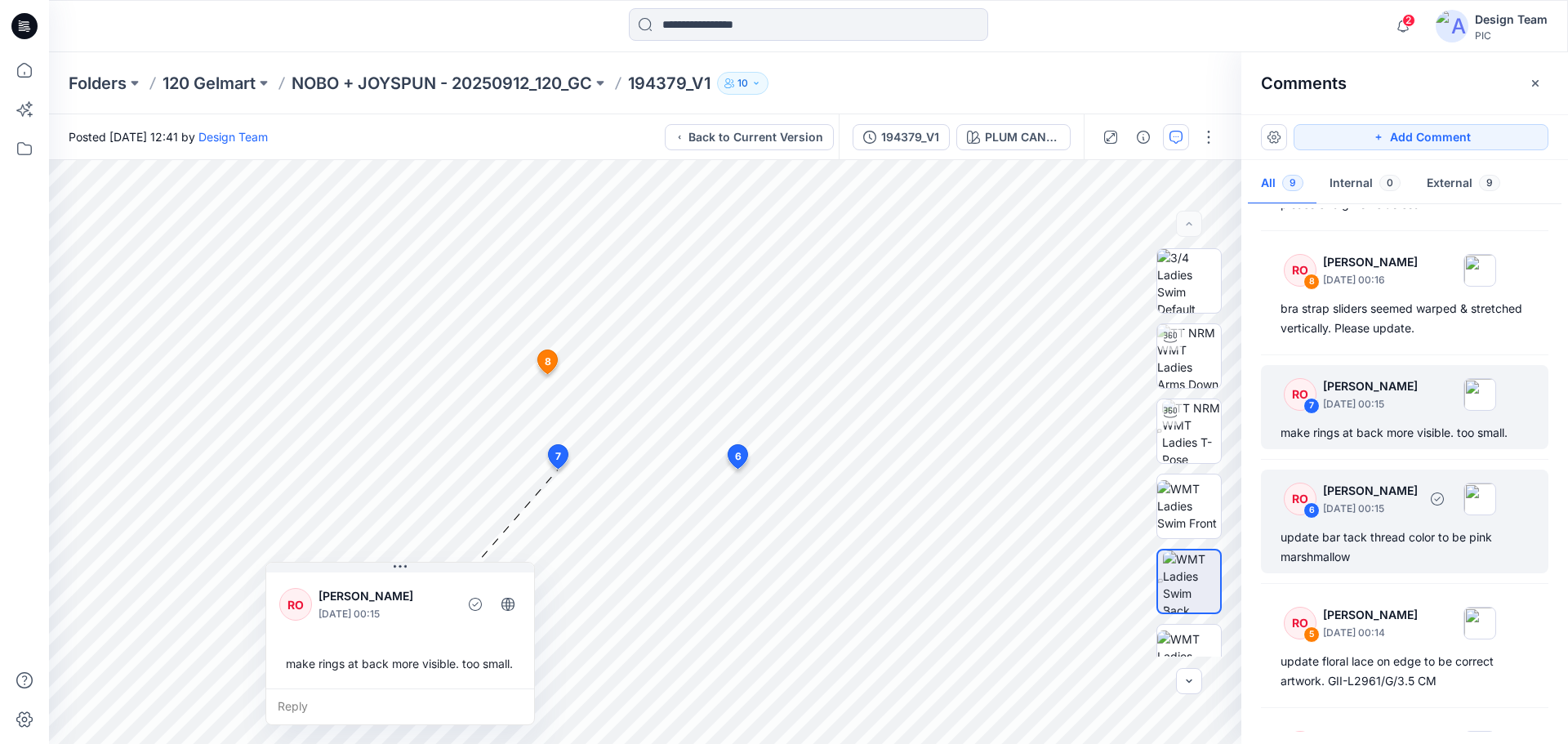
click at [1370, 508] on p "[DATE] 00:15" at bounding box center [1371, 508] width 95 height 16
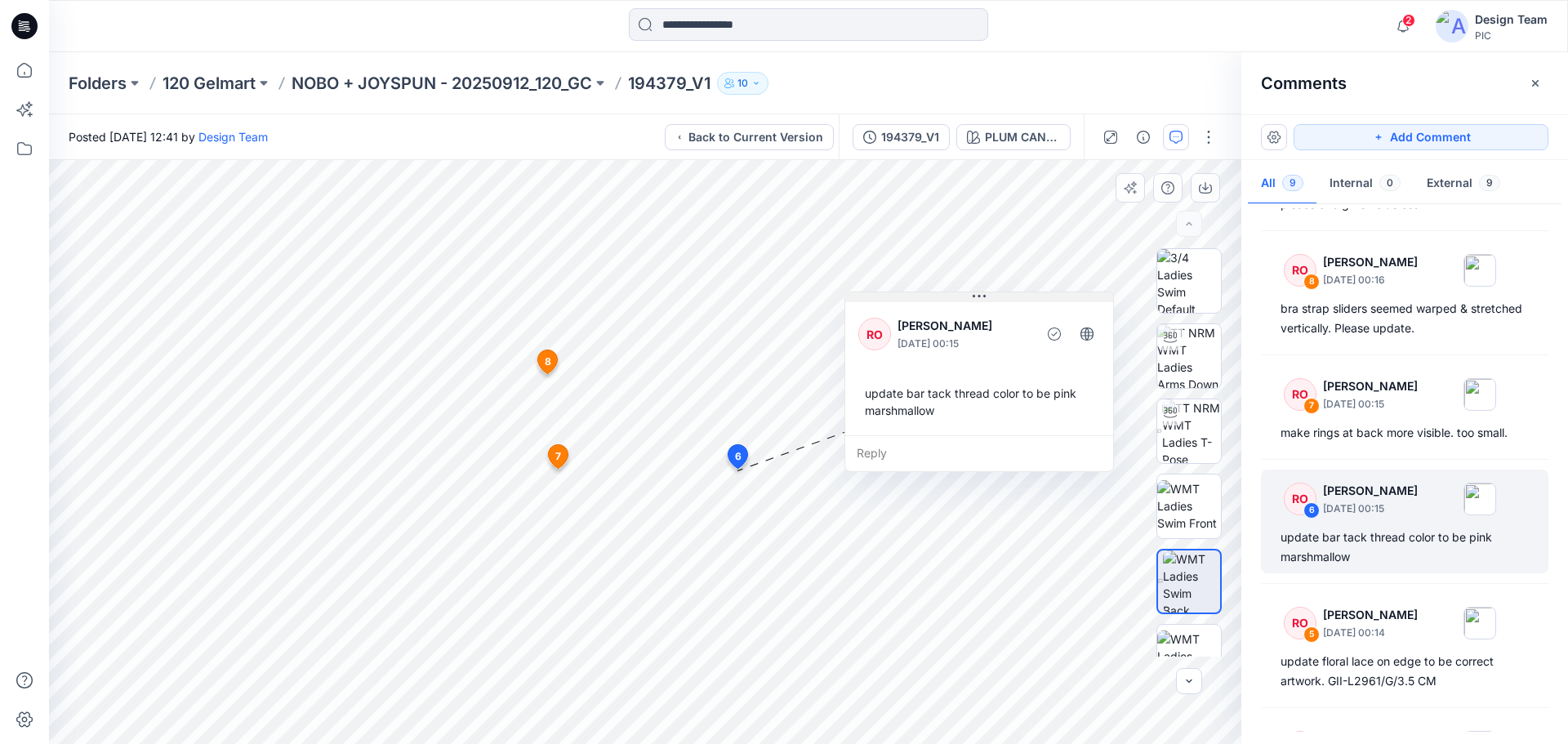
drag, startPoint x: 760, startPoint y: 362, endPoint x: 998, endPoint y: 299, distance: 246.2
click at [998, 299] on button at bounding box center [979, 297] width 268 height 10
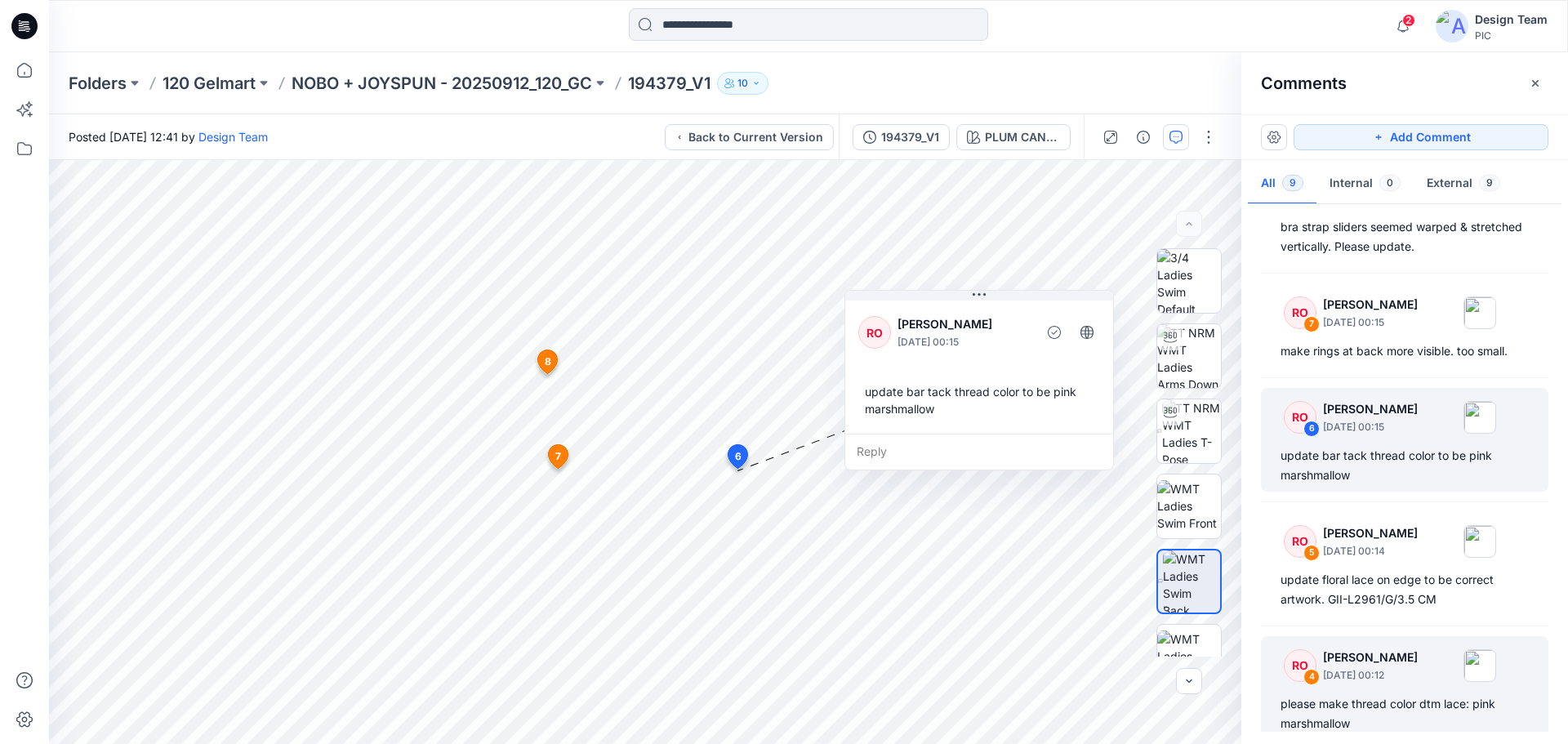
scroll to position [245, 0]
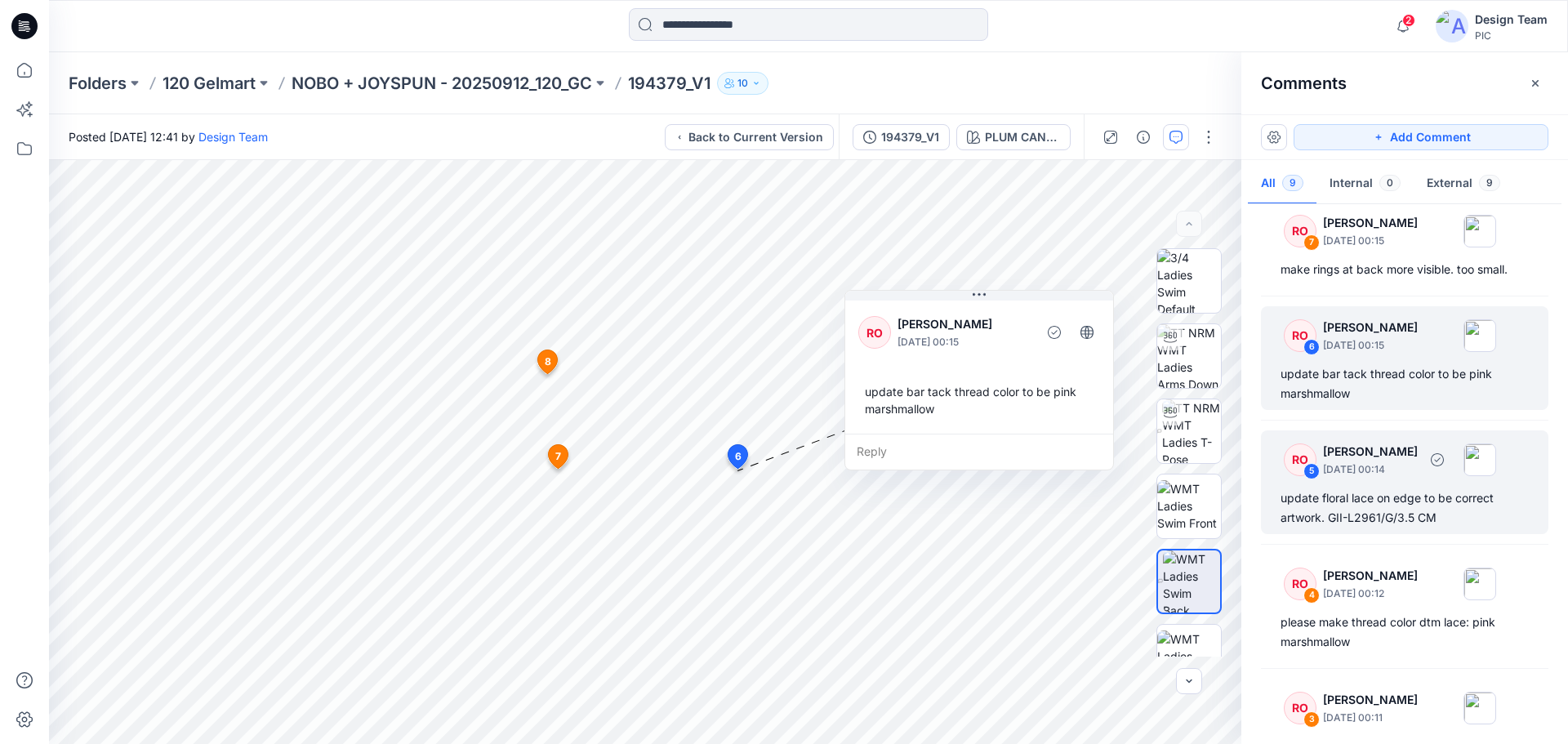
click at [1384, 492] on div "update floral lace on edge to be correct artwork. GII-L2961/G/3.5 CM" at bounding box center [1404, 508] width 248 height 39
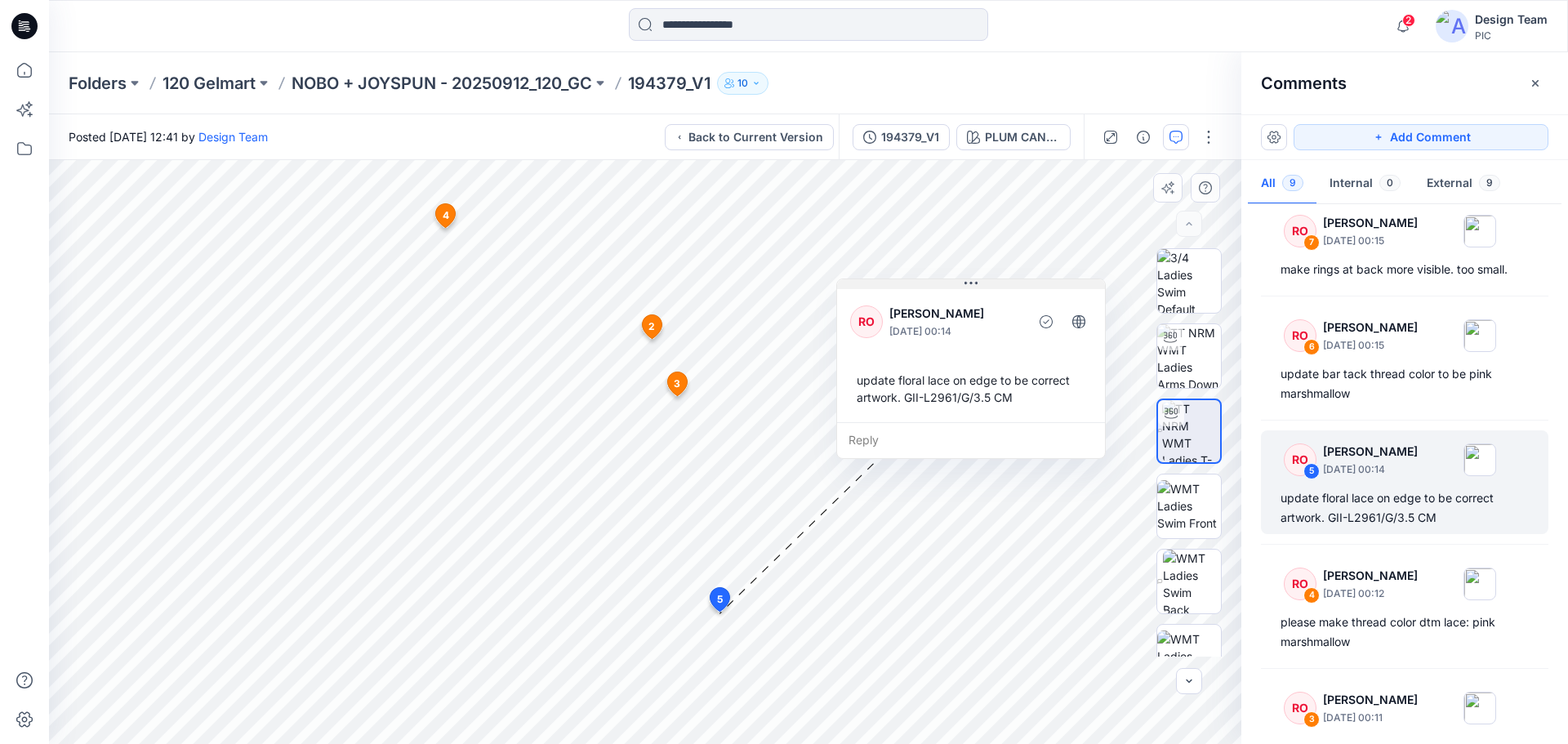
drag, startPoint x: 806, startPoint y: 253, endPoint x: 982, endPoint y: 287, distance: 179.3
click at [982, 287] on button at bounding box center [971, 285] width 268 height 10
click at [905, 136] on div "194379_V1" at bounding box center [910, 136] width 58 height 18
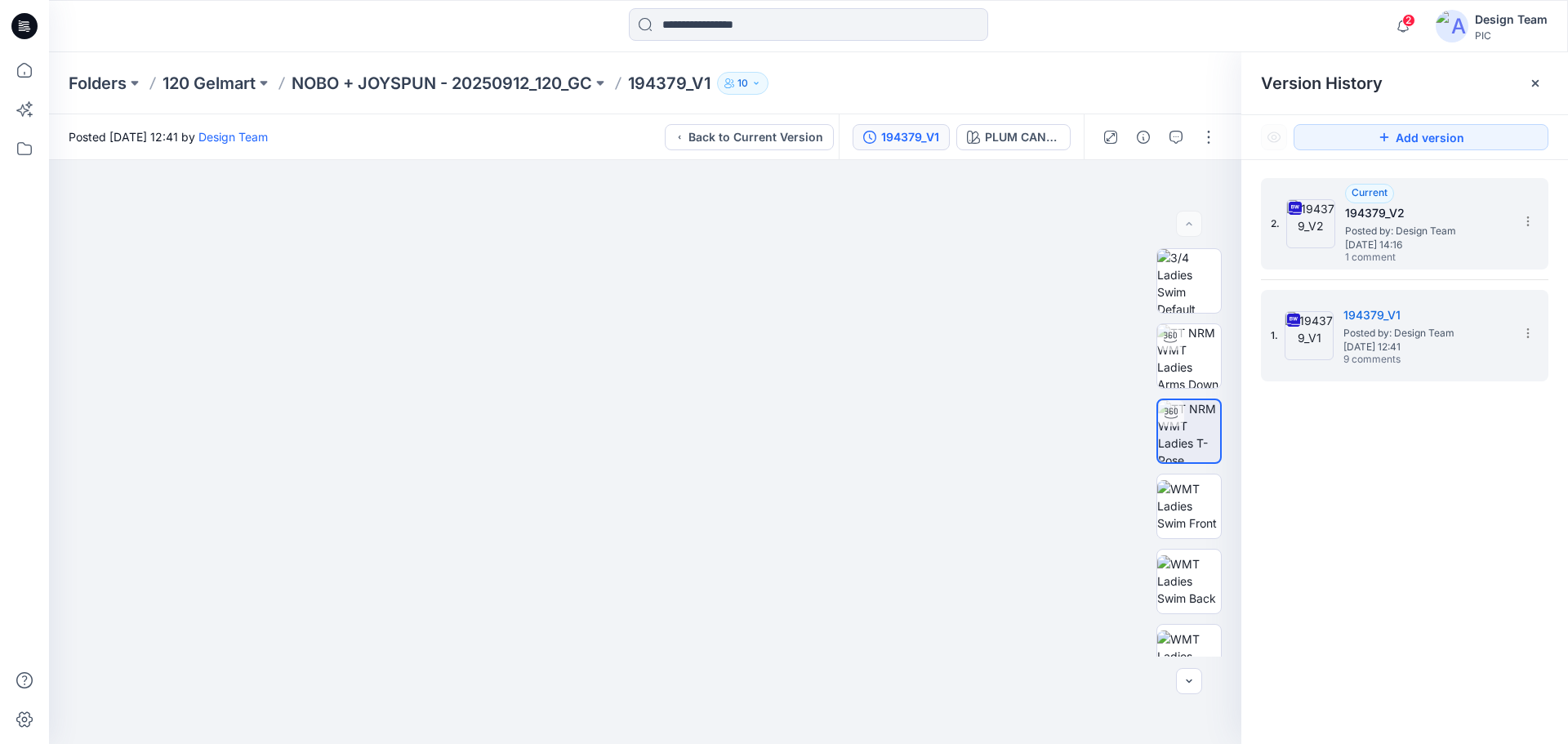
click at [1383, 246] on span "[DATE] 14:16" at bounding box center [1426, 244] width 164 height 11
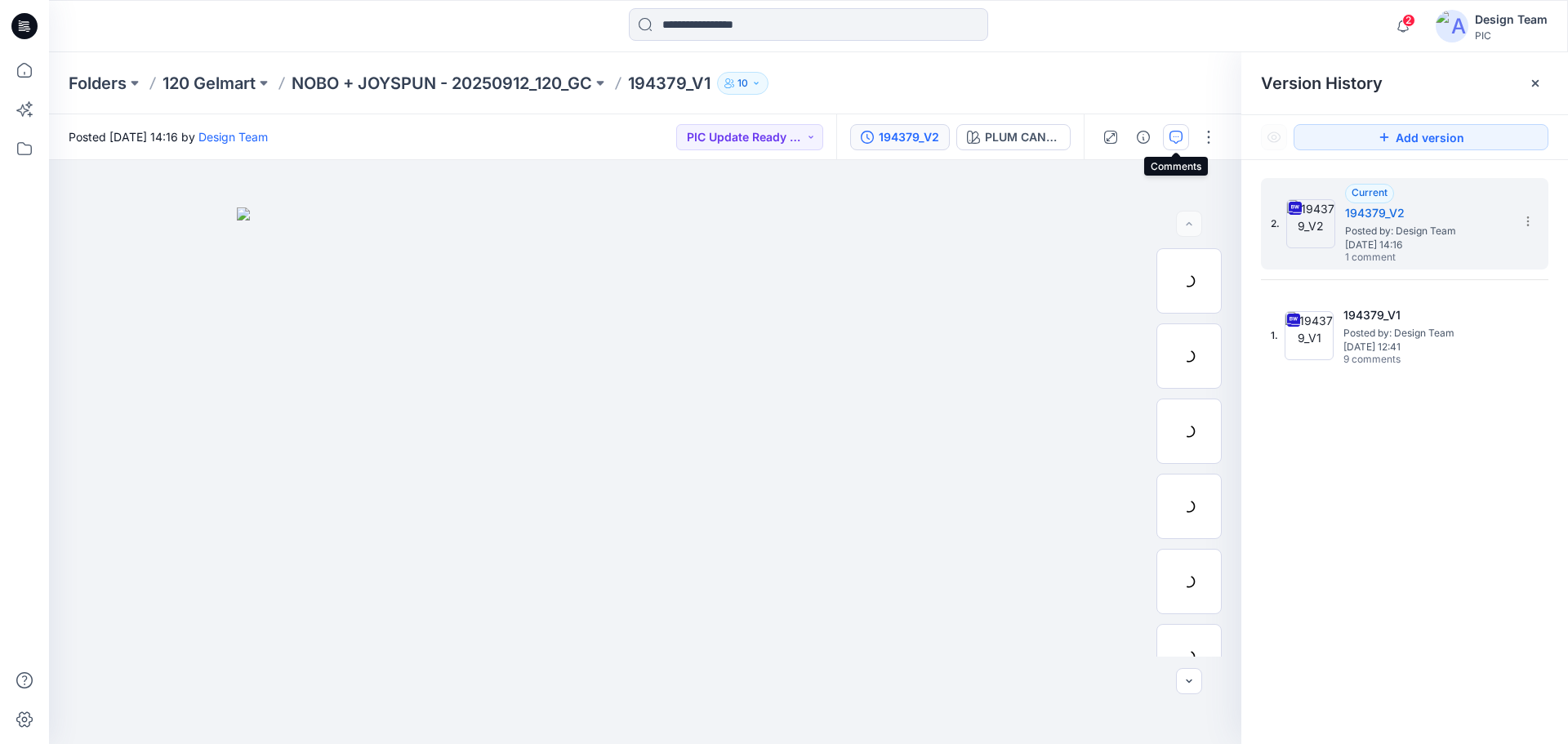
click at [1168, 137] on button "button" at bounding box center [1176, 136] width 26 height 26
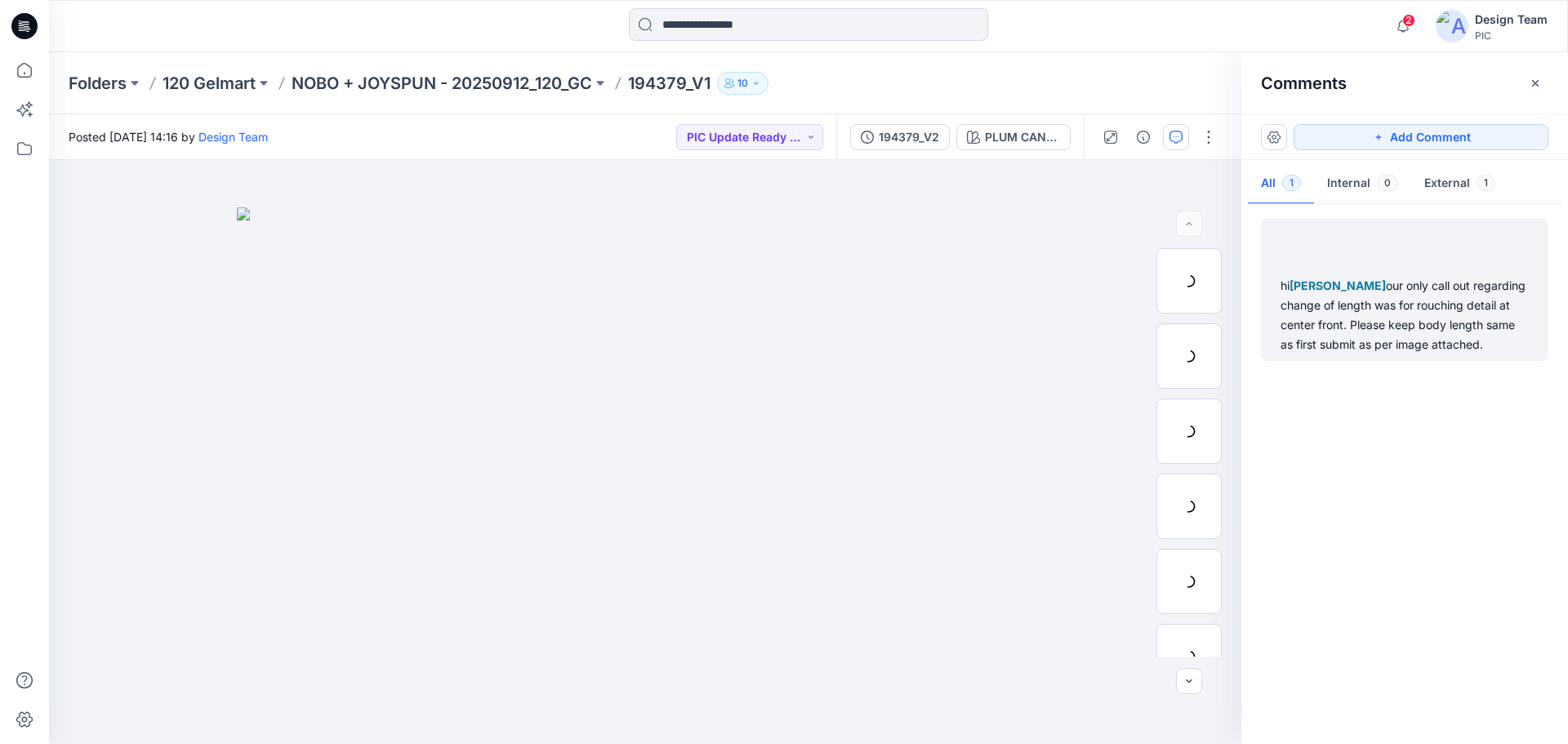
click at [1344, 338] on div "hi [PERSON_NAME] our only call out regarding change of length was for rouching …" at bounding box center [1404, 315] width 248 height 79
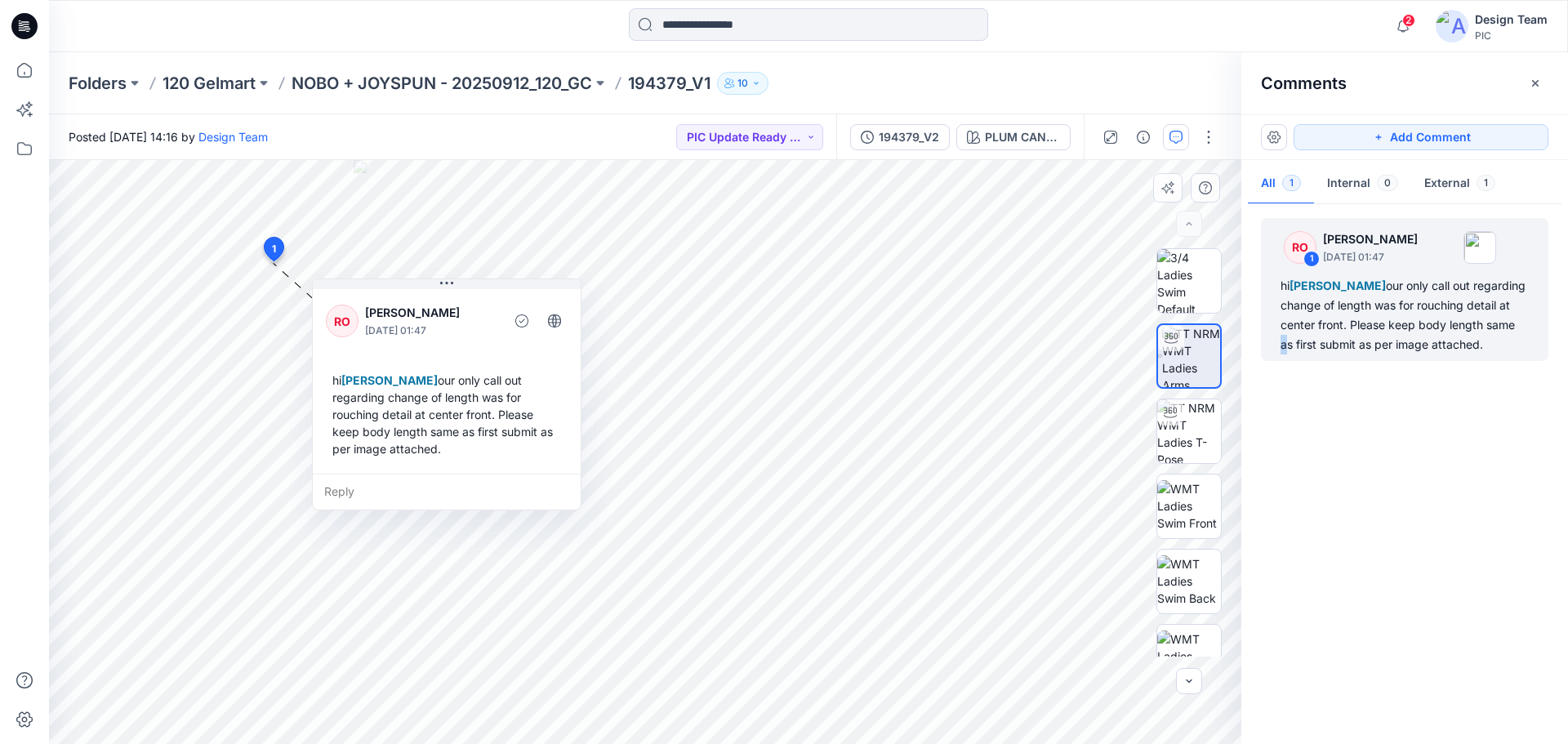
drag, startPoint x: 389, startPoint y: 269, endPoint x: 675, endPoint y: 280, distance: 286.2
click at [453, 277] on icon at bounding box center [446, 283] width 13 height 13
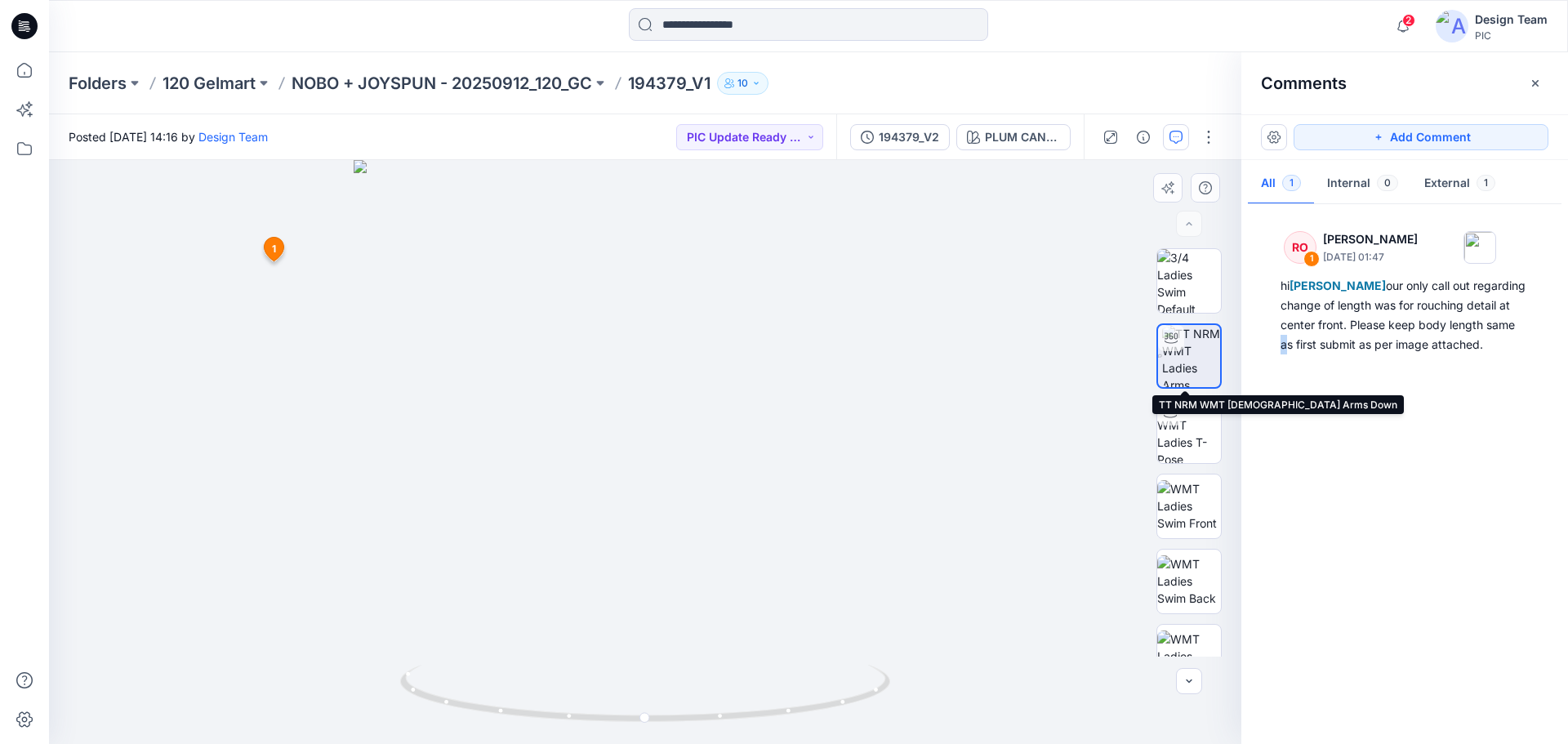
click at [1181, 345] on img at bounding box center [1191, 355] width 58 height 62
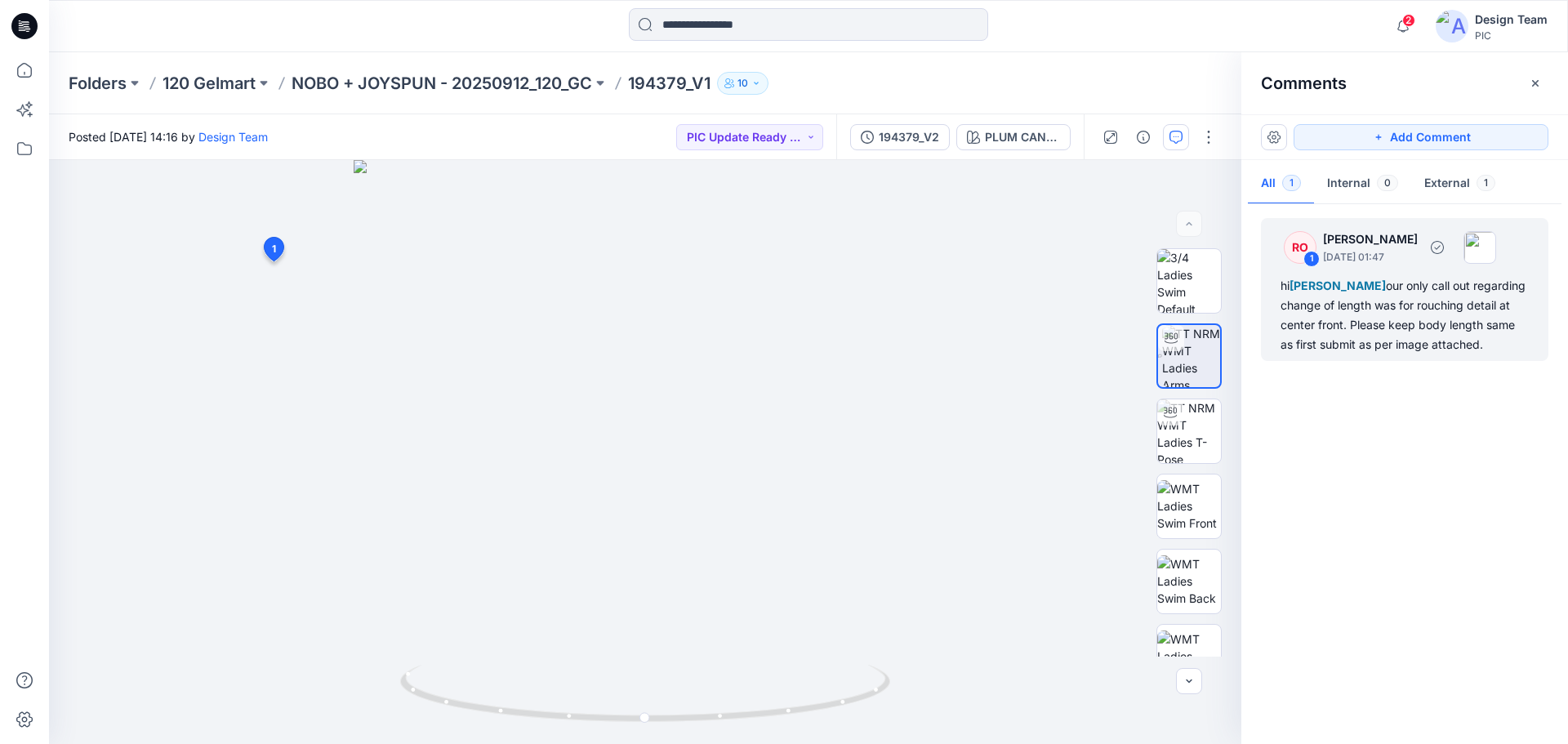
click at [1350, 324] on div "hi [PERSON_NAME] our only call out regarding change of length was for rouching …" at bounding box center [1404, 315] width 248 height 79
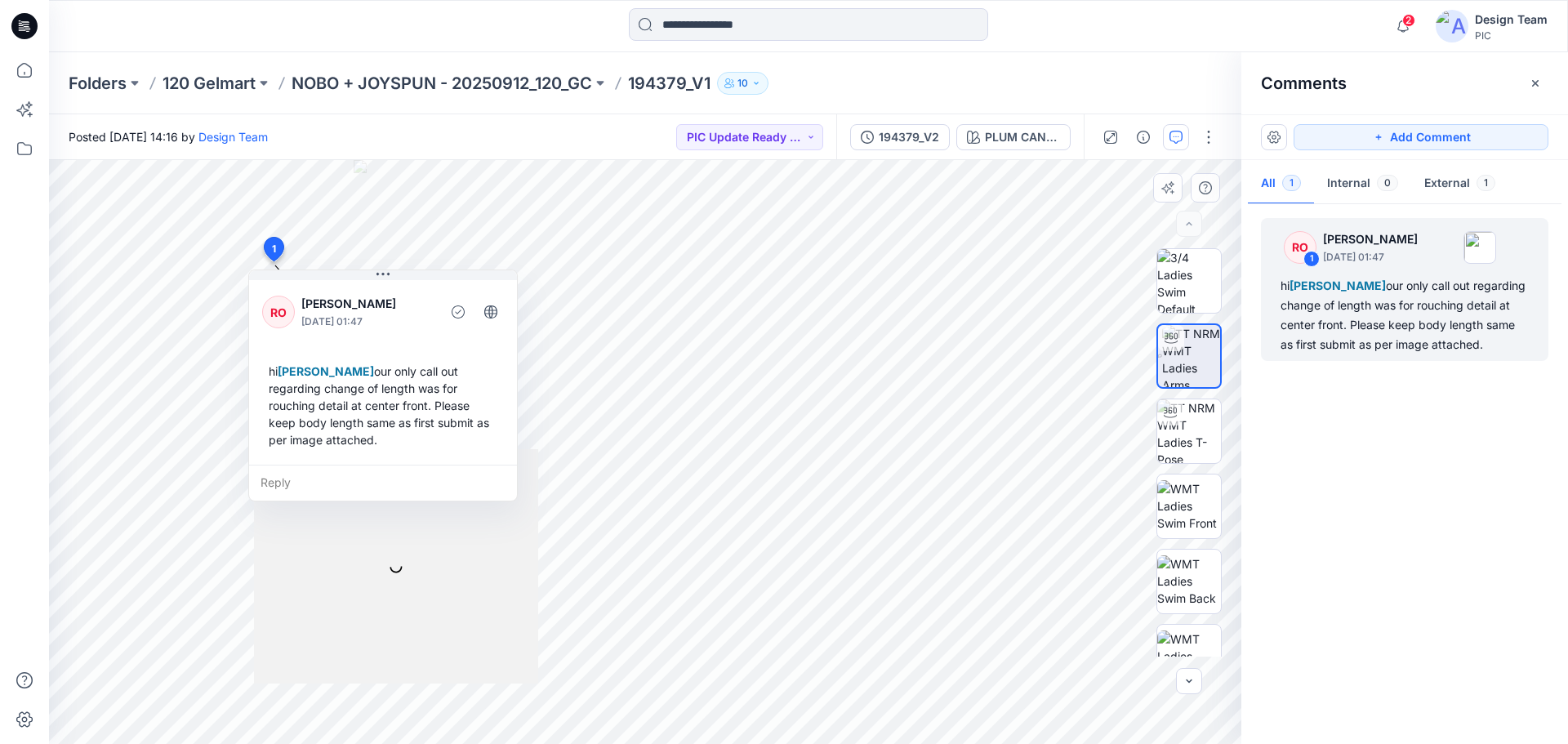
click at [280, 486] on div "Reply" at bounding box center [383, 482] width 268 height 36
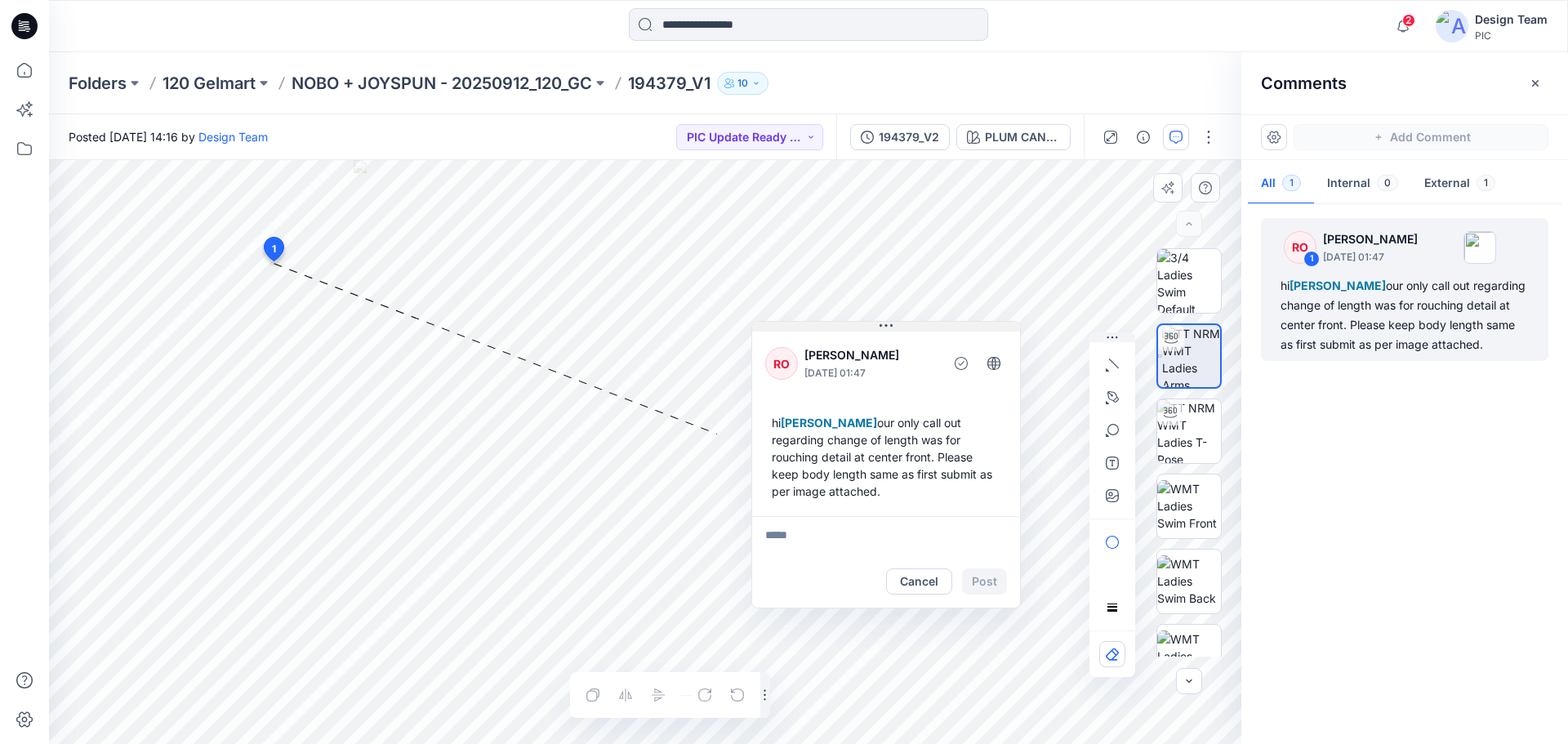
drag, startPoint x: 423, startPoint y: 272, endPoint x: 1115, endPoint y: 193, distance: 696.5
click at [1020, 322] on button at bounding box center [886, 327] width 268 height 10
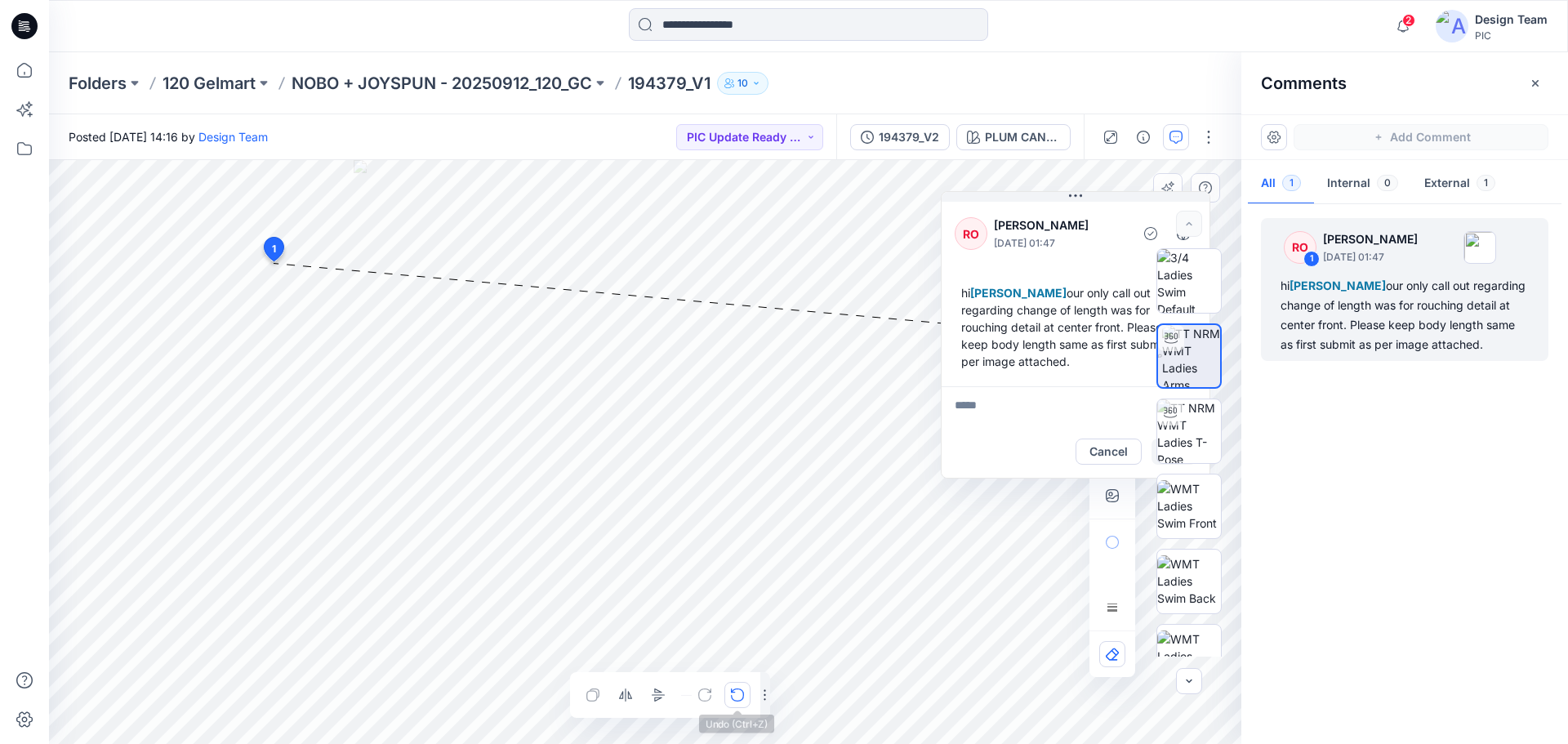
click at [745, 701] on div "Layer 1" at bounding box center [645, 452] width 1193 height 584
